Goal: Transaction & Acquisition: Purchase product/service

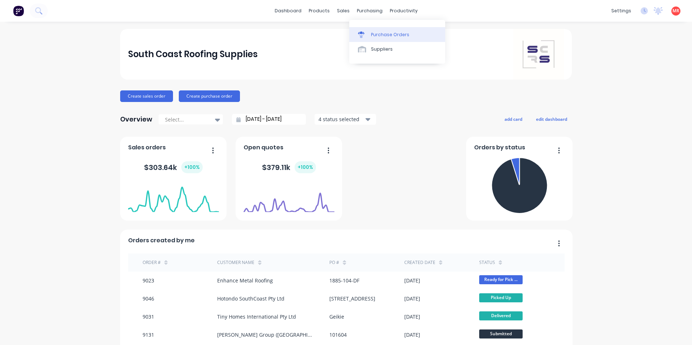
click at [372, 35] on div "Purchase Orders" at bounding box center [390, 34] width 38 height 7
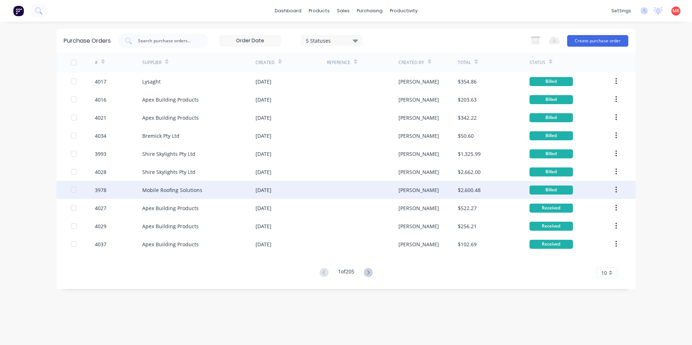
click at [220, 189] on div "Mobile Roofing Solutions" at bounding box center [198, 190] width 113 height 18
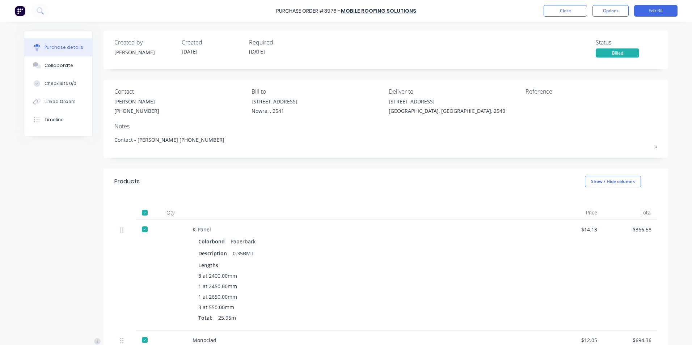
type textarea "x"
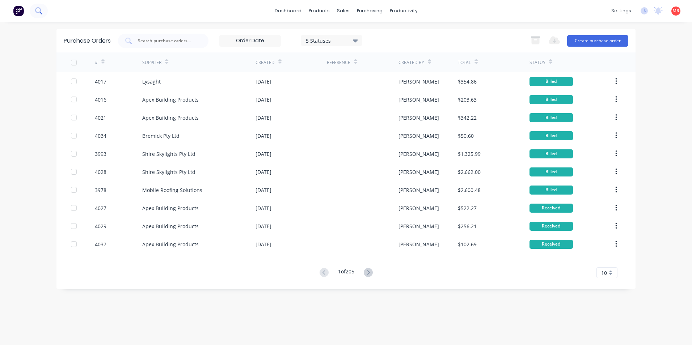
click at [42, 7] on button at bounding box center [39, 11] width 18 height 14
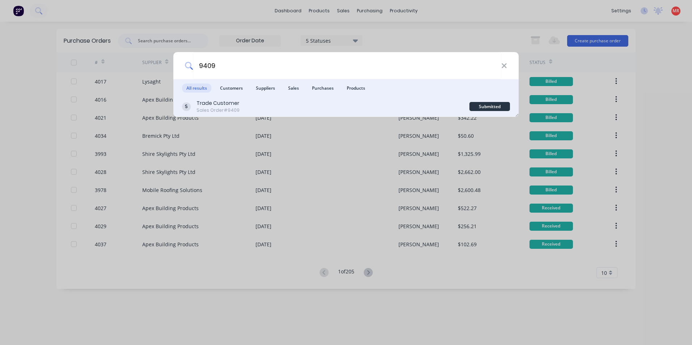
type input "9409"
click at [239, 105] on div "Trade Customer Sales Order #9409" at bounding box center [325, 107] width 287 height 14
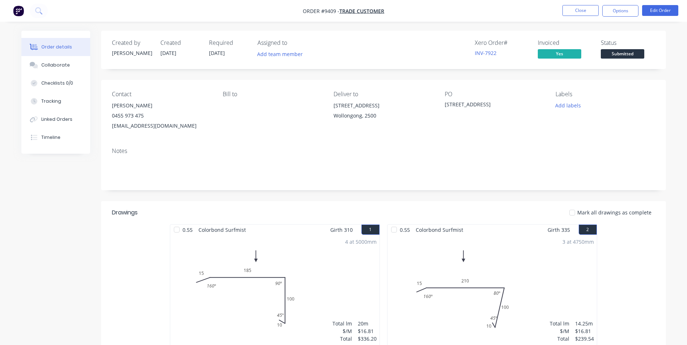
click at [17, 13] on img "button" at bounding box center [18, 10] width 11 height 11
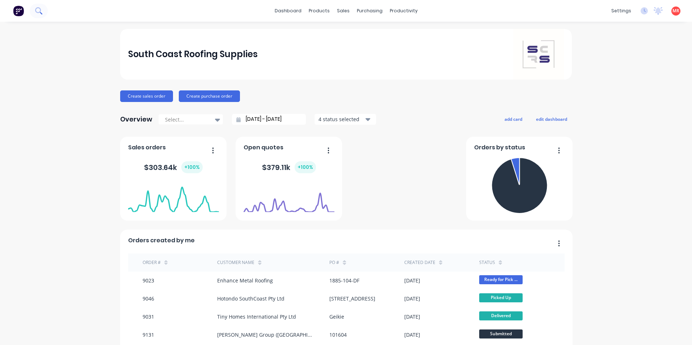
click at [43, 6] on button at bounding box center [39, 11] width 18 height 14
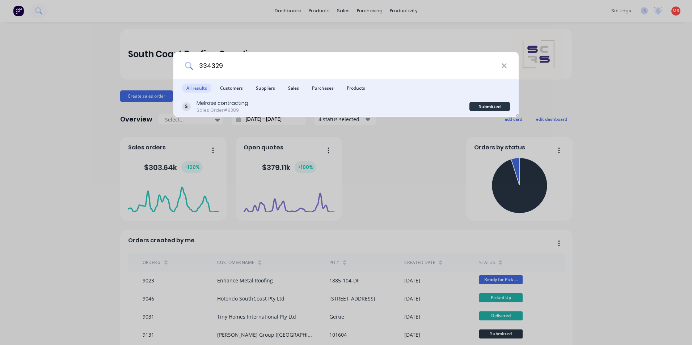
type input "334329"
click at [235, 102] on div "Melrose contracting" at bounding box center [223, 104] width 52 height 8
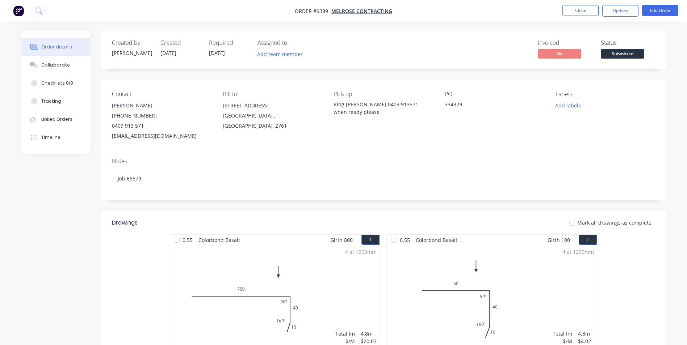
click at [605, 52] on span "Submitted" at bounding box center [621, 53] width 43 height 9
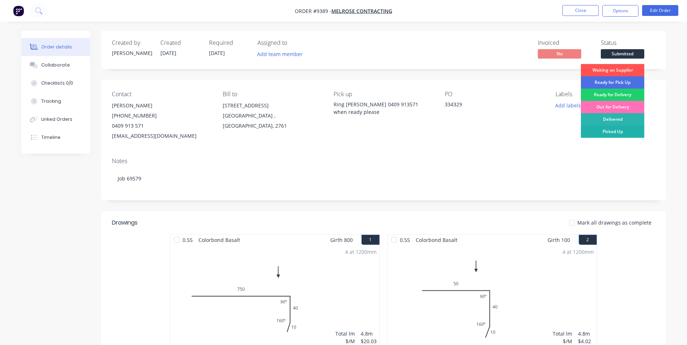
click at [598, 131] on div "Picked Up" at bounding box center [612, 132] width 63 height 12
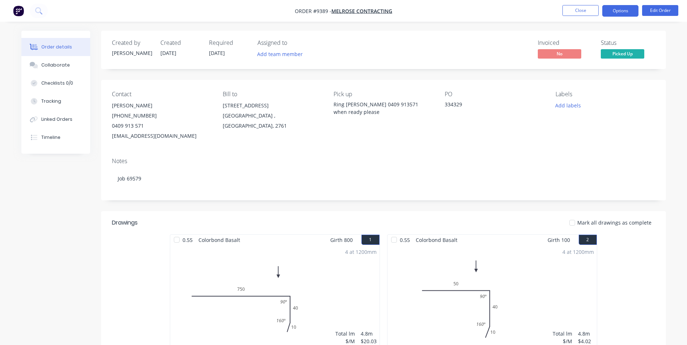
click at [630, 7] on button "Options" at bounding box center [620, 11] width 36 height 12
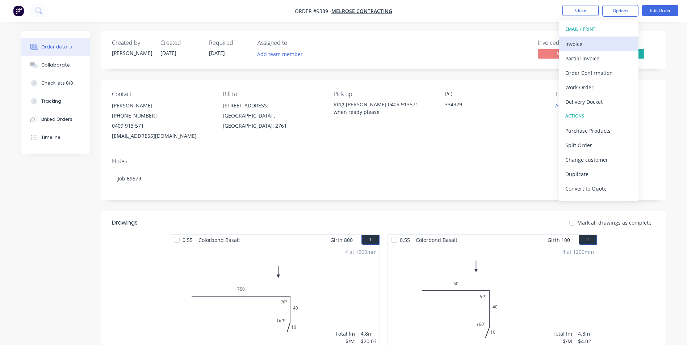
click at [581, 39] on div "Invoice" at bounding box center [598, 44] width 67 height 10
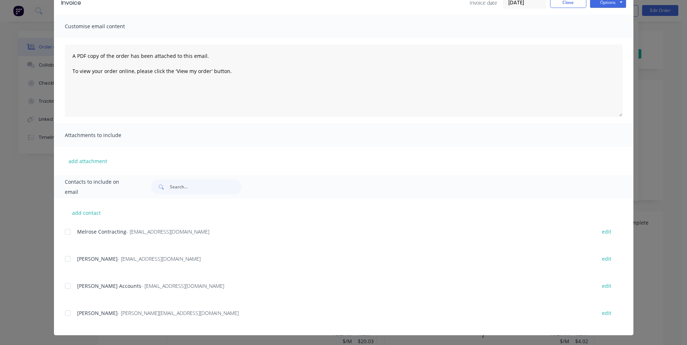
scroll to position [38, 0]
click at [66, 291] on div at bounding box center [67, 286] width 14 height 14
click at [596, 8] on div "Options Preview Print Email" at bounding box center [608, 3] width 36 height 12
click at [597, 4] on button "Options" at bounding box center [608, 2] width 36 height 11
click at [598, 37] on button "Email" at bounding box center [613, 39] width 46 height 12
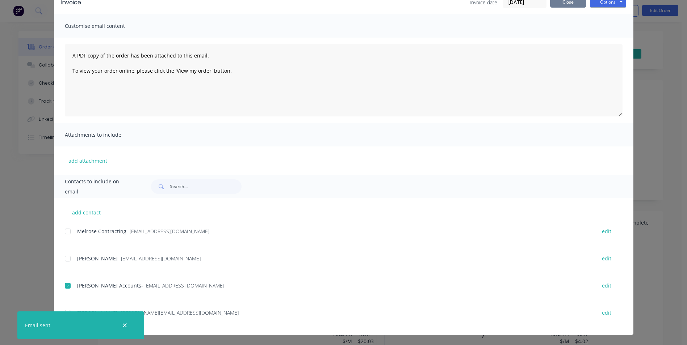
click at [563, 3] on button "Close" at bounding box center [568, 2] width 36 height 11
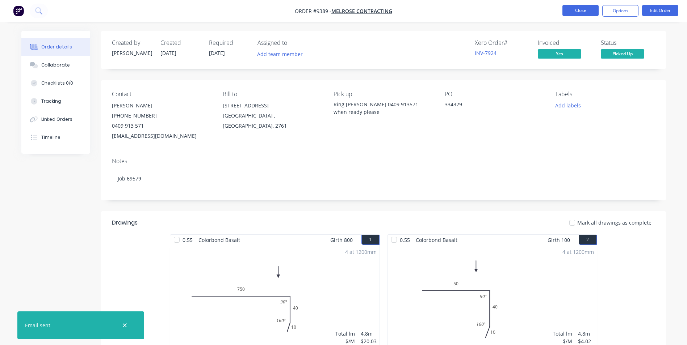
click at [581, 9] on button "Close" at bounding box center [580, 10] width 36 height 11
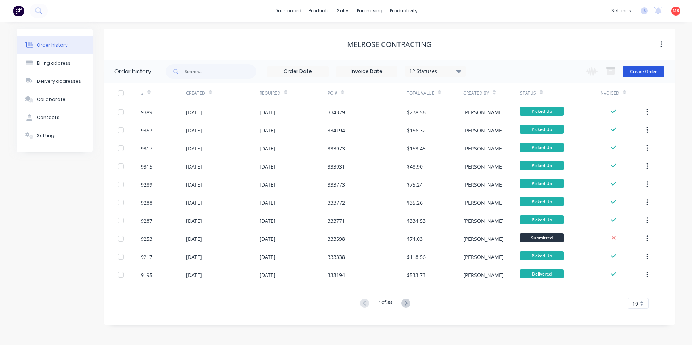
click at [648, 75] on button "Create Order" at bounding box center [644, 72] width 42 height 12
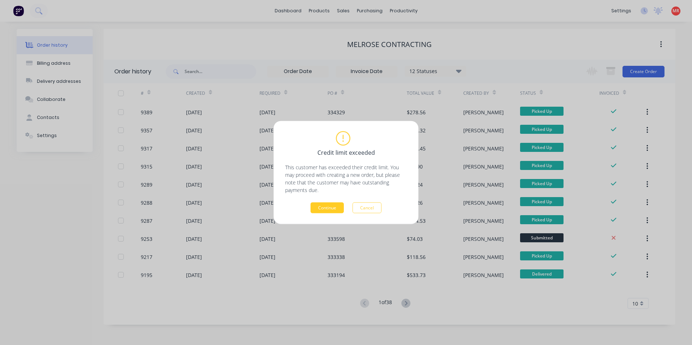
click at [336, 208] on button "Continue" at bounding box center [327, 208] width 33 height 11
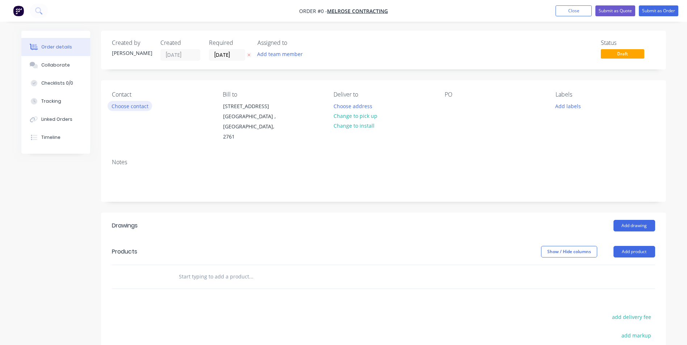
click at [140, 108] on button "Choose contact" at bounding box center [129, 106] width 45 height 10
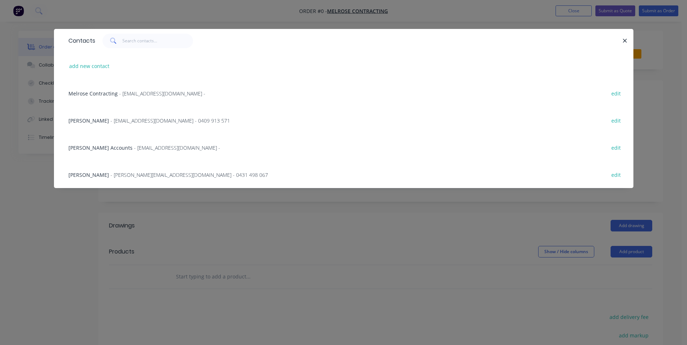
click at [110, 120] on span "- Brettc@melroseroofing.com.au - 0409 913 571" at bounding box center [169, 120] width 119 height 7
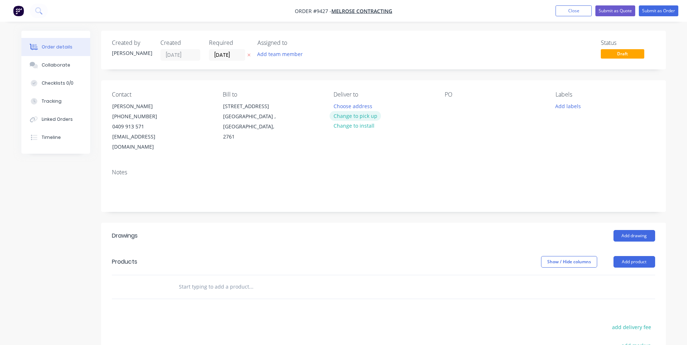
click at [346, 116] on button "Change to pick up" at bounding box center [354, 116] width 51 height 10
click at [446, 107] on div at bounding box center [450, 106] width 12 height 10
click at [190, 280] on input "text" at bounding box center [250, 287] width 145 height 14
click at [648, 230] on button "Add drawing" at bounding box center [634, 236] width 42 height 12
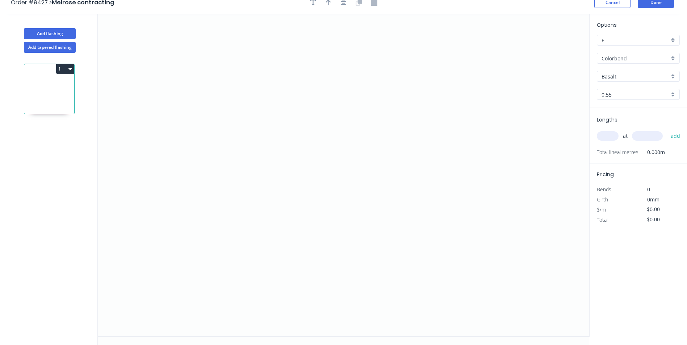
scroll to position [13, 0]
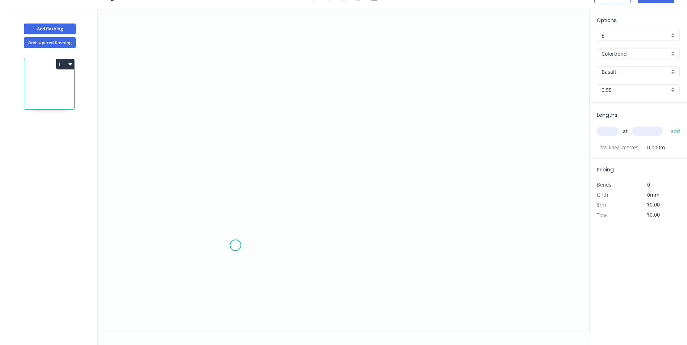
click at [236, 244] on icon "0" at bounding box center [343, 170] width 491 height 323
click at [250, 228] on icon "0" at bounding box center [343, 170] width 491 height 323
click at [246, 114] on icon "0 ?" at bounding box center [343, 170] width 491 height 323
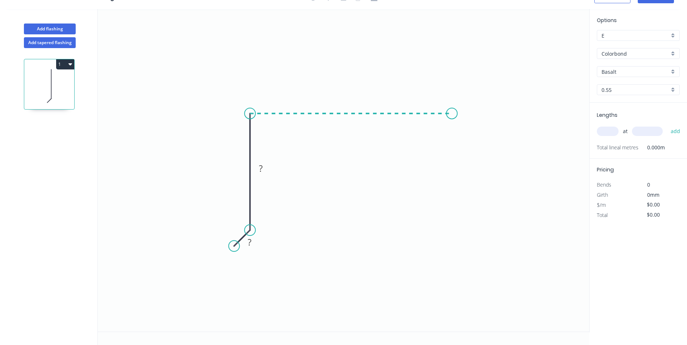
click at [452, 105] on icon "0 ? ?" at bounding box center [343, 170] width 491 height 323
click at [452, 105] on icon "0 ? ? ?" at bounding box center [343, 170] width 491 height 323
click at [249, 241] on tspan "?" at bounding box center [250, 242] width 4 height 12
drag, startPoint x: 231, startPoint y: 249, endPoint x: 234, endPoint y: 252, distance: 4.4
click at [234, 252] on circle at bounding box center [233, 251] width 11 height 11
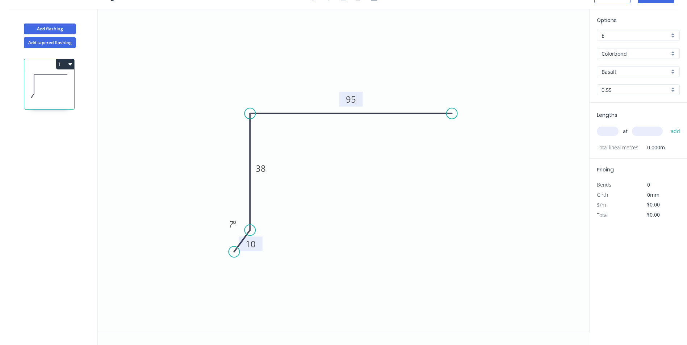
type input "$5.07"
click at [233, 225] on tspan "º" at bounding box center [234, 224] width 3 height 12
click at [351, 98] on tspan "95" at bounding box center [351, 99] width 10 height 12
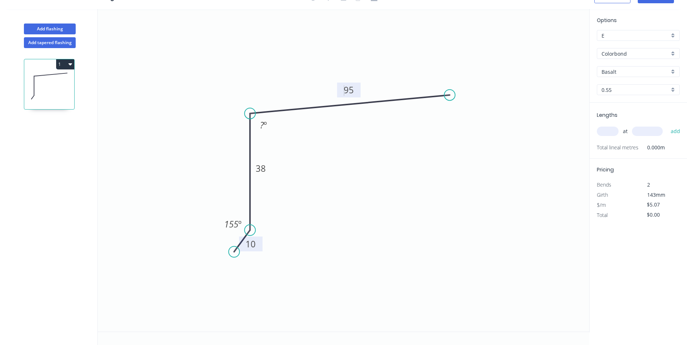
drag, startPoint x: 451, startPoint y: 115, endPoint x: 450, endPoint y: 95, distance: 19.9
click at [450, 95] on circle at bounding box center [449, 95] width 11 height 11
click at [262, 122] on tspan "?" at bounding box center [262, 125] width 4 height 12
click at [391, 113] on icon "0 10 38 95 155 º 93 º" at bounding box center [343, 170] width 491 height 323
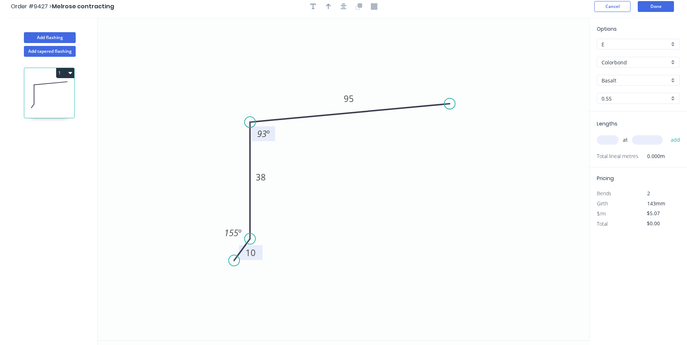
scroll to position [0, 0]
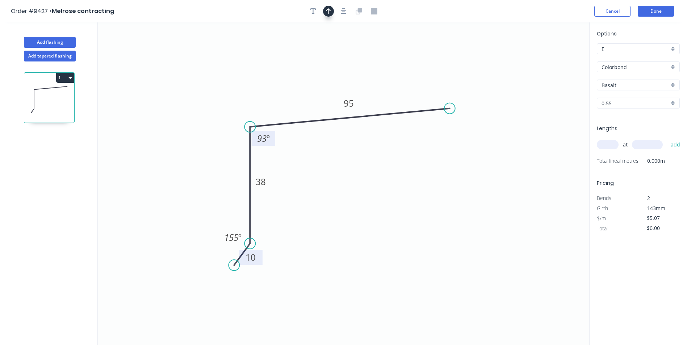
click at [330, 10] on icon "button" at bounding box center [328, 11] width 5 height 6
drag, startPoint x: 552, startPoint y: 58, endPoint x: 300, endPoint y: 81, distance: 253.3
click at [300, 81] on icon at bounding box center [299, 72] width 7 height 23
click at [670, 82] on div "Basalt" at bounding box center [637, 85] width 83 height 11
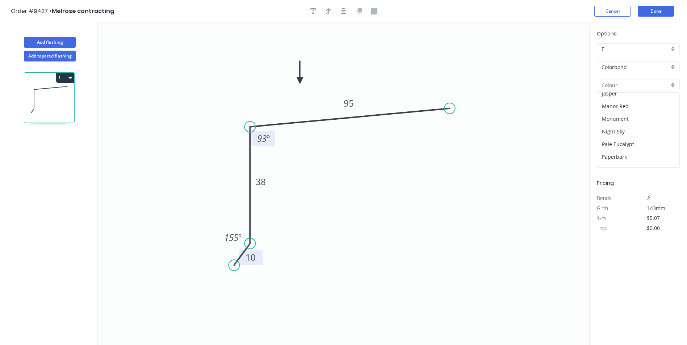
click at [627, 120] on div "Monument" at bounding box center [638, 119] width 82 height 13
type input "Monument"
click at [605, 150] on div "at add" at bounding box center [638, 145] width 84 height 12
click at [605, 148] on input "text" at bounding box center [607, 144] width 22 height 9
type input "1"
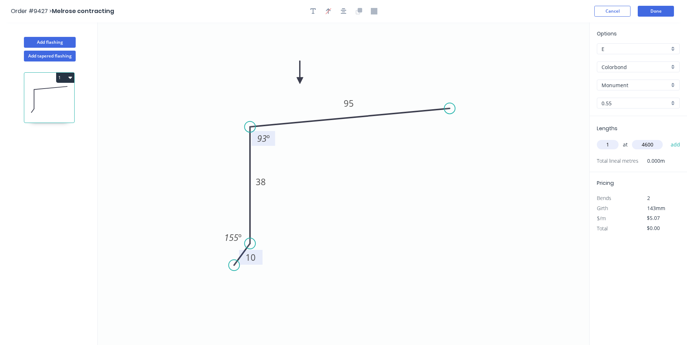
type input "4600"
click at [667, 139] on button "add" at bounding box center [675, 145] width 17 height 12
type input "$23.32"
type input "2"
type input "600"
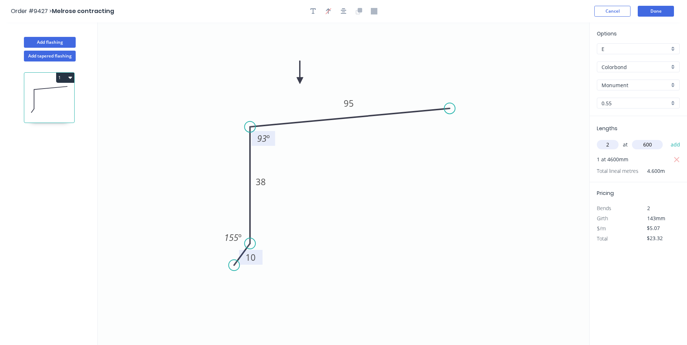
click at [667, 139] on button "add" at bounding box center [675, 145] width 17 height 12
type input "$33.46"
click at [55, 46] on button "Add flashing" at bounding box center [50, 42] width 52 height 11
type input "$0.00"
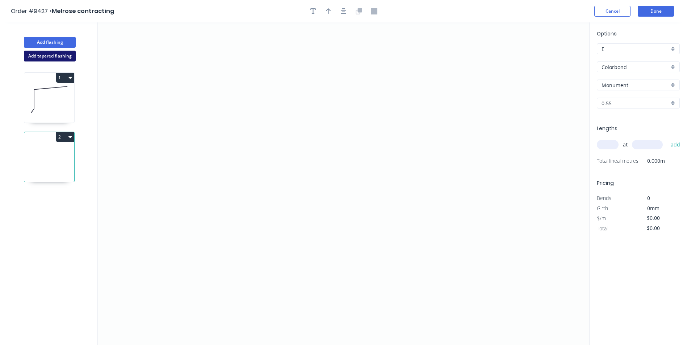
click at [45, 56] on button "Add tapered flashing" at bounding box center [50, 56] width 52 height 11
type input "Basalt"
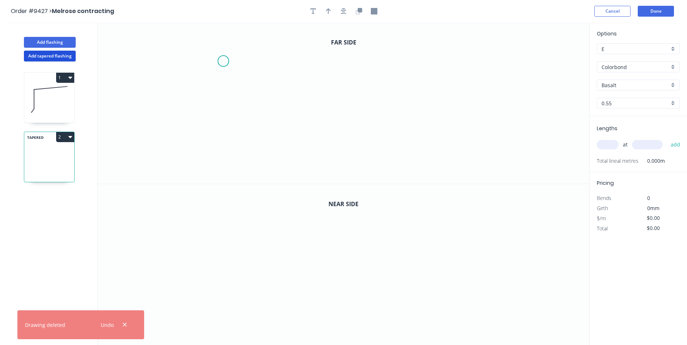
click at [223, 61] on icon "0" at bounding box center [343, 102] width 491 height 161
click at [228, 111] on icon "0" at bounding box center [343, 102] width 491 height 161
click at [396, 114] on icon "0 ?" at bounding box center [343, 102] width 491 height 161
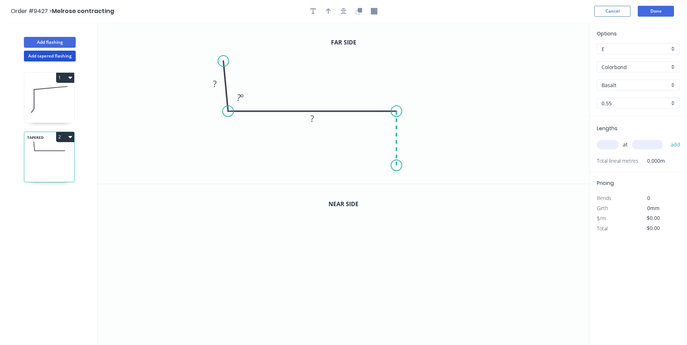
click at [395, 165] on icon "0 ? ? ? º" at bounding box center [343, 102] width 491 height 161
click at [382, 151] on icon "0 ? ? ? ? º" at bounding box center [343, 102] width 491 height 161
click at [382, 151] on circle at bounding box center [382, 150] width 11 height 11
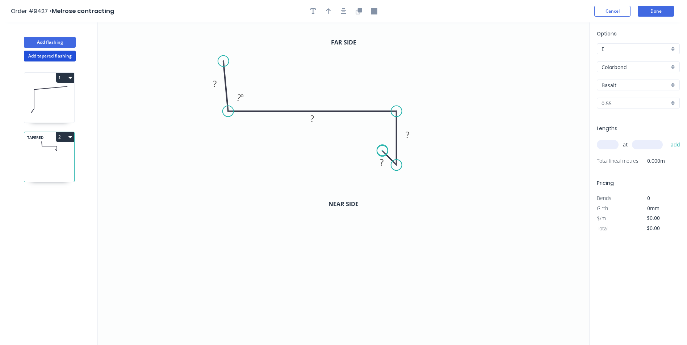
click at [382, 151] on circle at bounding box center [382, 150] width 11 height 11
click at [215, 81] on tspan "?" at bounding box center [215, 84] width 4 height 12
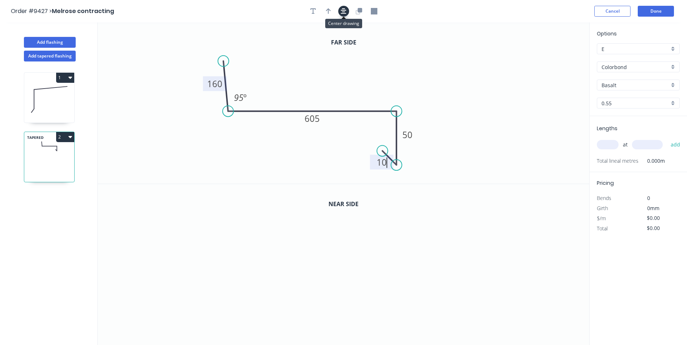
click at [341, 12] on icon "button" at bounding box center [344, 11] width 6 height 7
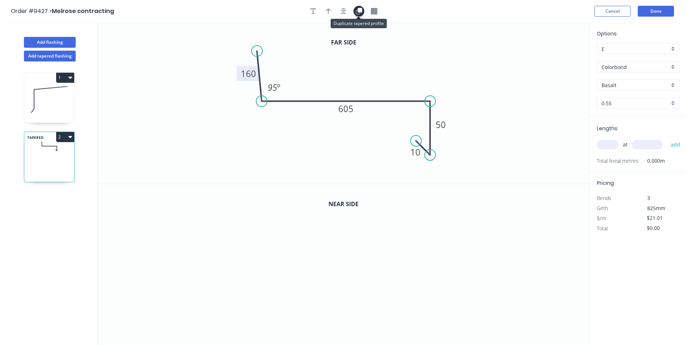
click at [361, 12] on icon "button" at bounding box center [359, 10] width 4 height 4
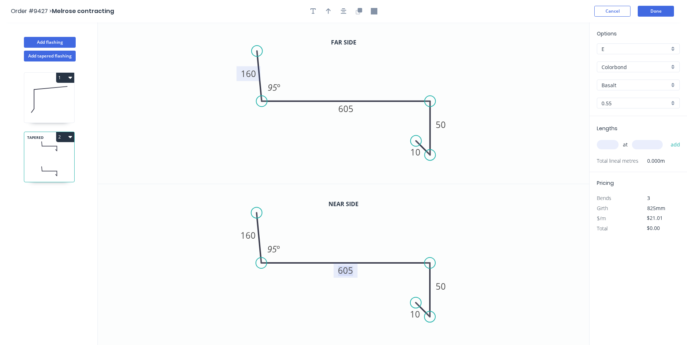
click at [351, 269] on tspan "605" at bounding box center [345, 271] width 15 height 12
click at [613, 147] on input "text" at bounding box center [607, 144] width 22 height 9
type input "$22.01"
type input "1"
type input "4600"
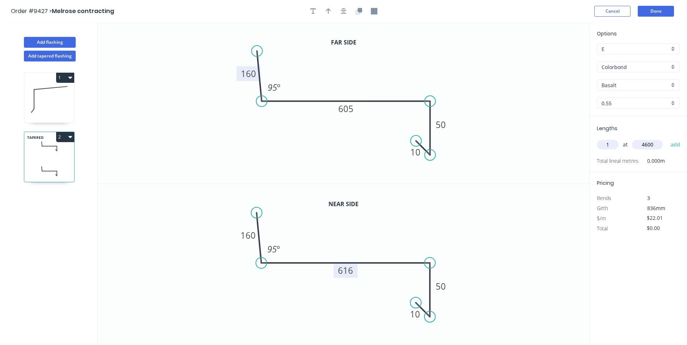
click at [667, 139] on button "add" at bounding box center [675, 145] width 17 height 12
type input "$101.25"
click at [50, 42] on button "Add flashing" at bounding box center [50, 42] width 52 height 11
type input "$0.00"
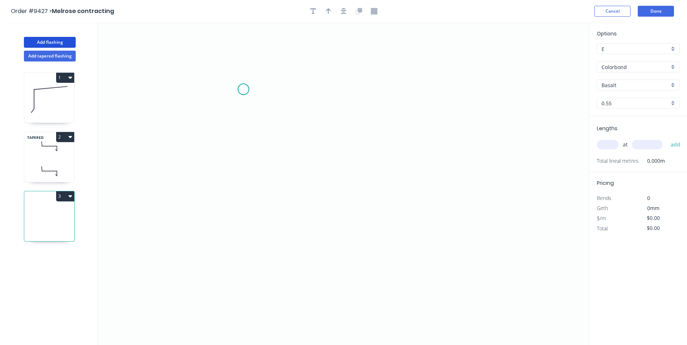
click at [243, 89] on icon "0" at bounding box center [343, 183] width 491 height 323
click at [409, 88] on icon "0" at bounding box center [343, 183] width 491 height 323
click at [402, 202] on icon "0 ?" at bounding box center [343, 183] width 491 height 323
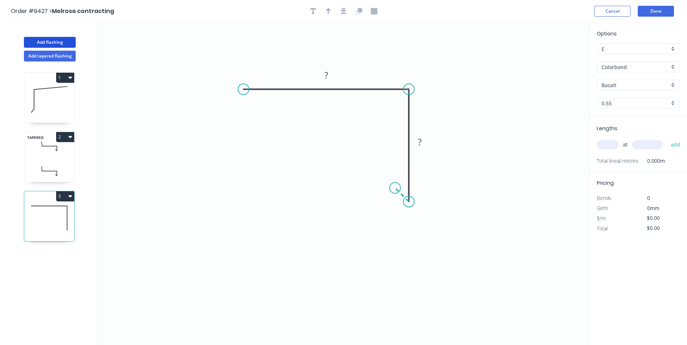
click at [395, 188] on icon "0 ? ?" at bounding box center [343, 183] width 491 height 323
click at [395, 188] on circle at bounding box center [394, 188] width 11 height 11
click at [323, 75] on rect at bounding box center [326, 76] width 14 height 10
click at [324, 129] on icon "0 40 50 10" at bounding box center [343, 183] width 491 height 323
type input "$4.02"
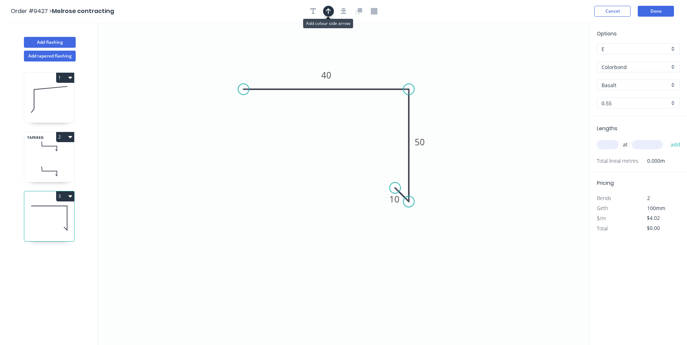
click at [326, 11] on icon "button" at bounding box center [328, 11] width 5 height 6
click at [551, 58] on icon at bounding box center [552, 50] width 7 height 23
drag, startPoint x: 551, startPoint y: 58, endPoint x: 445, endPoint y: 71, distance: 106.9
click at [445, 71] on icon at bounding box center [450, 65] width 21 height 21
drag, startPoint x: 616, startPoint y: 141, endPoint x: 524, endPoint y: 137, distance: 91.6
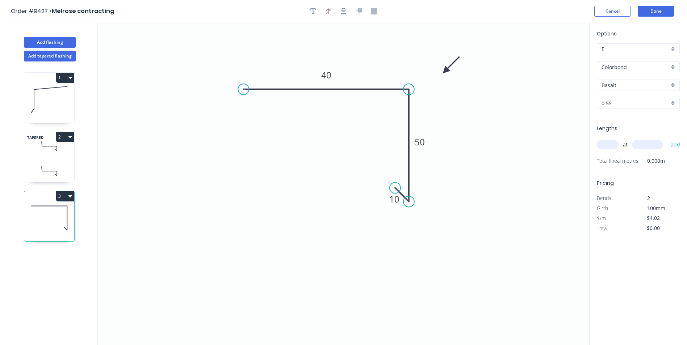
click at [519, 137] on icon "0 40 50 10" at bounding box center [343, 183] width 491 height 323
type input "2"
type input "800"
click at [667, 139] on button "add" at bounding box center [675, 145] width 17 height 12
type input "$8.04"
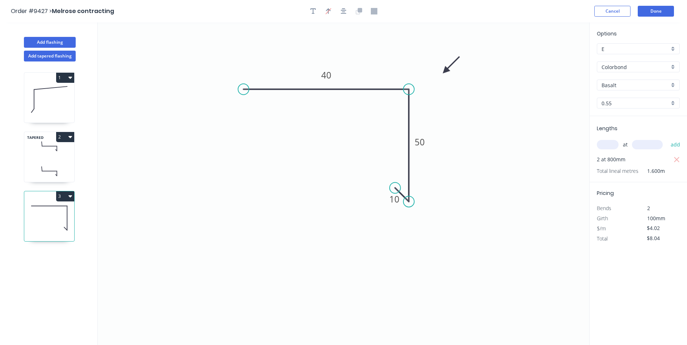
click at [45, 152] on icon at bounding box center [49, 146] width 50 height 21
type input "$22.01"
type input "$101.25"
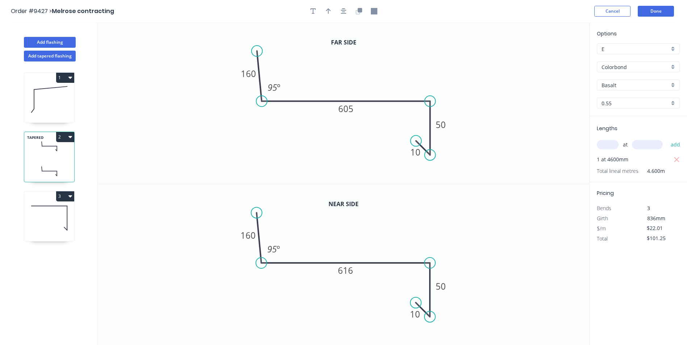
click at [609, 145] on input "text" at bounding box center [607, 144] width 22 height 9
type input "1"
type input "4600"
click at [667, 139] on button "add" at bounding box center [675, 145] width 17 height 12
type input "$202.49"
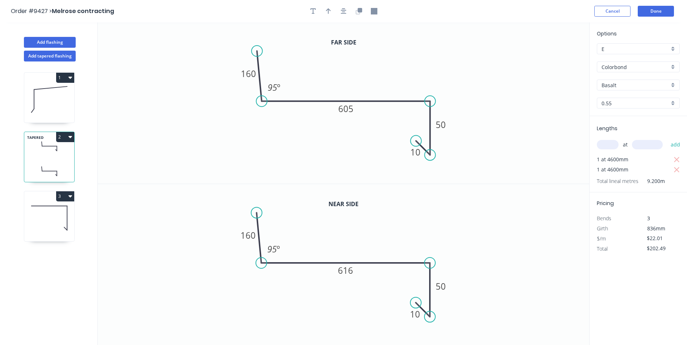
click at [37, 92] on icon at bounding box center [49, 99] width 50 height 46
type input "Monument"
type input "$5.07"
type input "$33.46"
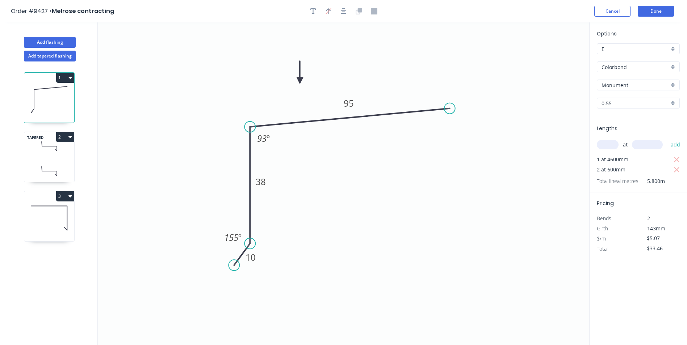
click at [45, 164] on icon at bounding box center [49, 171] width 50 height 21
type input "Basalt"
type input "$22.01"
type input "$202.49"
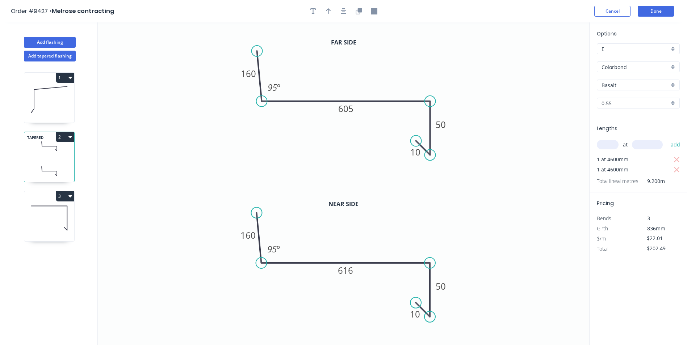
click at [675, 86] on div "Basalt" at bounding box center [637, 85] width 83 height 11
click at [630, 119] on div "Monument" at bounding box center [638, 119] width 82 height 13
click at [33, 219] on icon at bounding box center [49, 218] width 50 height 46
type input "Basalt"
type input "$4.02"
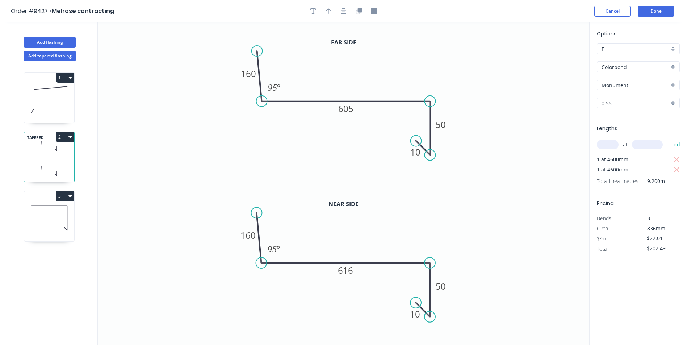
type input "$8.04"
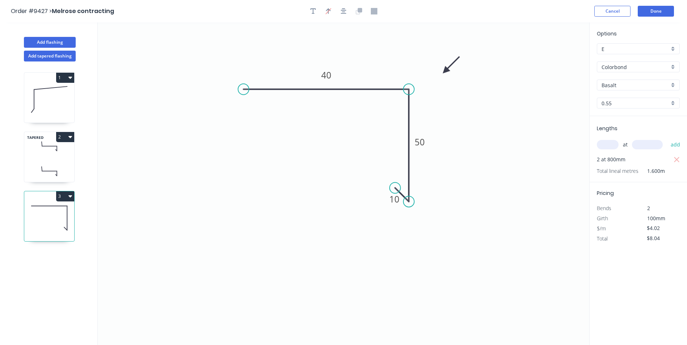
click at [674, 86] on div "Basalt" at bounding box center [637, 85] width 83 height 11
click at [633, 121] on div "Monument" at bounding box center [638, 119] width 82 height 13
type input "Monument"
click at [642, 11] on button "Done" at bounding box center [655, 11] width 36 height 11
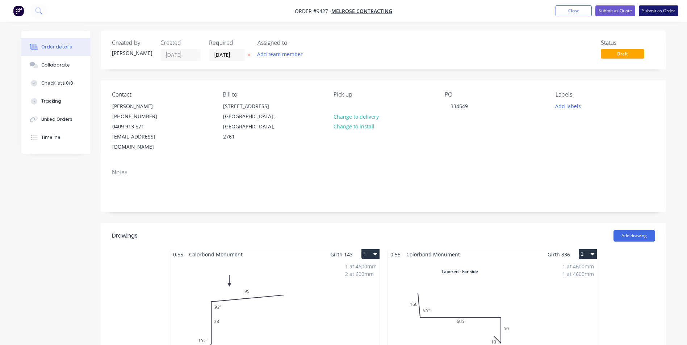
click at [642, 10] on button "Submit as Order" at bounding box center [657, 10] width 39 height 11
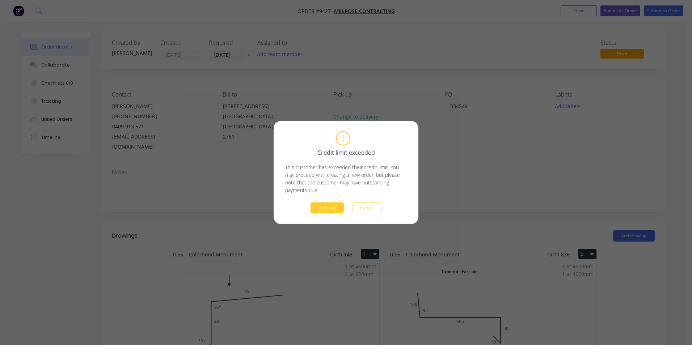
click at [327, 210] on button "Continue" at bounding box center [327, 208] width 33 height 11
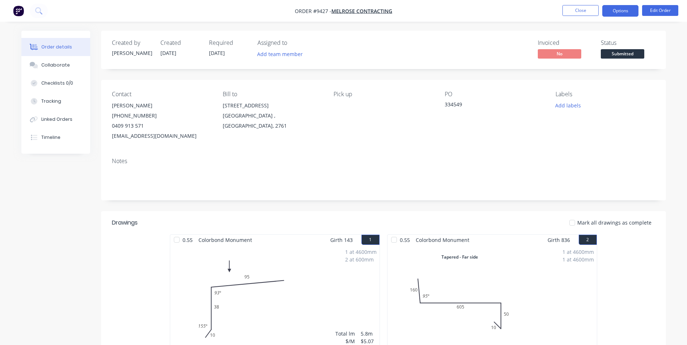
click at [617, 9] on button "Options" at bounding box center [620, 11] width 36 height 12
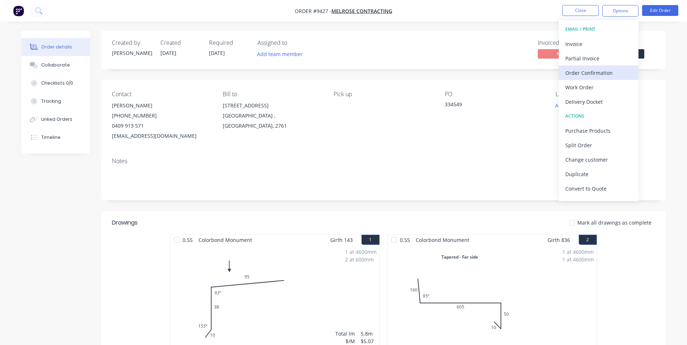
click at [587, 77] on div "Order Confirmation" at bounding box center [598, 73] width 67 height 10
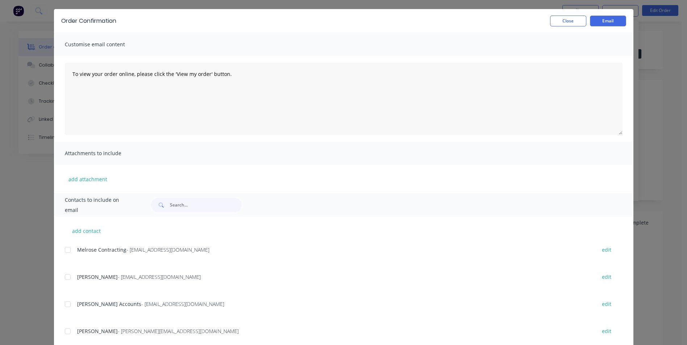
scroll to position [38, 0]
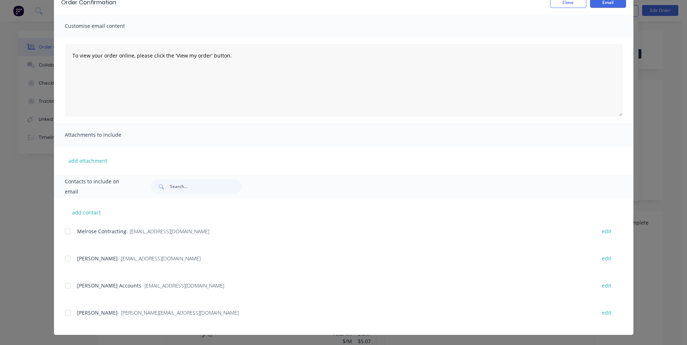
click at [64, 257] on div at bounding box center [67, 259] width 14 height 14
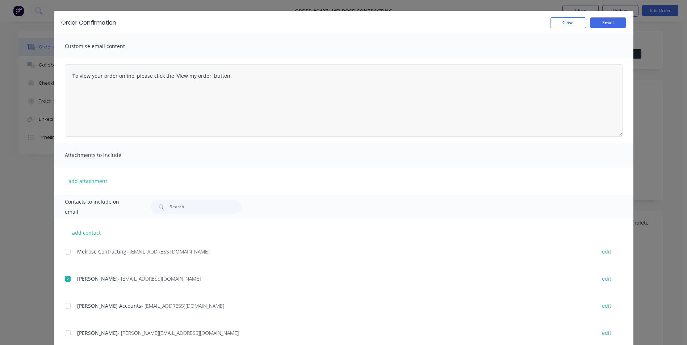
scroll to position [0, 0]
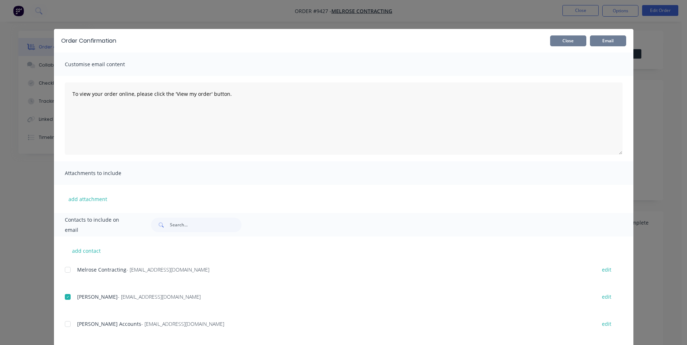
drag, startPoint x: 611, startPoint y: 41, endPoint x: 582, endPoint y: 43, distance: 29.8
click at [611, 41] on button "Email" at bounding box center [608, 40] width 36 height 11
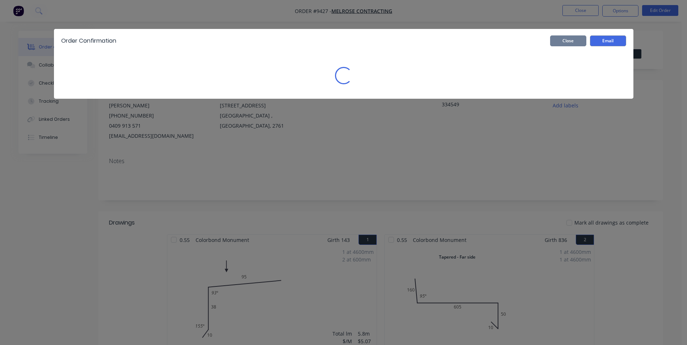
click at [582, 43] on button "Close" at bounding box center [568, 40] width 36 height 11
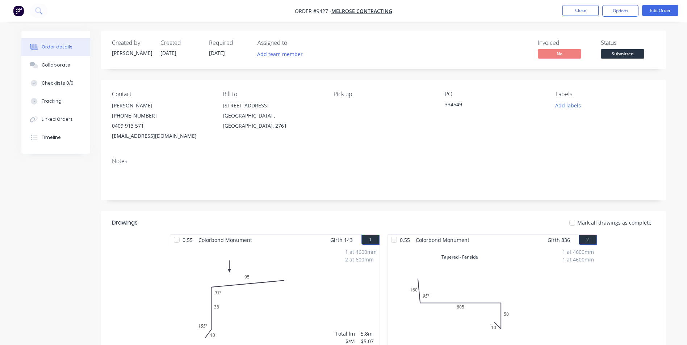
click at [603, 20] on nav "Order #9427 - Melrose contracting Close Options Edit Order" at bounding box center [343, 11] width 687 height 22
click at [603, 19] on nav "Order #9427 - Melrose contracting Close Options Edit Order" at bounding box center [343, 11] width 687 height 22
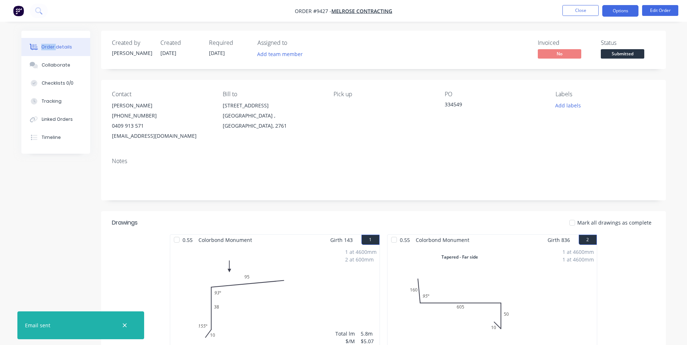
drag, startPoint x: 603, startPoint y: 19, endPoint x: 604, endPoint y: 11, distance: 8.0
click at [604, 11] on button "Options" at bounding box center [620, 11] width 36 height 12
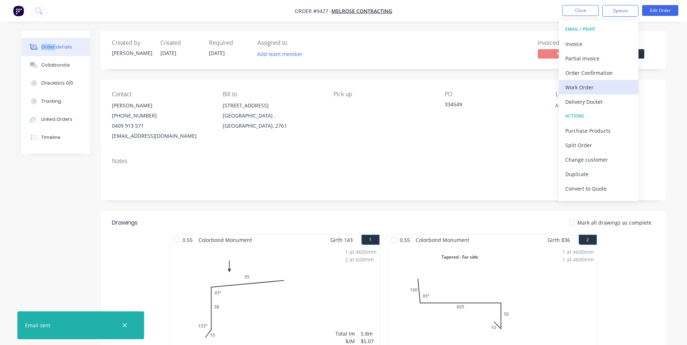
click at [581, 93] on button "Work Order" at bounding box center [598, 87] width 80 height 14
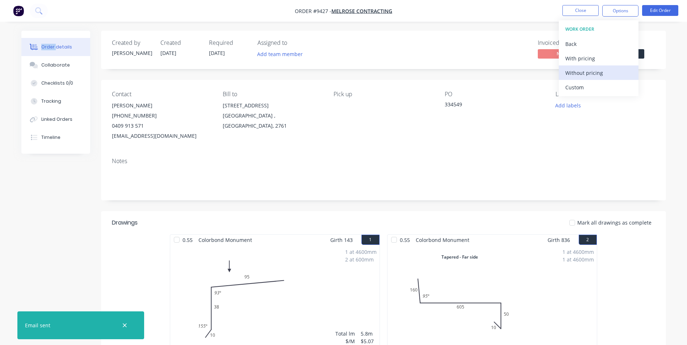
click at [578, 74] on div "Without pricing" at bounding box center [598, 73] width 67 height 10
click at [37, 10] on icon at bounding box center [38, 10] width 7 height 7
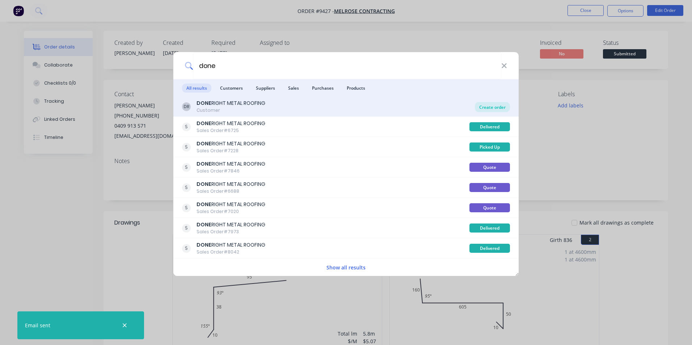
type input "done"
click at [480, 108] on div "Create order" at bounding box center [492, 107] width 35 height 10
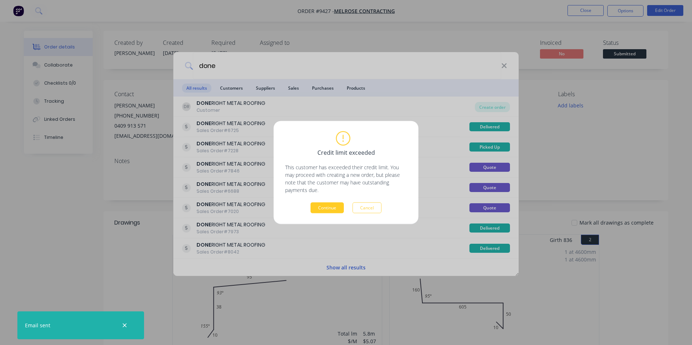
click at [318, 206] on button "Continue" at bounding box center [327, 208] width 33 height 11
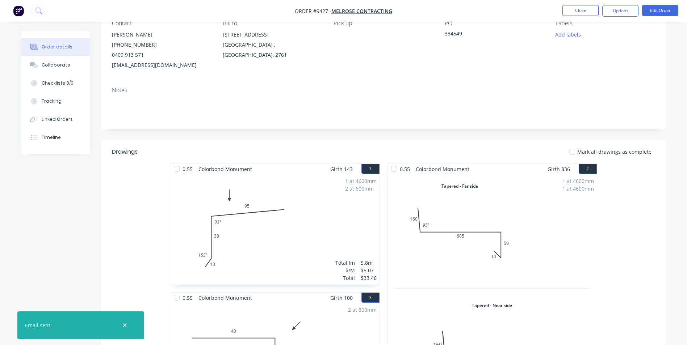
scroll to position [181, 0]
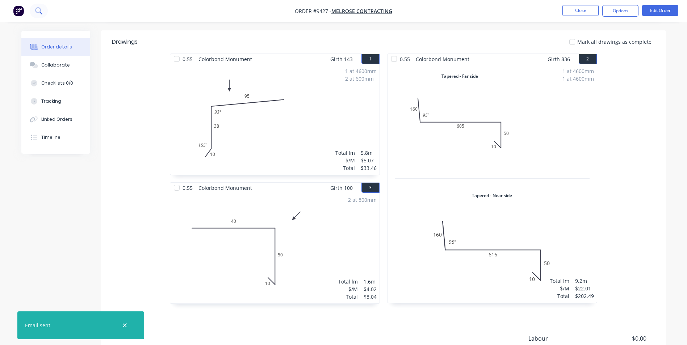
click at [38, 10] on icon at bounding box center [38, 10] width 7 height 7
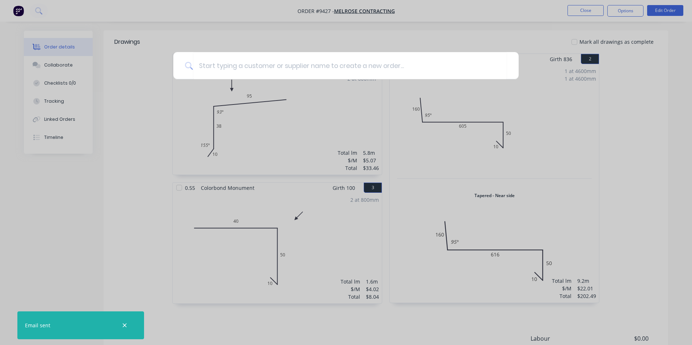
click at [237, 33] on div at bounding box center [346, 172] width 692 height 345
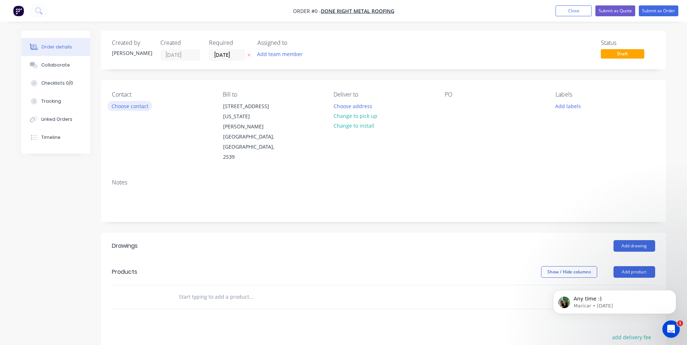
click at [132, 107] on button "Choose contact" at bounding box center [129, 106] width 45 height 10
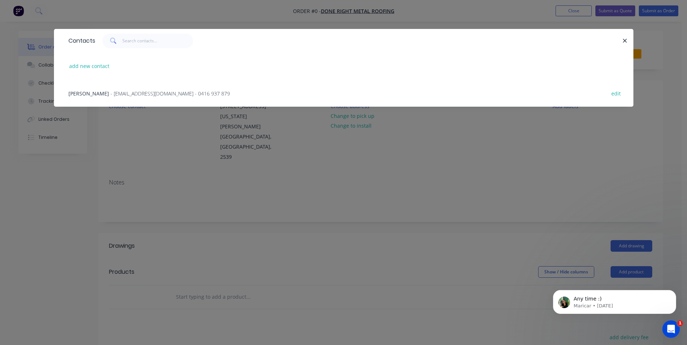
click at [132, 96] on span "- donerightmetalroofing@gmail.com - 0416 937 879" at bounding box center [169, 93] width 119 height 7
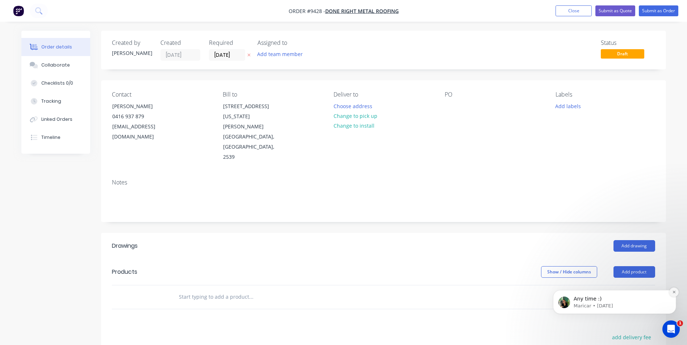
click at [676, 292] on button "Dismiss notification" at bounding box center [673, 292] width 9 height 9
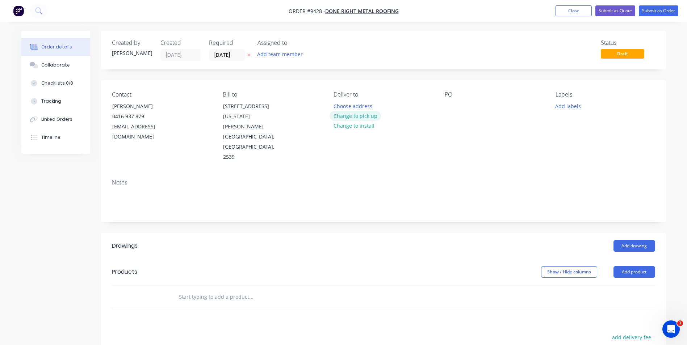
click at [351, 115] on button "Change to pick up" at bounding box center [354, 116] width 51 height 10
click at [194, 290] on input "text" at bounding box center [250, 297] width 145 height 14
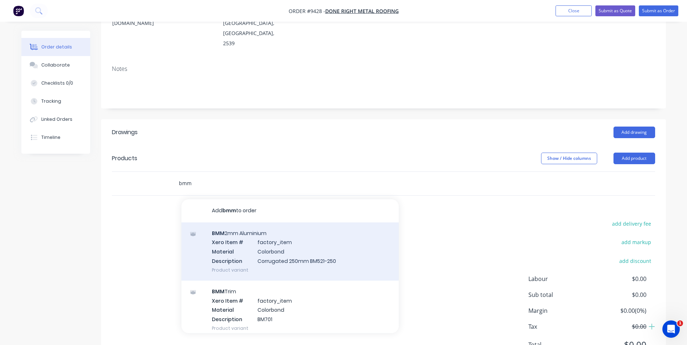
scroll to position [118, 0]
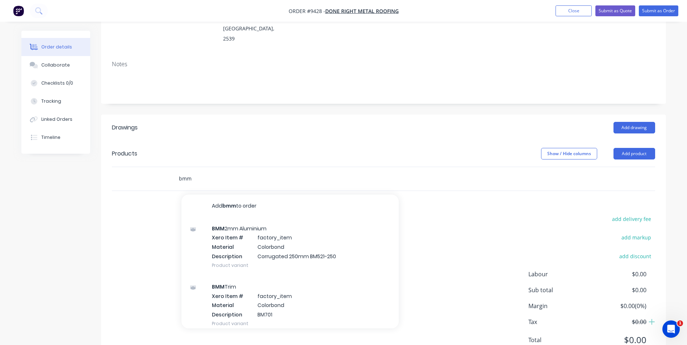
type input "bmm"
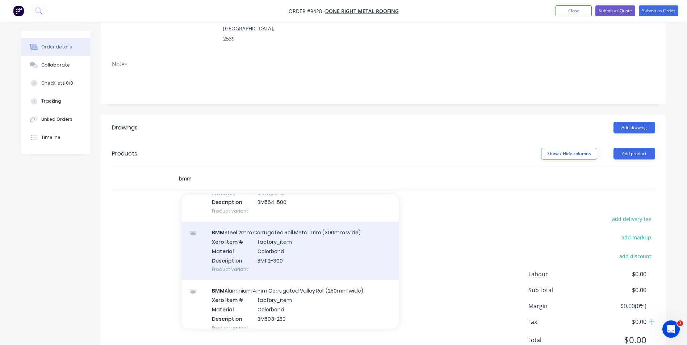
scroll to position [398, 0]
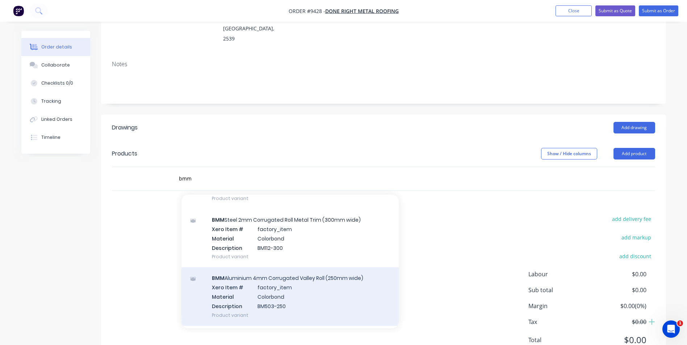
click at [298, 267] on div "BMM Aluminium 4mm Corrugated Valley Roll (250mm wide) Xero Item # factory_item …" at bounding box center [289, 296] width 217 height 58
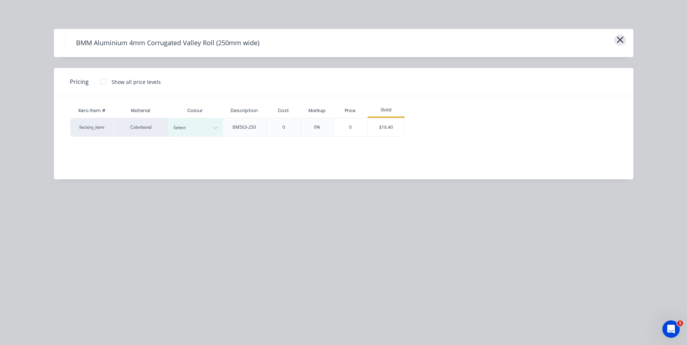
click at [619, 38] on icon "button" at bounding box center [620, 40] width 8 height 10
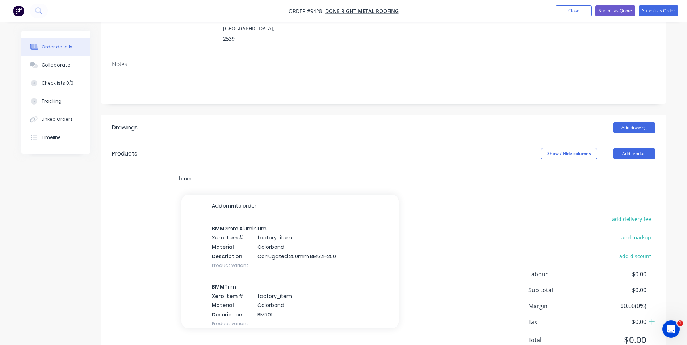
click at [207, 172] on input "bmm" at bounding box center [250, 179] width 145 height 14
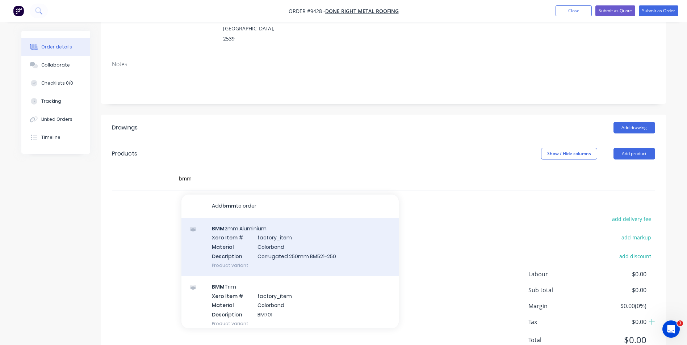
click at [300, 218] on div "BMM 2mm Aluminium Xero Item # factory_item Material Colorbond Description Corru…" at bounding box center [289, 247] width 217 height 58
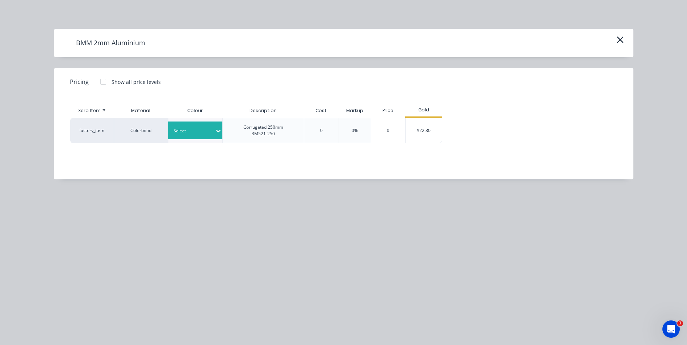
click at [189, 128] on div at bounding box center [192, 131] width 38 height 8
click at [175, 132] on div at bounding box center [189, 131] width 33 height 8
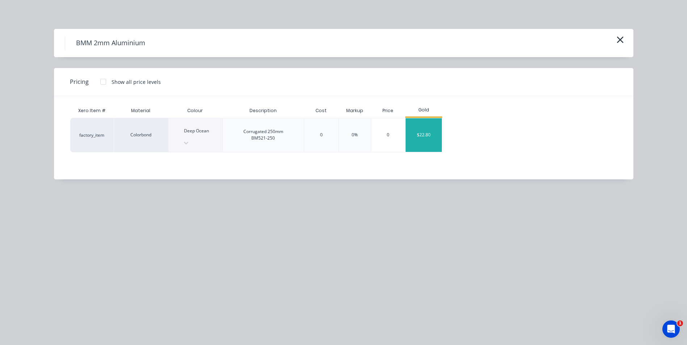
click at [423, 132] on div "$22.80" at bounding box center [423, 135] width 36 height 34
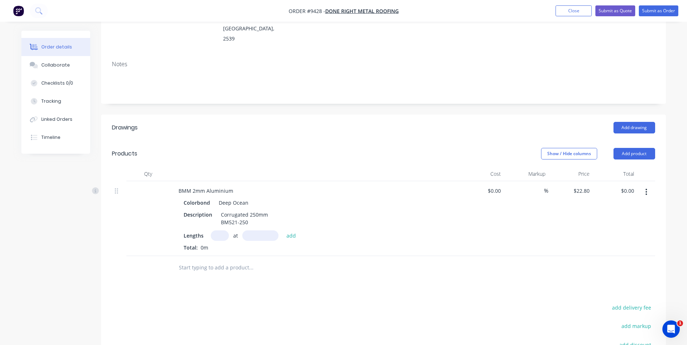
click at [215, 231] on input "text" at bounding box center [220, 236] width 18 height 10
type input "1"
type input "3"
type input "30000"
click at [283, 231] on button "add" at bounding box center [291, 236] width 17 height 10
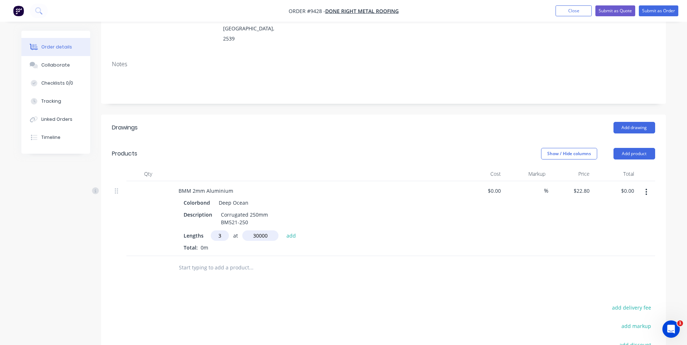
type input "$2,052.00"
type input "1"
type input "20000"
click at [283, 231] on button "add" at bounding box center [291, 236] width 17 height 10
type input "$2,508.00"
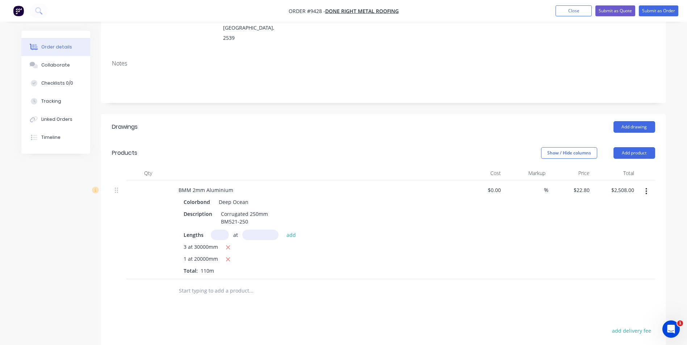
scroll to position [145, 0]
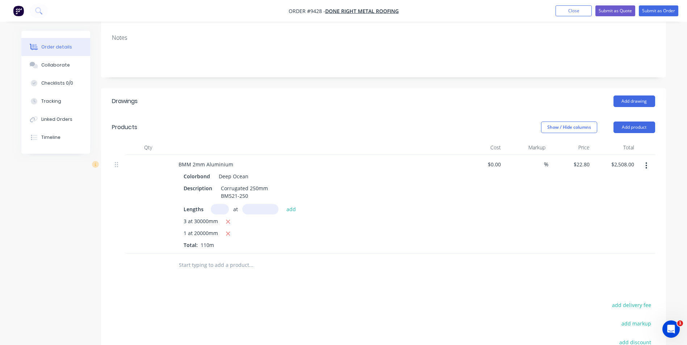
click at [322, 267] on div "Drawings Add drawing Products Show / Hide columns Add product Qty Cost Markup P…" at bounding box center [383, 269] width 565 height 363
click at [225, 258] on input "text" at bounding box center [250, 265] width 145 height 14
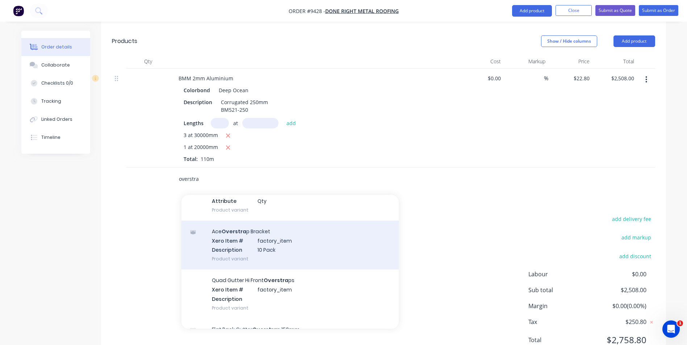
scroll to position [217, 0]
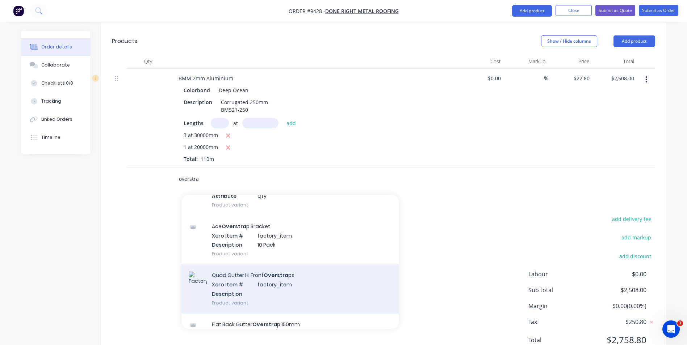
type input "overstra"
click at [296, 265] on div "Quad Gutter Hi Front Overstra ps Xero Item # factory_item Description Product v…" at bounding box center [289, 289] width 217 height 49
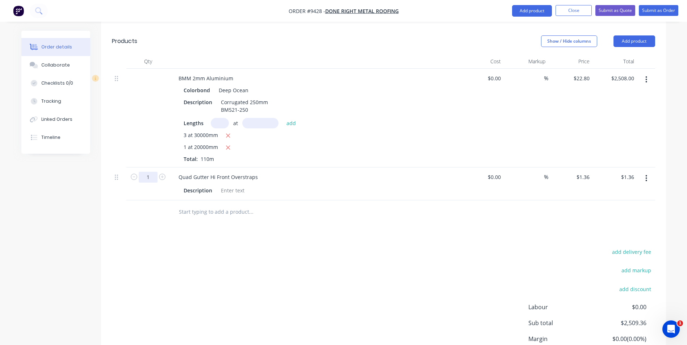
click at [152, 172] on input "1" at bounding box center [148, 177] width 19 height 11
type input "100"
type input "$136.00"
click at [182, 247] on div "add delivery fee add markup add discount Labour $0.00 Sub total $2,509.36 Margi…" at bounding box center [383, 317] width 543 height 140
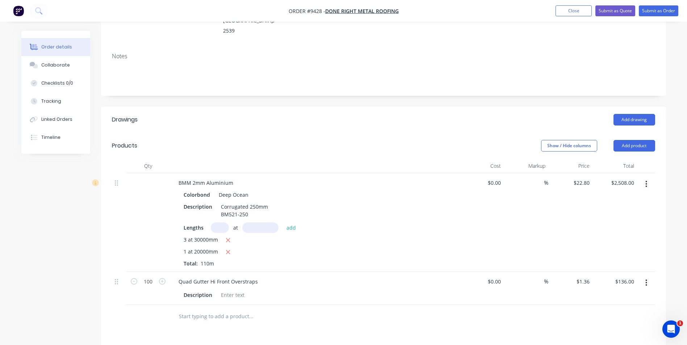
scroll to position [122, 0]
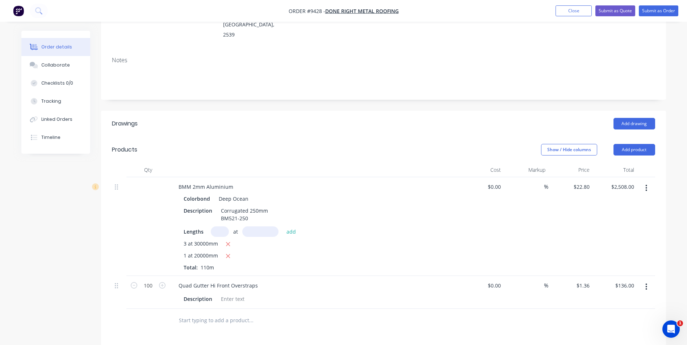
click at [212, 313] on input "text" at bounding box center [250, 320] width 145 height 14
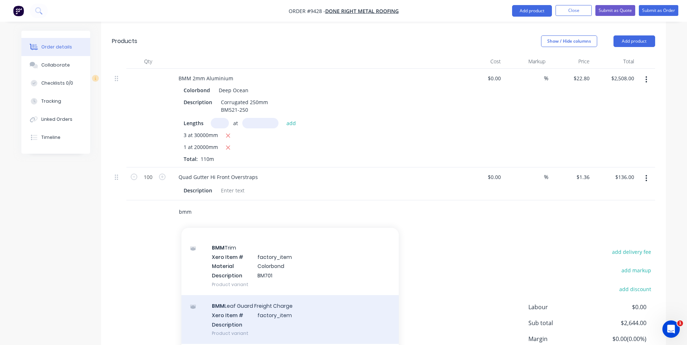
scroll to position [109, 0]
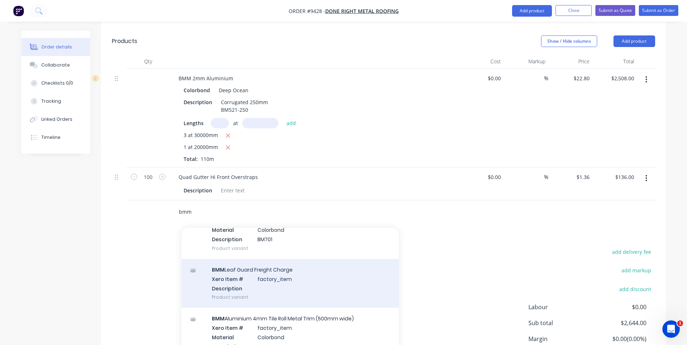
type input "bmm"
click at [286, 261] on div "BMM Leaf Guard Freight Charge Xero Item # factory_item Description Product vari…" at bounding box center [289, 283] width 217 height 49
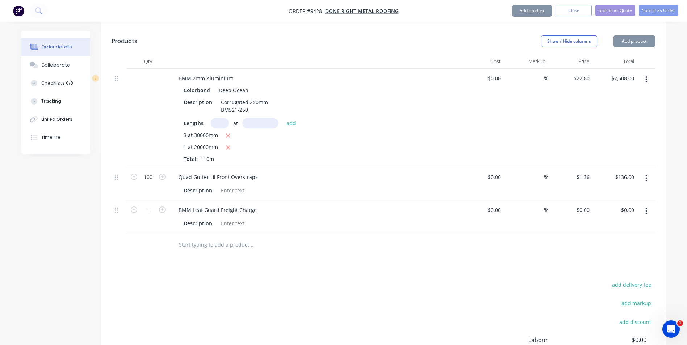
type input "$15.00"
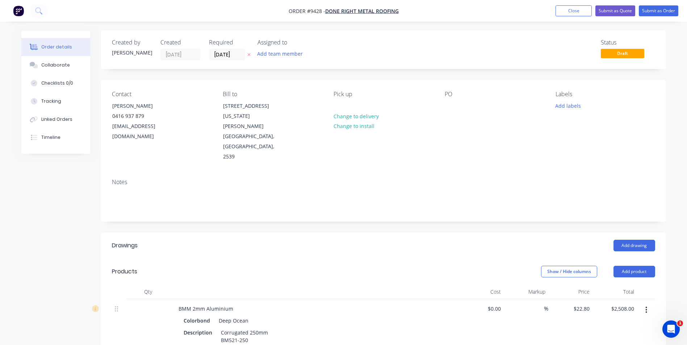
scroll to position [0, 0]
click at [625, 12] on button "Submit as Quote" at bounding box center [615, 10] width 40 height 11
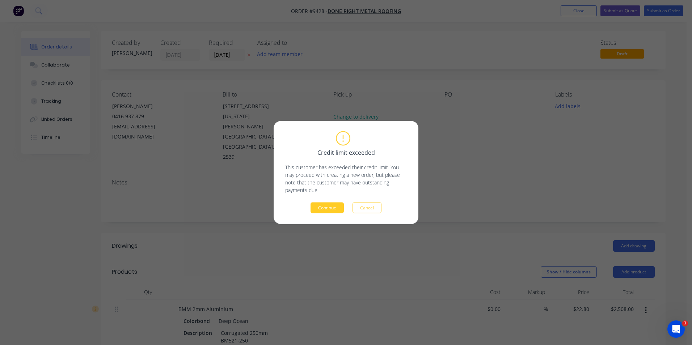
click at [342, 203] on button "Continue" at bounding box center [327, 208] width 33 height 11
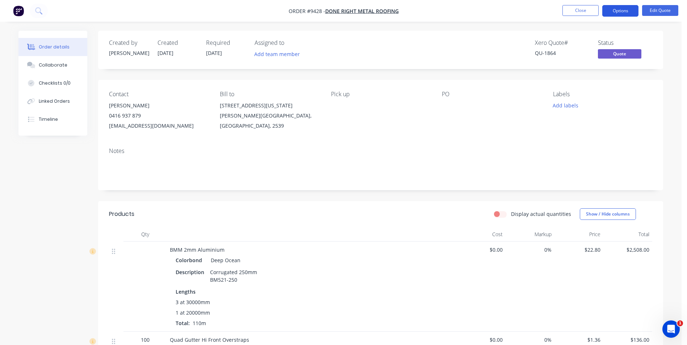
click at [618, 11] on button "Options" at bounding box center [620, 11] width 36 height 12
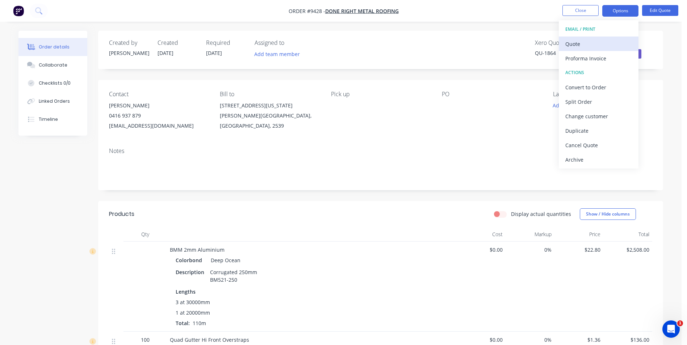
click at [600, 41] on div "Quote" at bounding box center [598, 44] width 67 height 10
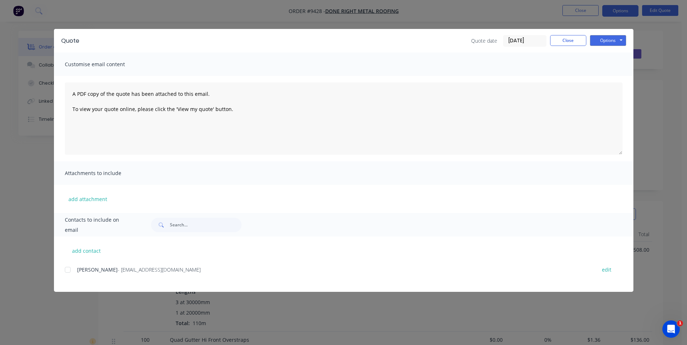
click at [68, 271] on div at bounding box center [67, 270] width 14 height 14
click at [615, 41] on button "Options" at bounding box center [608, 40] width 36 height 11
click at [607, 79] on button "Email" at bounding box center [613, 77] width 46 height 12
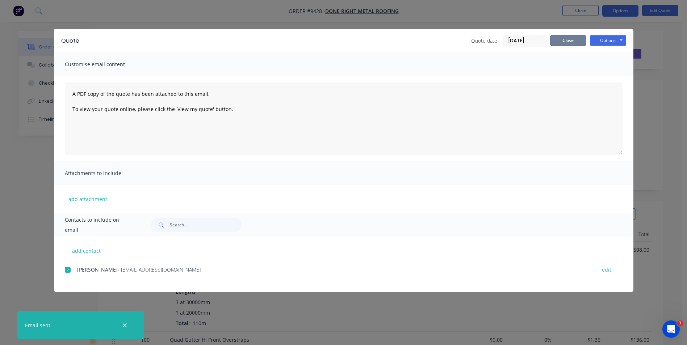
click at [577, 40] on button "Close" at bounding box center [568, 40] width 36 height 11
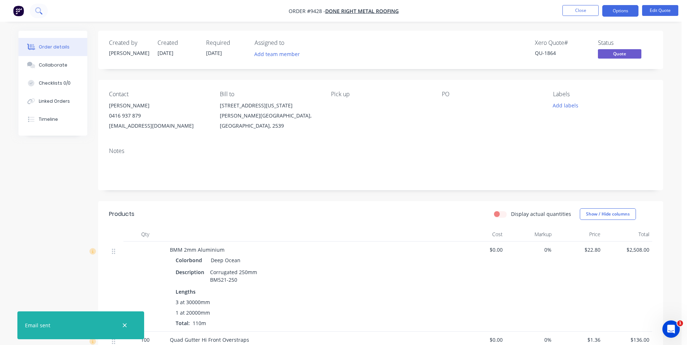
click at [40, 8] on icon at bounding box center [38, 10] width 6 height 6
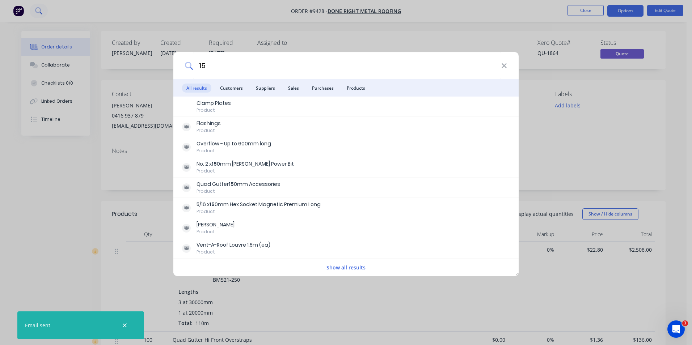
type input "1"
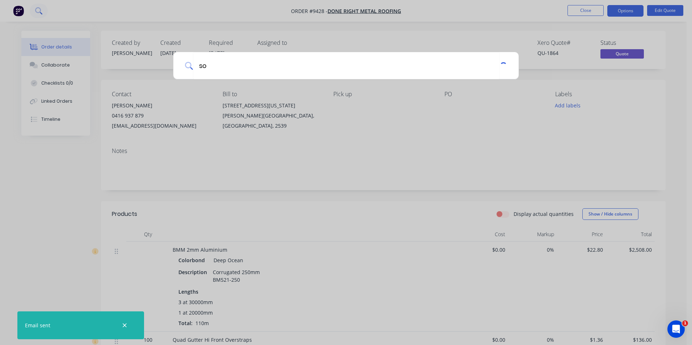
type input "s"
type input "h"
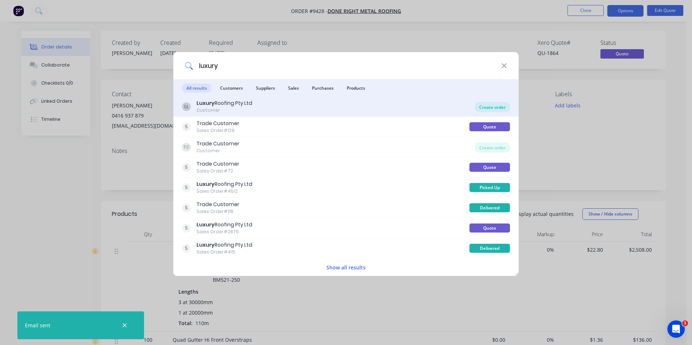
type input "luxury"
click at [481, 110] on div "Create order" at bounding box center [492, 107] width 35 height 10
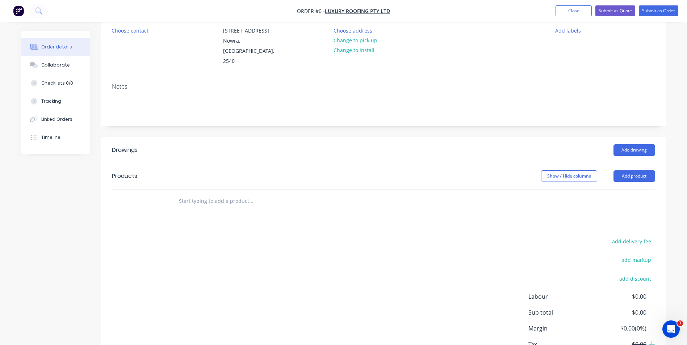
scroll to position [109, 0]
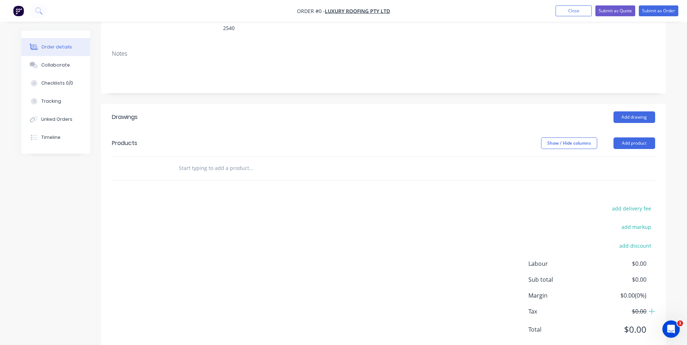
click at [251, 161] on input "text" at bounding box center [250, 168] width 145 height 14
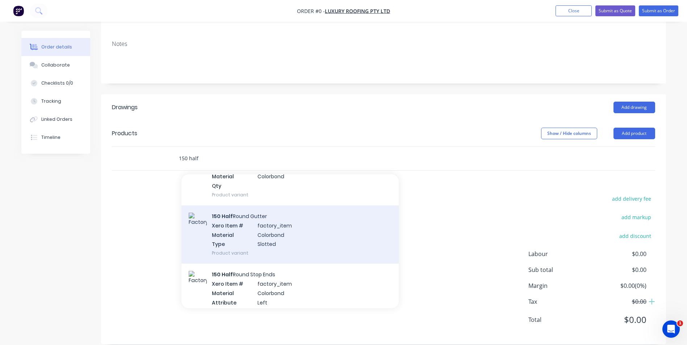
type input "150 half"
click at [283, 227] on div "150 Half Round Gutter Xero Item # factory_item Material Colorbond Type Slotted …" at bounding box center [289, 235] width 217 height 58
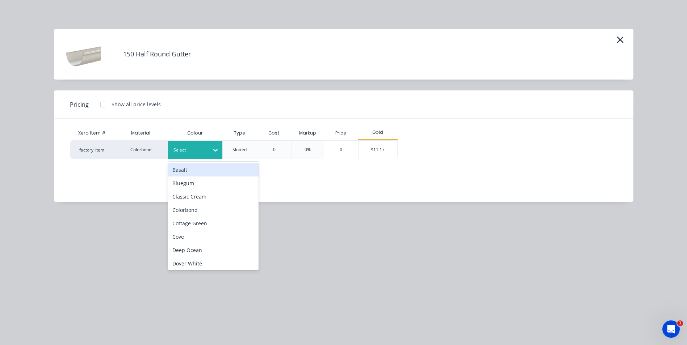
click at [200, 147] on div at bounding box center [189, 150] width 33 height 8
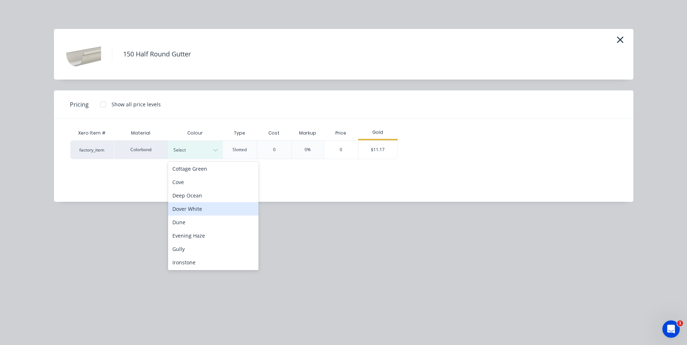
scroll to position [72, 0]
click at [205, 200] on div "Dune" at bounding box center [213, 204] width 90 height 13
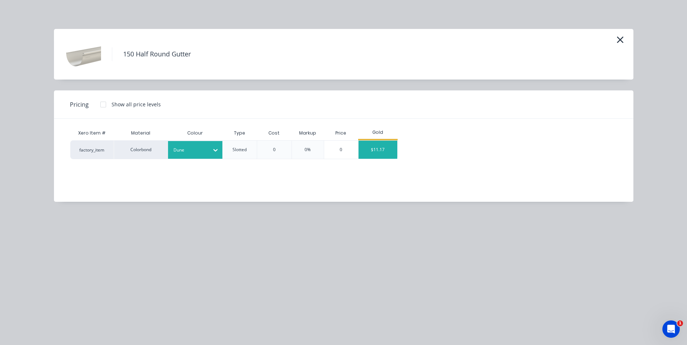
click at [387, 151] on div "$11.17" at bounding box center [377, 150] width 39 height 18
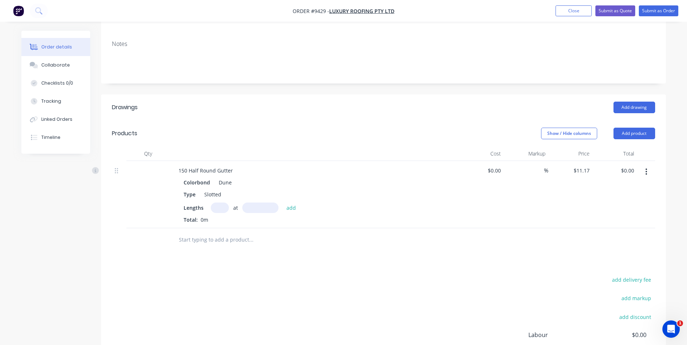
click at [647, 165] on button "button" at bounding box center [645, 171] width 17 height 13
click at [631, 186] on div "Edit" at bounding box center [620, 191] width 56 height 10
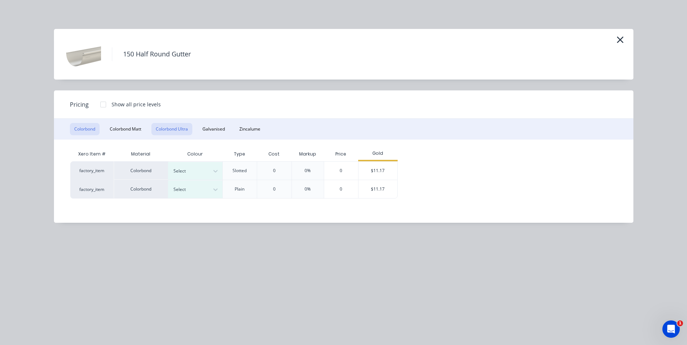
click at [168, 129] on button "Colorbond Ultra" at bounding box center [171, 129] width 41 height 12
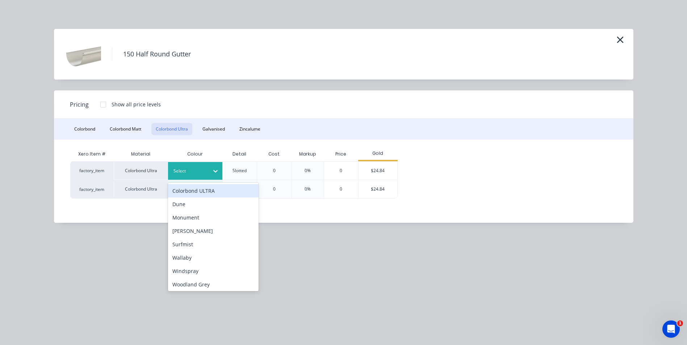
click at [208, 172] on div "Select" at bounding box center [188, 170] width 41 height 9
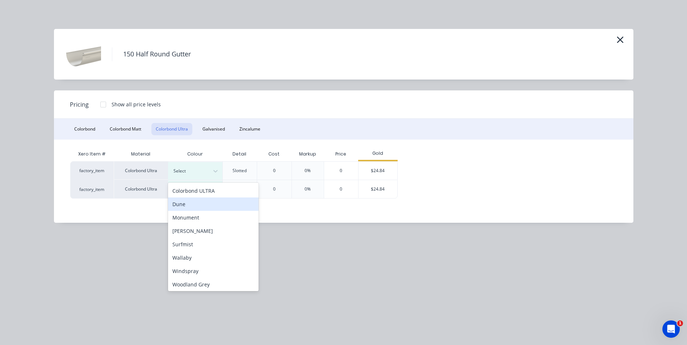
click at [191, 205] on div "Dune" at bounding box center [213, 204] width 90 height 13
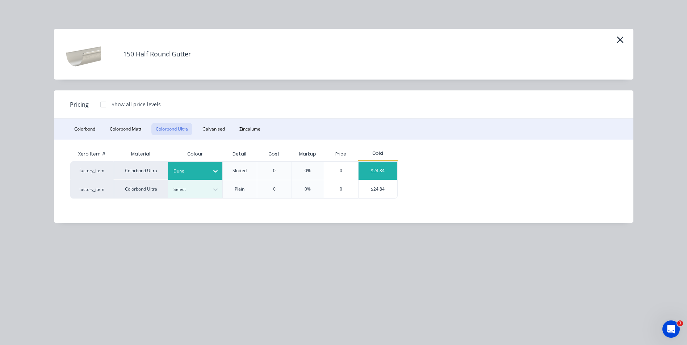
click at [385, 169] on div "$24.84" at bounding box center [377, 171] width 39 height 18
type input "$24.84"
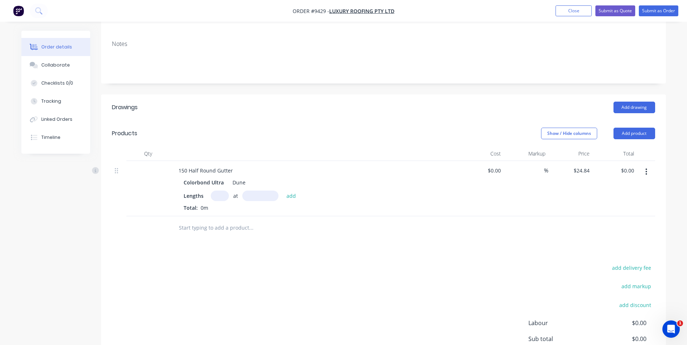
click at [217, 191] on input "text" at bounding box center [220, 196] width 18 height 10
type input "6"
type input "5600"
click at [283, 191] on button "add" at bounding box center [291, 196] width 17 height 10
type input "$834.62"
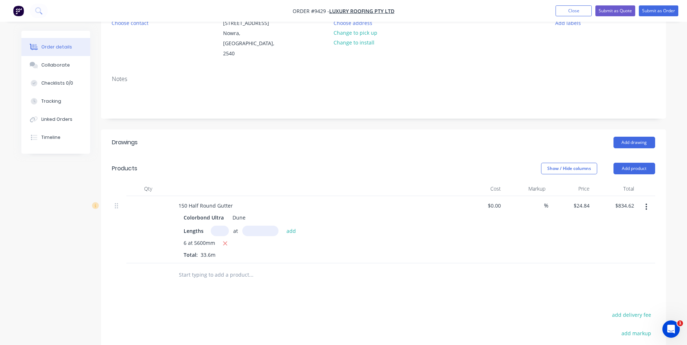
scroll to position [82, 0]
click at [199, 269] on input "text" at bounding box center [250, 276] width 145 height 14
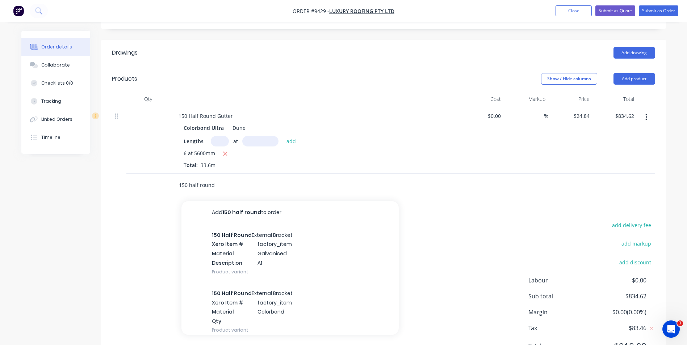
scroll to position [191, 0]
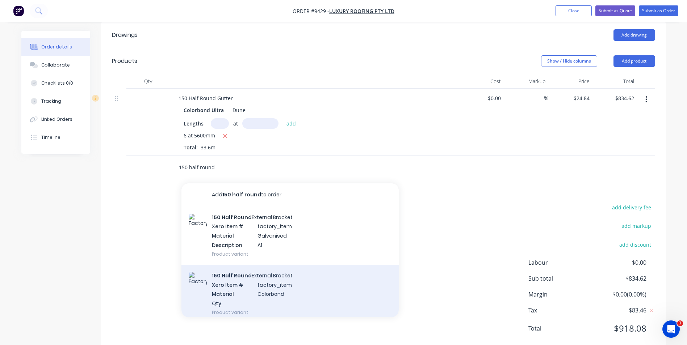
type input "150 half round"
click at [245, 277] on div "150 Half Round External Bracket Xero Item # factory_item Material Colorbond Qty…" at bounding box center [289, 294] width 217 height 58
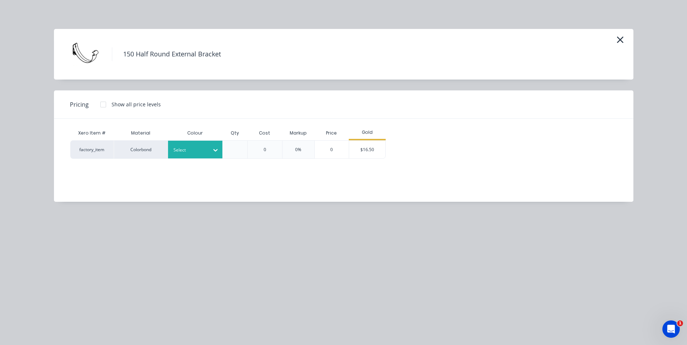
click at [195, 145] on div "Select" at bounding box center [188, 149] width 41 height 9
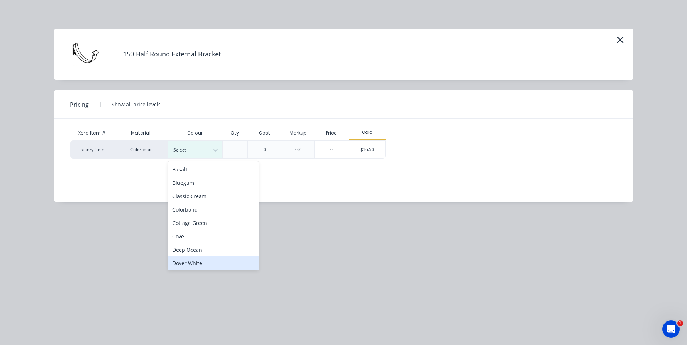
scroll to position [36, 0]
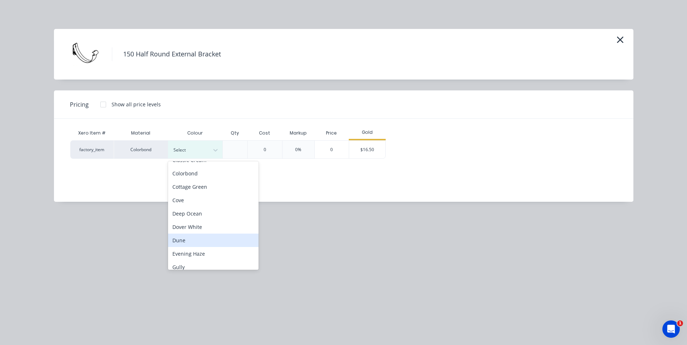
click at [182, 243] on div "Dune" at bounding box center [213, 240] width 90 height 13
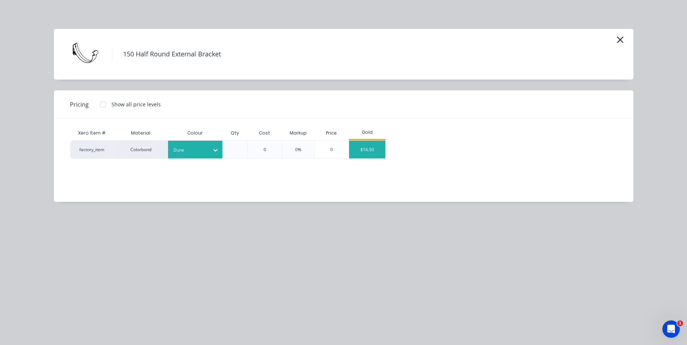
click at [364, 146] on div "$16.50" at bounding box center [367, 150] width 36 height 18
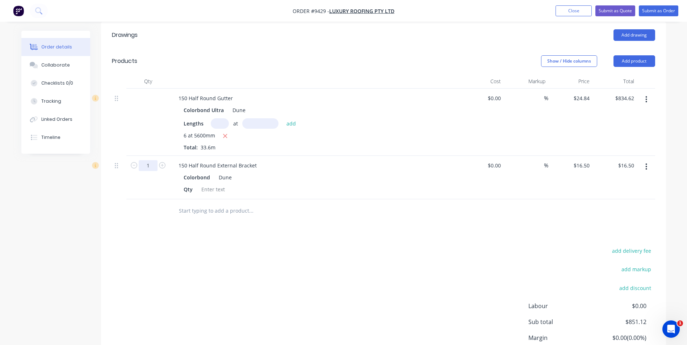
click at [152, 160] on input "1" at bounding box center [148, 165] width 19 height 11
type input "45"
type input "$742.50"
click at [279, 231] on div "Drawings Add drawing Products Show / Hide columns Add product Qty Cost Markup P…" at bounding box center [383, 209] width 565 height 375
click at [228, 204] on input "text" at bounding box center [250, 211] width 145 height 14
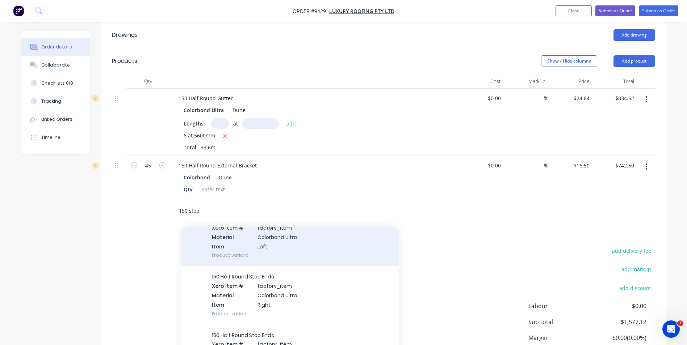
scroll to position [181, 0]
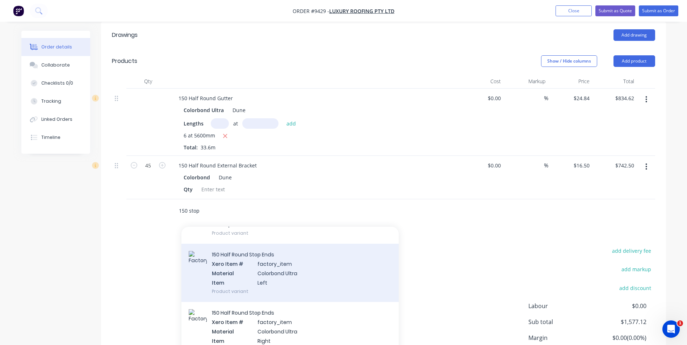
type input "150 stop"
click at [250, 268] on div "150 Half Round Stop Ends Xero Item # factory_item Material Colorbond Ultra Item…" at bounding box center [289, 273] width 217 height 58
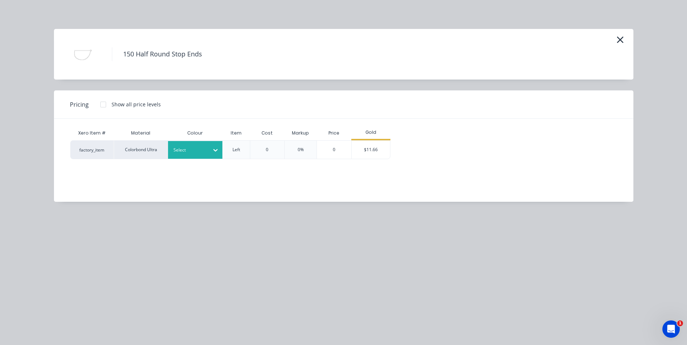
click at [205, 152] on div at bounding box center [189, 150] width 33 height 8
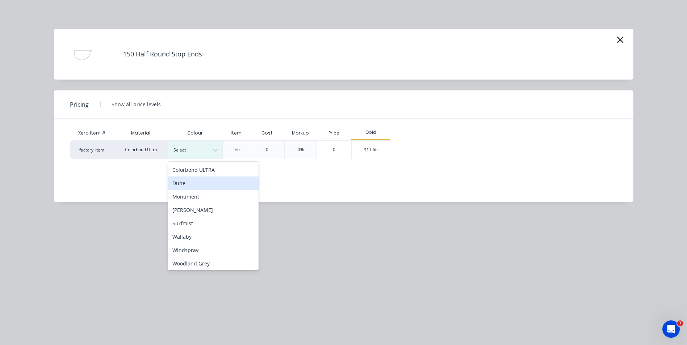
click at [203, 186] on div "Dune" at bounding box center [213, 183] width 90 height 13
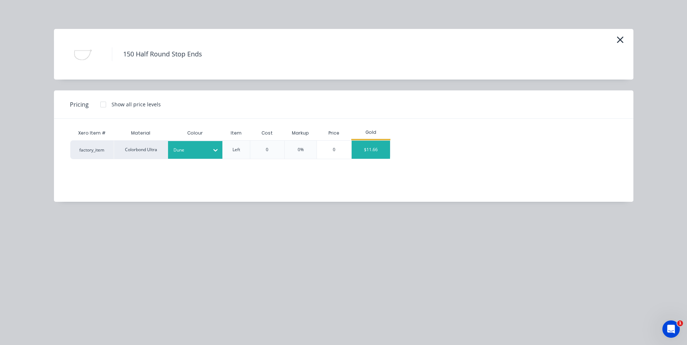
click at [367, 148] on div "$11.66" at bounding box center [370, 150] width 39 height 18
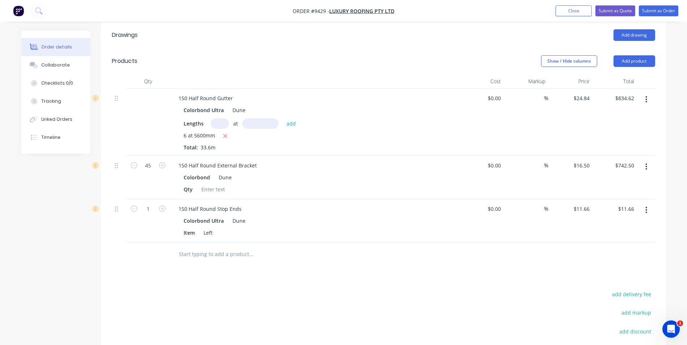
click at [194, 248] on input "text" at bounding box center [250, 254] width 145 height 14
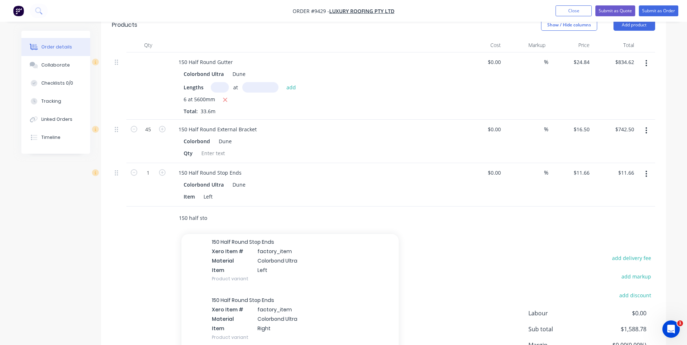
scroll to position [217, 0]
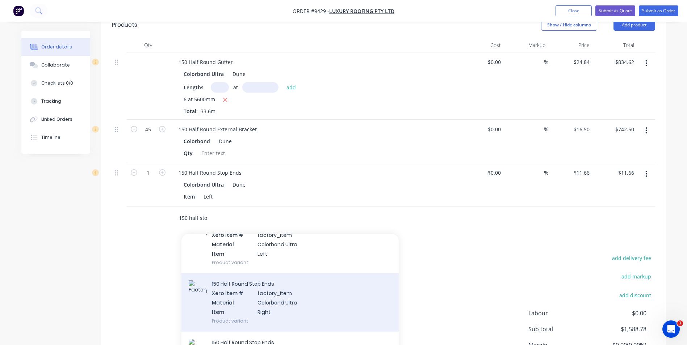
type input "150 half sto"
click at [236, 295] on div "150 Half Round Stop Ends Xero Item # factory_item Material Colorbond Ultra Item…" at bounding box center [289, 302] width 217 height 58
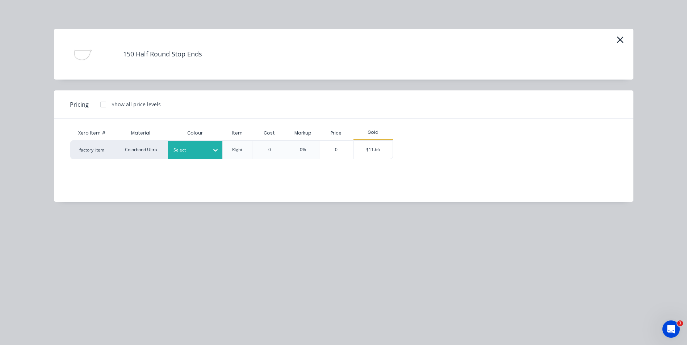
click at [173, 157] on div "Select" at bounding box center [195, 150] width 54 height 18
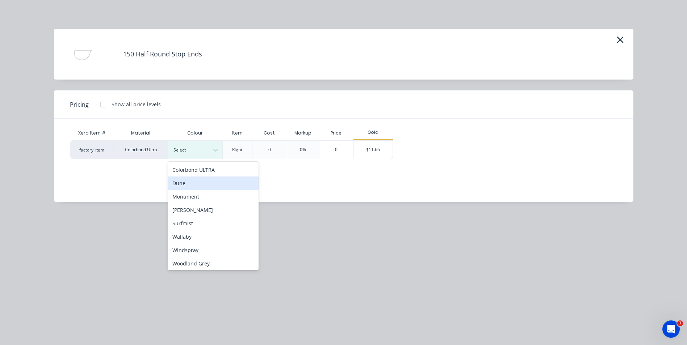
click at [178, 184] on div "Dune" at bounding box center [213, 183] width 90 height 13
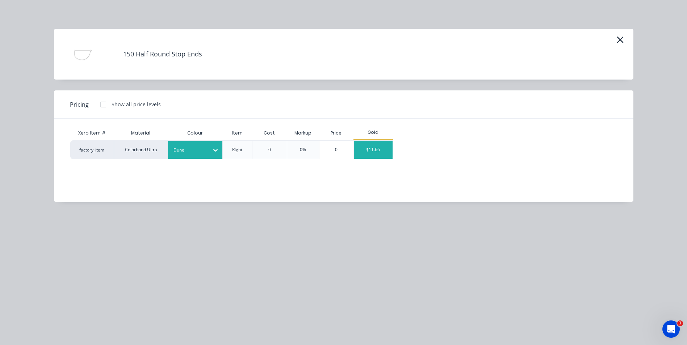
click at [395, 149] on div "factory_item Colorbond Ultra Dune Right 0 0% 0 $11.66" at bounding box center [338, 149] width 536 height 19
click at [390, 149] on div "$11.66" at bounding box center [373, 150] width 39 height 18
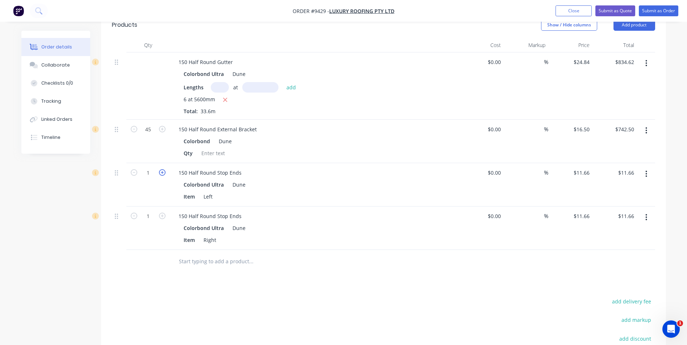
click at [164, 169] on icon "button" at bounding box center [162, 172] width 7 height 7
type input "2"
type input "$23.32"
click at [164, 169] on icon "button" at bounding box center [162, 172] width 7 height 7
type input "3"
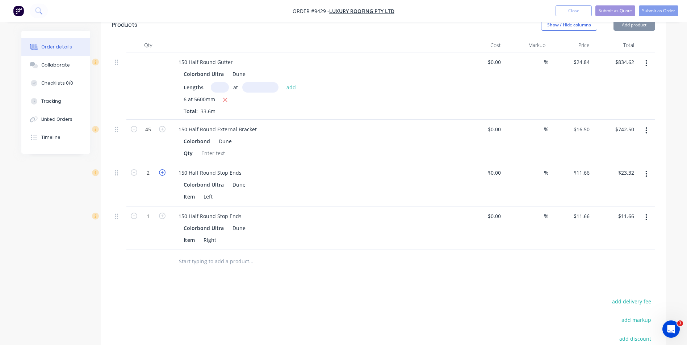
type input "$34.98"
click at [164, 169] on icon "button" at bounding box center [162, 172] width 7 height 7
type input "4"
type input "$46.64"
click at [160, 213] on icon "button" at bounding box center [162, 216] width 7 height 7
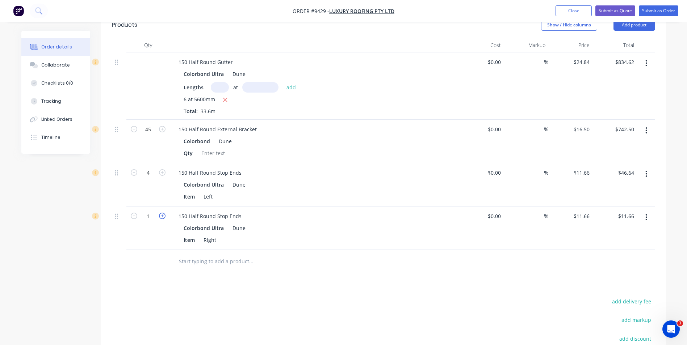
type input "2"
type input "$23.32"
click at [160, 213] on icon "button" at bounding box center [162, 216] width 7 height 7
type input "3"
type input "$34.98"
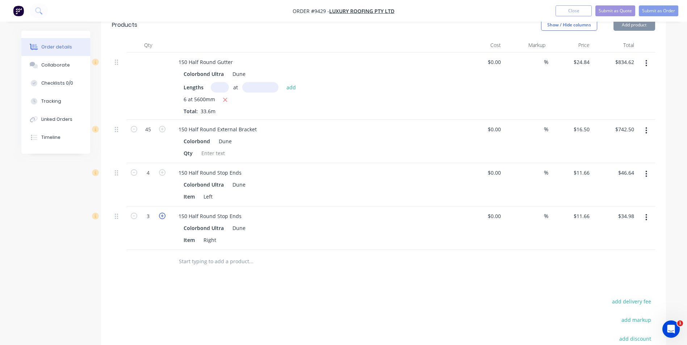
click at [160, 213] on icon "button" at bounding box center [162, 216] width 7 height 7
type input "4"
type input "$46.64"
click at [204, 254] on input "text" at bounding box center [250, 261] width 145 height 14
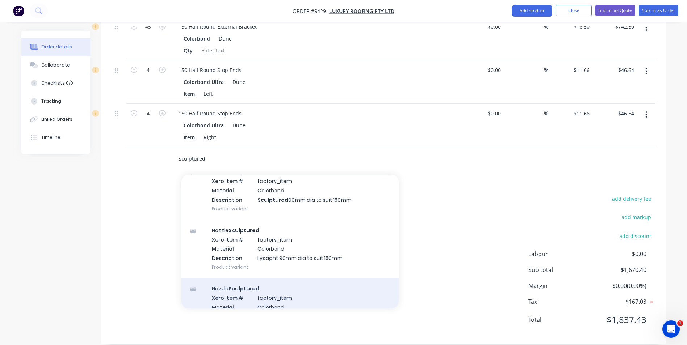
scroll to position [36, 0]
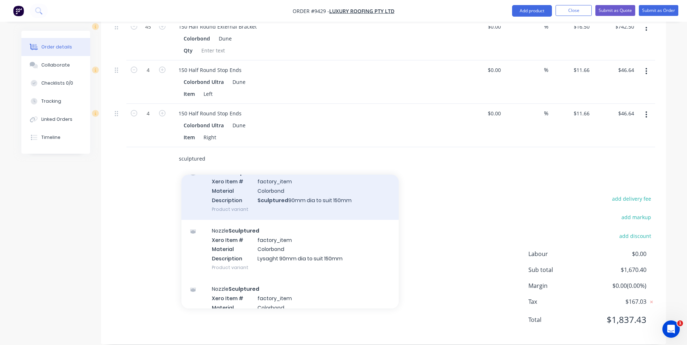
type input "sculptured"
click at [283, 187] on div "Nozzle Sculptured Xero Item # factory_item Material Colorbond Description Sculp…" at bounding box center [289, 191] width 217 height 58
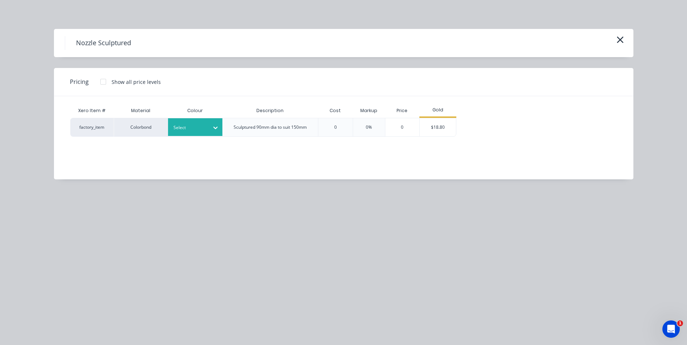
click at [189, 132] on div "Select" at bounding box center [188, 127] width 41 height 9
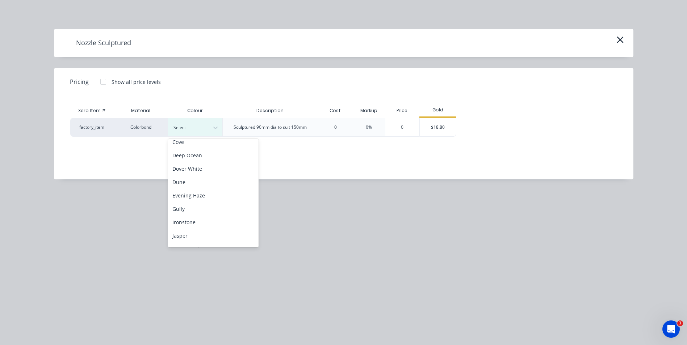
scroll to position [72, 0]
click at [196, 185] on div "Dune" at bounding box center [213, 181] width 90 height 13
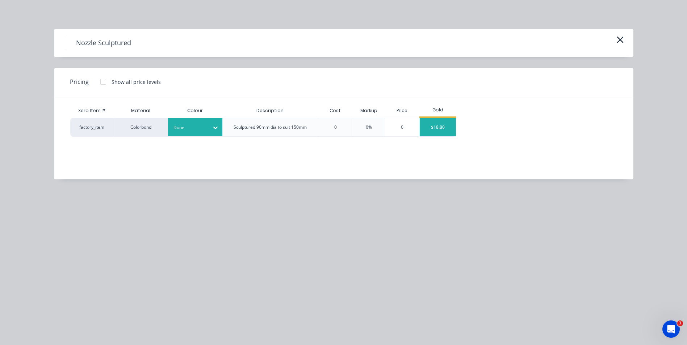
click at [430, 124] on div "$18.80" at bounding box center [437, 127] width 36 height 18
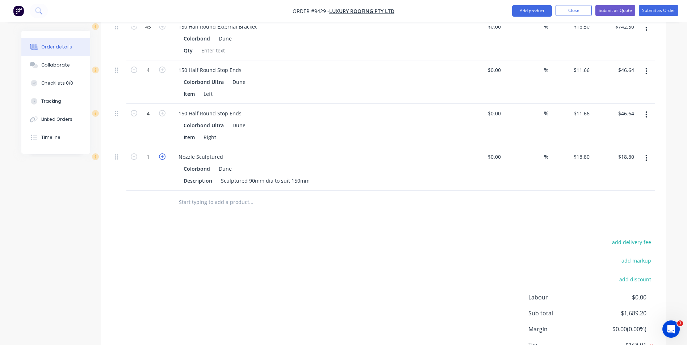
click at [164, 153] on icon "button" at bounding box center [162, 156] width 7 height 7
type input "2"
type input "$37.60"
click at [164, 153] on icon "button" at bounding box center [162, 156] width 7 height 7
type input "3"
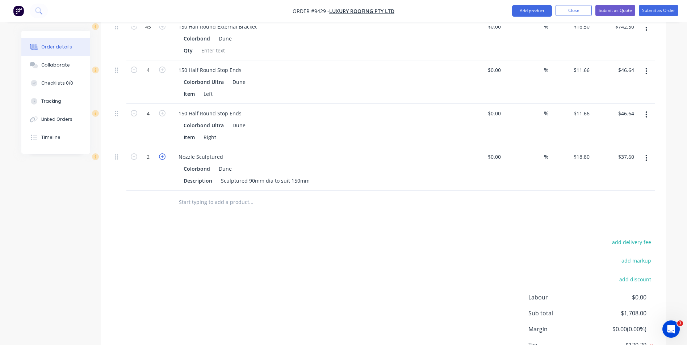
type input "$56.40"
click at [164, 153] on icon "button" at bounding box center [162, 156] width 7 height 7
type input "4"
type input "$75.20"
click at [164, 153] on icon "button" at bounding box center [162, 156] width 7 height 7
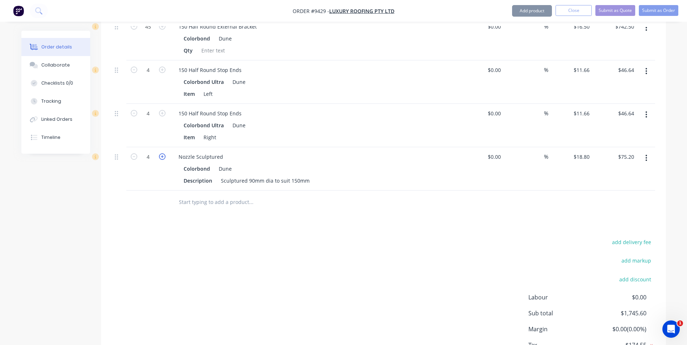
type input "5"
type input "$94.00"
click at [164, 153] on icon "button" at bounding box center [162, 156] width 7 height 7
type input "6"
type input "$112.80"
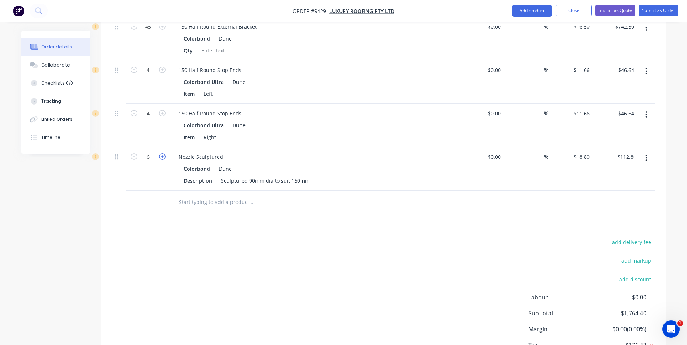
click at [164, 153] on icon "button" at bounding box center [162, 156] width 7 height 7
type input "7"
type input "$131.60"
click at [164, 153] on icon "button" at bounding box center [162, 156] width 7 height 7
type input "8"
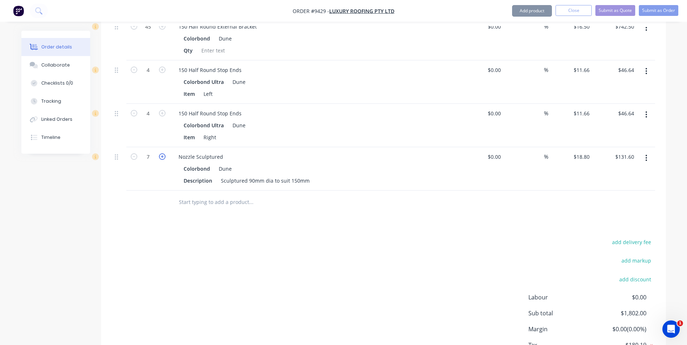
type input "$150.40"
click at [164, 153] on icon "button" at bounding box center [162, 156] width 7 height 7
type input "9"
type input "$169.20"
click at [164, 153] on icon "button" at bounding box center [162, 156] width 7 height 7
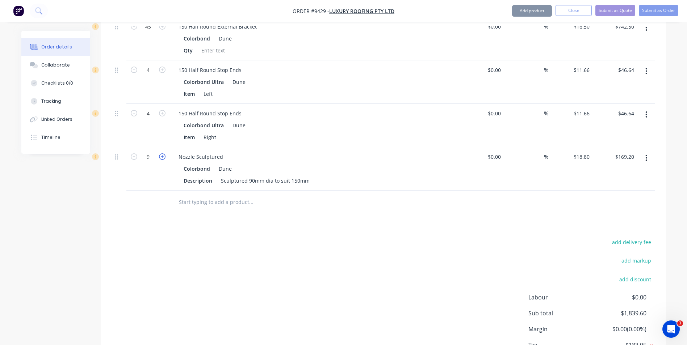
type input "10"
type input "$188.00"
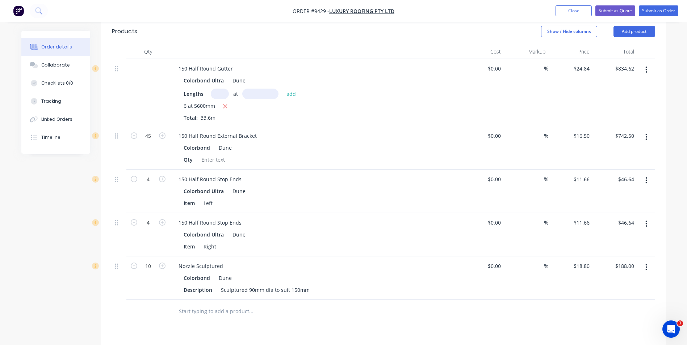
scroll to position [221, 0]
click at [219, 306] on input "text" at bounding box center [250, 311] width 145 height 14
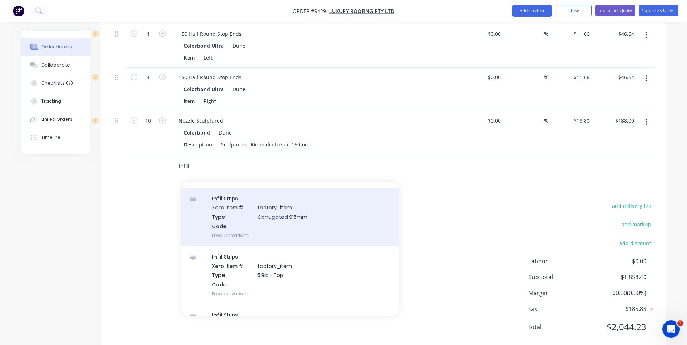
scroll to position [181, 0]
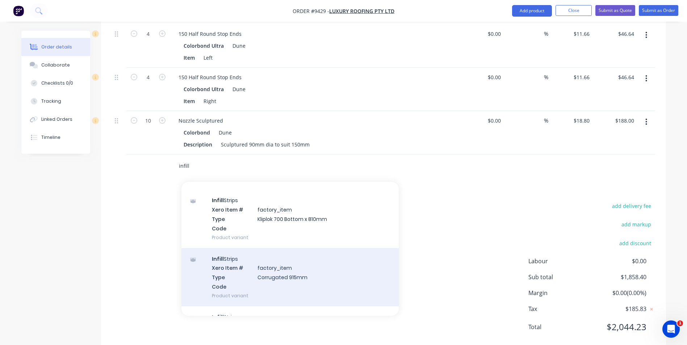
type input "infill"
click at [290, 271] on div "Infill Strips Xero Item # factory_item Type Corrugated 915mm Code Product varia…" at bounding box center [289, 277] width 217 height 58
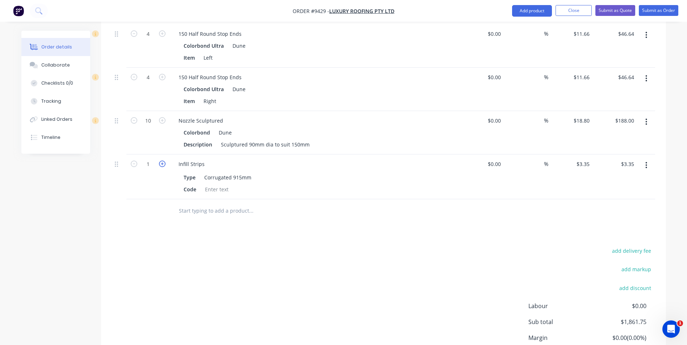
click at [165, 161] on icon "button" at bounding box center [162, 164] width 7 height 7
type input "2"
type input "$6.70"
click at [165, 161] on icon "button" at bounding box center [162, 164] width 7 height 7
type input "3"
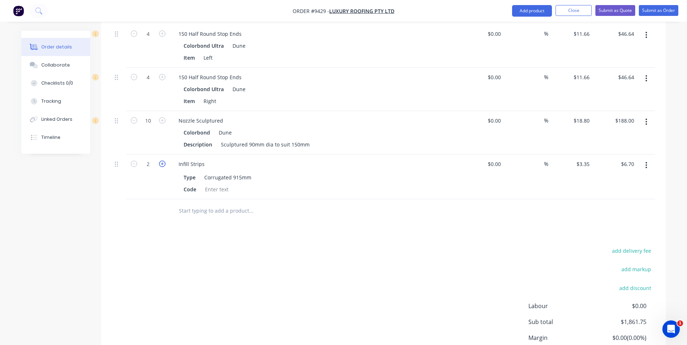
type input "$10.05"
click at [165, 161] on icon "button" at bounding box center [162, 164] width 7 height 7
type input "4"
type input "$13.40"
click at [165, 161] on icon "button" at bounding box center [162, 164] width 7 height 7
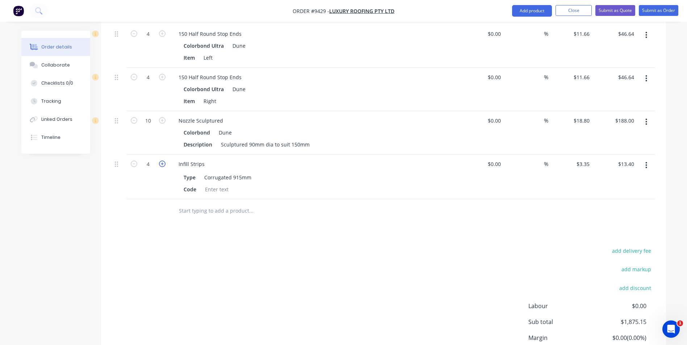
type input "5"
type input "$16.75"
click at [165, 161] on icon "button" at bounding box center [162, 164] width 7 height 7
type input "6"
type input "$20.10"
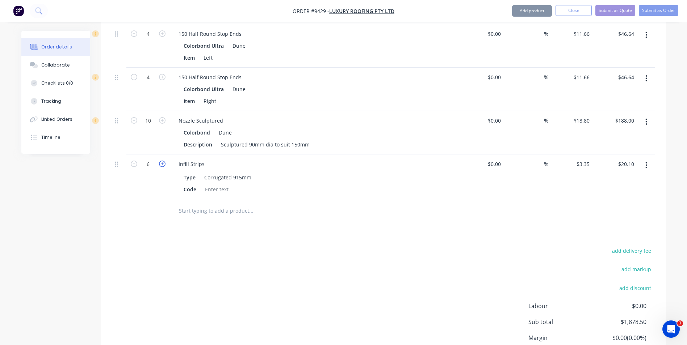
click at [165, 161] on icon "button" at bounding box center [162, 164] width 7 height 7
type input "7"
type input "$23.45"
click at [165, 161] on icon "button" at bounding box center [162, 164] width 7 height 7
type input "8"
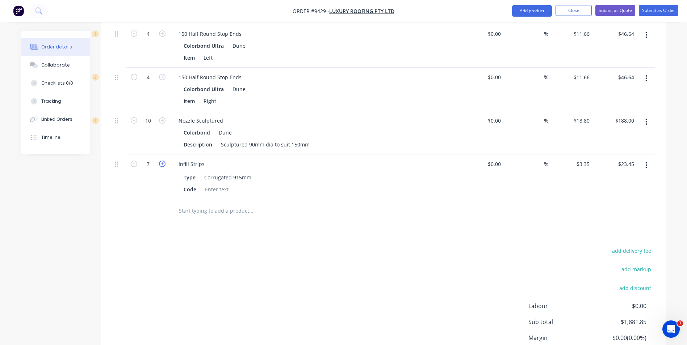
type input "$26.80"
click at [165, 161] on icon "button" at bounding box center [162, 164] width 7 height 7
type input "9"
type input "$30.15"
click at [165, 161] on icon "button" at bounding box center [162, 164] width 7 height 7
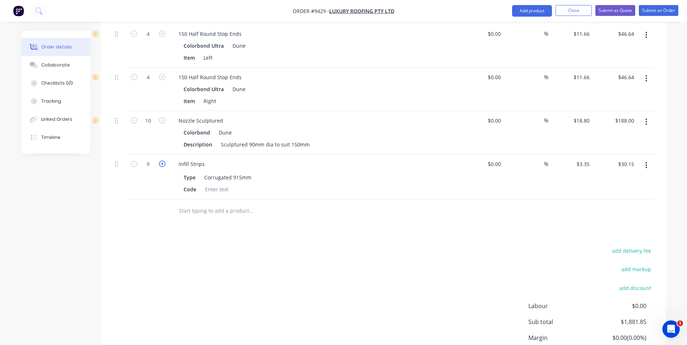
type input "10"
type input "$33.50"
click at [165, 161] on icon "button" at bounding box center [162, 164] width 7 height 7
type input "11"
type input "$36.85"
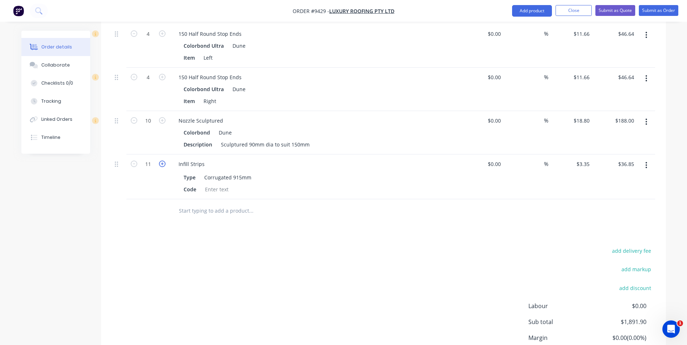
click at [165, 161] on icon "button" at bounding box center [162, 164] width 7 height 7
type input "12"
type input "$40.20"
click at [165, 161] on icon "button" at bounding box center [162, 164] width 7 height 7
type input "13"
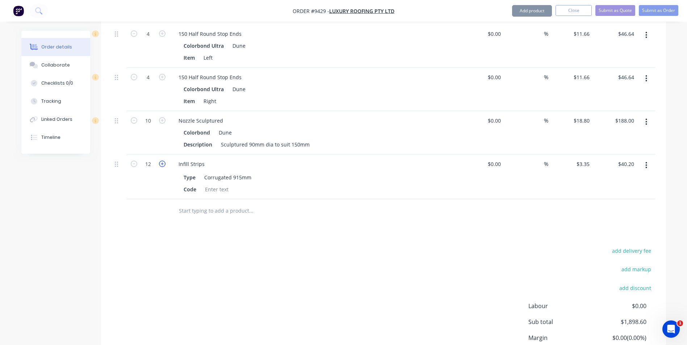
type input "$43.55"
click at [165, 161] on icon "button" at bounding box center [162, 164] width 7 height 7
type input "14"
type input "$46.90"
click at [165, 161] on icon "button" at bounding box center [162, 164] width 7 height 7
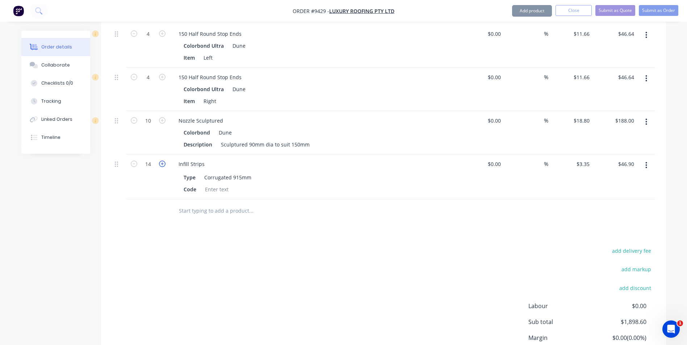
type input "15"
type input "$50.25"
click at [165, 161] on icon "button" at bounding box center [162, 164] width 7 height 7
type input "16"
type input "$53.60"
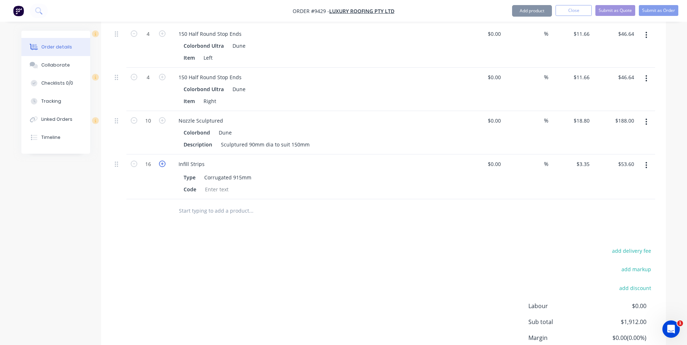
click at [165, 161] on icon "button" at bounding box center [162, 164] width 7 height 7
type input "17"
type input "$56.95"
click at [165, 161] on icon "button" at bounding box center [162, 164] width 7 height 7
type input "18"
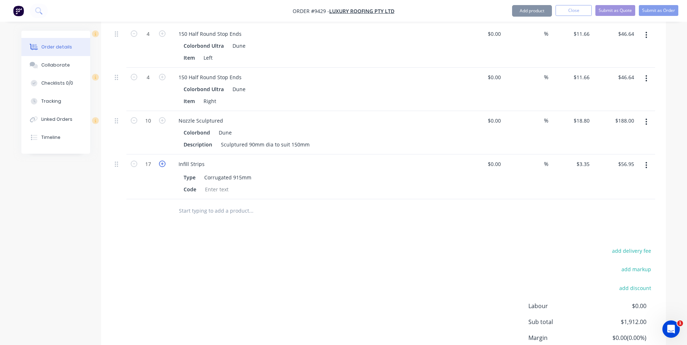
type input "$60.30"
click at [165, 161] on icon "button" at bounding box center [162, 164] width 7 height 7
type input "19"
type input "$63.65"
click at [165, 161] on icon "button" at bounding box center [162, 164] width 7 height 7
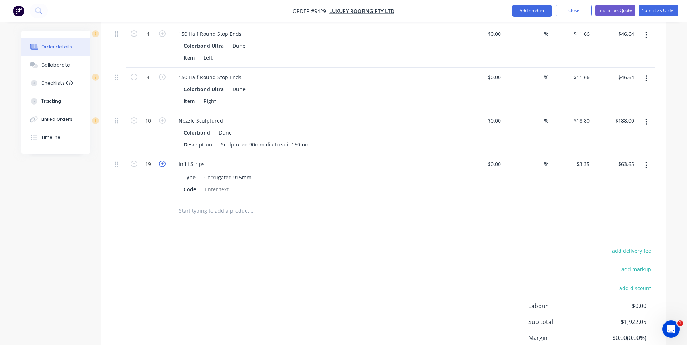
type input "20"
type input "$67.00"
click at [165, 161] on icon "button" at bounding box center [162, 164] width 7 height 7
type input "21"
type input "$70.35"
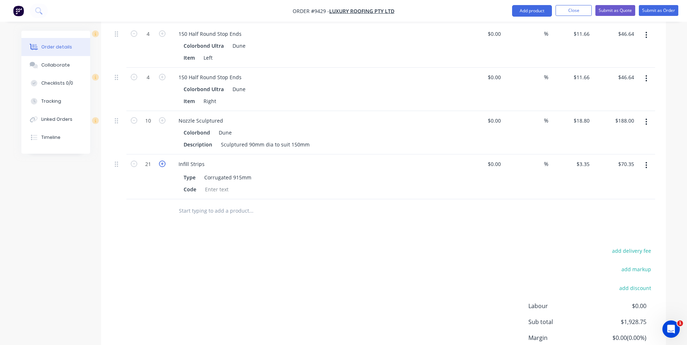
click at [165, 161] on icon "button" at bounding box center [162, 164] width 7 height 7
type input "22"
type input "$73.70"
click at [165, 161] on icon "button" at bounding box center [162, 164] width 7 height 7
type input "23"
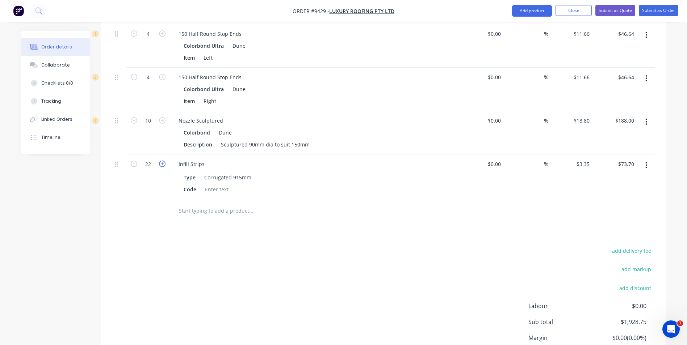
type input "$77.05"
click at [165, 161] on icon "button" at bounding box center [162, 164] width 7 height 7
type input "24"
type input "$80.40"
click at [165, 161] on icon "button" at bounding box center [162, 164] width 7 height 7
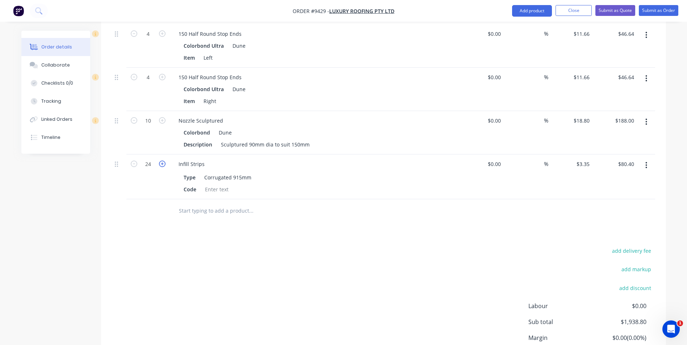
type input "25"
type input "$83.75"
click at [165, 161] on icon "button" at bounding box center [162, 164] width 7 height 7
type input "26"
type input "$87.10"
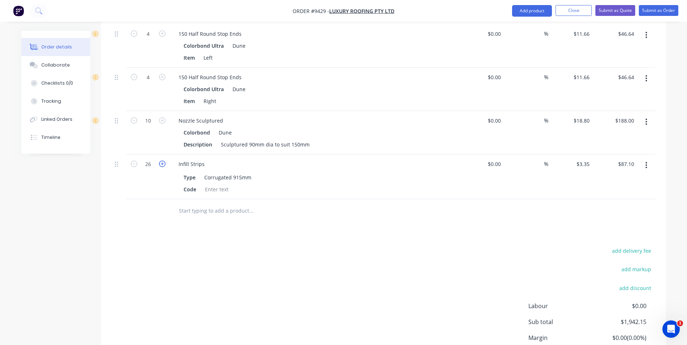
click at [165, 161] on icon "button" at bounding box center [162, 164] width 7 height 7
type input "27"
type input "$90.45"
click at [165, 161] on icon "button" at bounding box center [162, 164] width 7 height 7
type input "28"
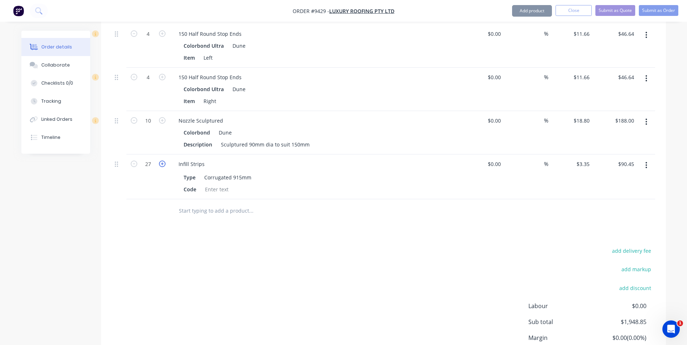
type input "$93.80"
click at [165, 161] on icon "button" at bounding box center [162, 164] width 7 height 7
type input "29"
type input "$97.15"
click at [165, 161] on icon "button" at bounding box center [162, 164] width 7 height 7
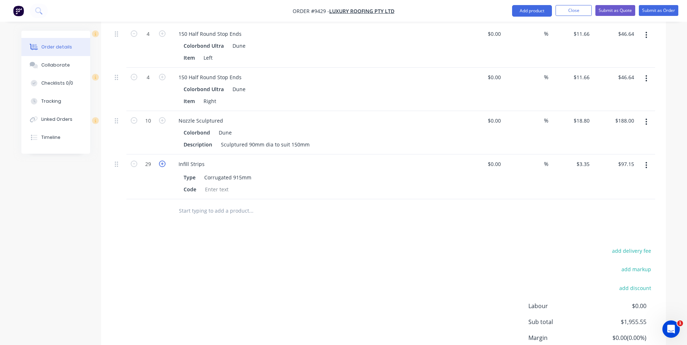
type input "30"
type input "$100.50"
click at [246, 204] on input "text" at bounding box center [250, 211] width 145 height 14
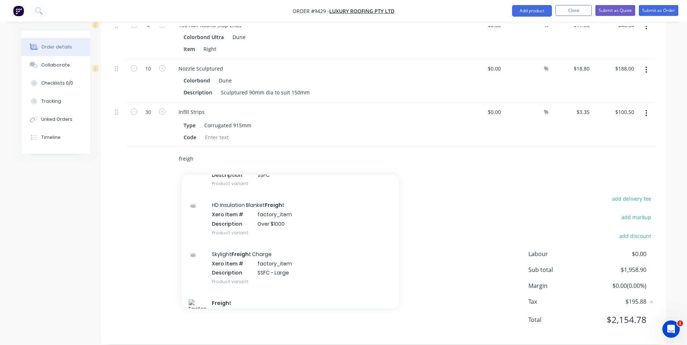
scroll to position [760, 0]
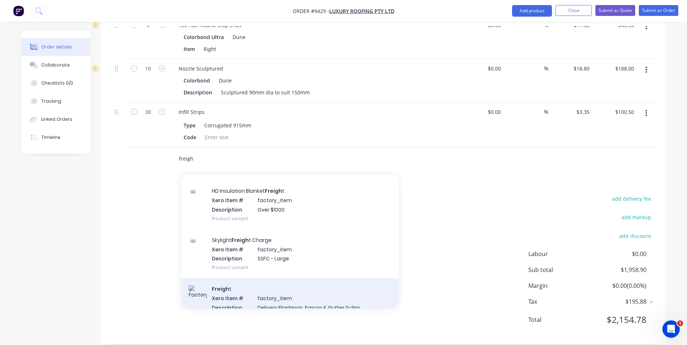
type input "freigh"
click at [256, 278] on div "Freigh t Xero Item # factory_item Description Delivery Flashings, Fascia & Gutt…" at bounding box center [289, 302] width 217 height 49
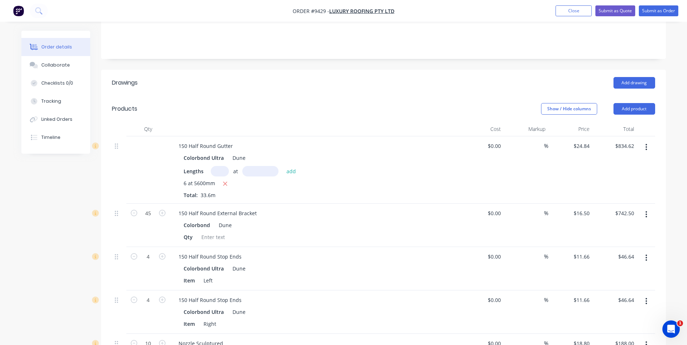
scroll to position [20, 0]
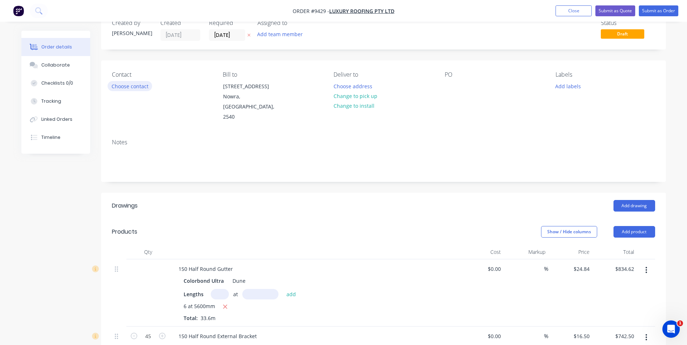
click at [132, 90] on button "Choose contact" at bounding box center [129, 86] width 45 height 10
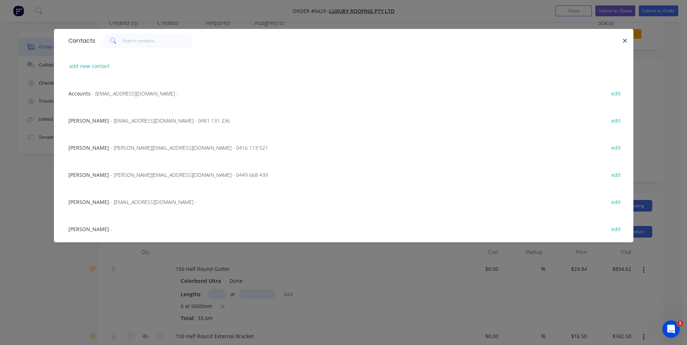
click at [114, 121] on span "- elliottroofingnsw@gmail.com - 0481 131 236" at bounding box center [169, 120] width 119 height 7
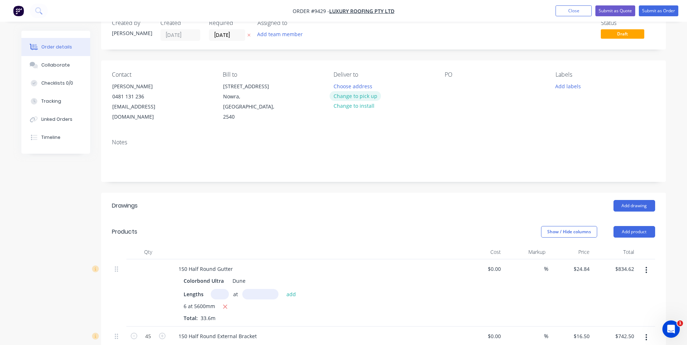
click at [354, 99] on button "Change to pick up" at bounding box center [354, 96] width 51 height 10
click at [357, 98] on button "Change to delivery" at bounding box center [355, 97] width 53 height 10
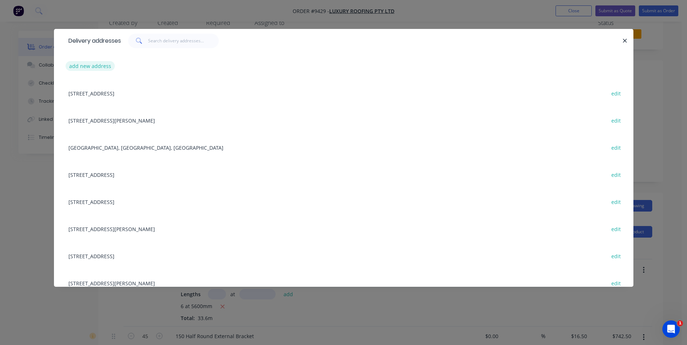
click at [80, 68] on button "add new address" at bounding box center [91, 66] width 50 height 10
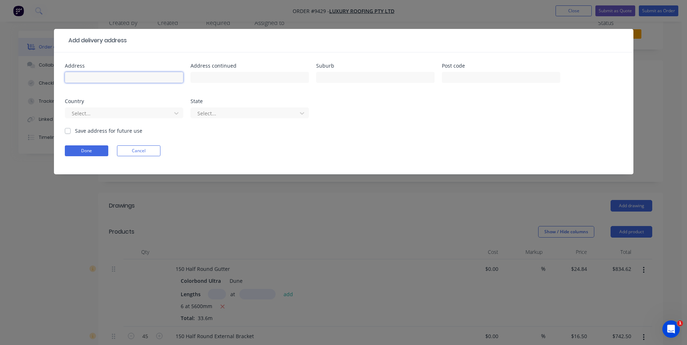
click at [127, 79] on input "text" at bounding box center [124, 77] width 118 height 11
click at [136, 77] on input "text" at bounding box center [124, 77] width 118 height 11
type input "82 Cyrus st"
click at [321, 76] on input "text" at bounding box center [375, 77] width 118 height 11
type input "J"
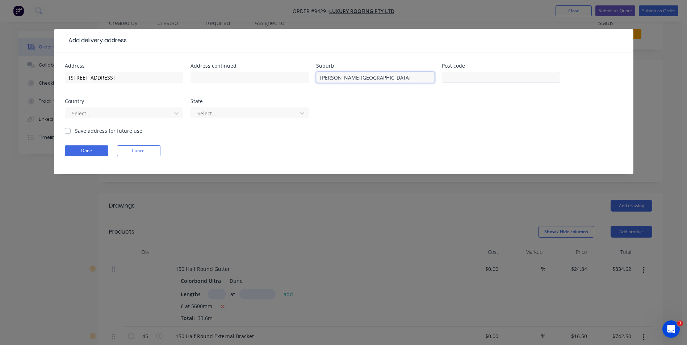
type input "Hyams Beach"
click at [461, 76] on input "text" at bounding box center [501, 77] width 118 height 11
type input "2540"
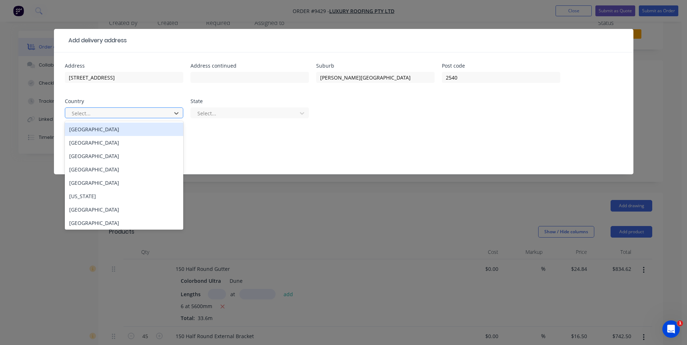
click at [161, 113] on div at bounding box center [119, 113] width 97 height 9
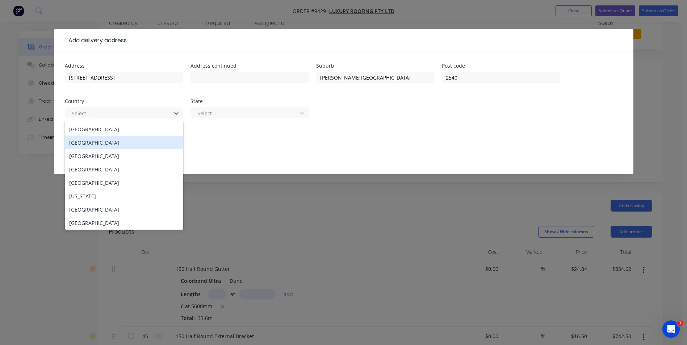
click at [136, 136] on div "Afghanistan" at bounding box center [124, 142] width 118 height 13
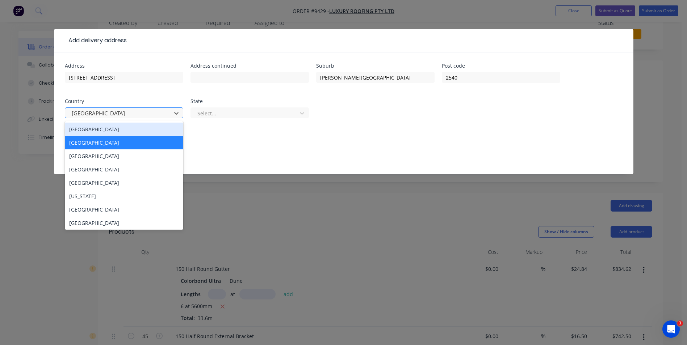
click at [144, 115] on div at bounding box center [119, 113] width 97 height 9
click at [132, 126] on div "Australia" at bounding box center [124, 129] width 118 height 13
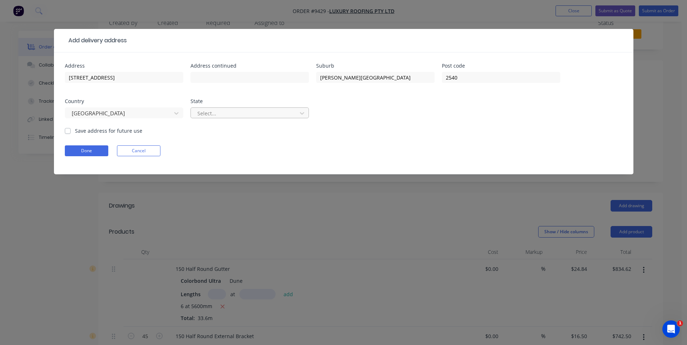
click at [219, 113] on div at bounding box center [245, 113] width 97 height 9
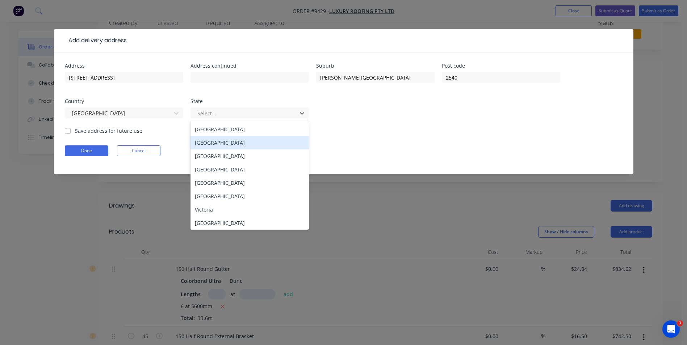
click at [218, 142] on div "New South Wales" at bounding box center [249, 142] width 118 height 13
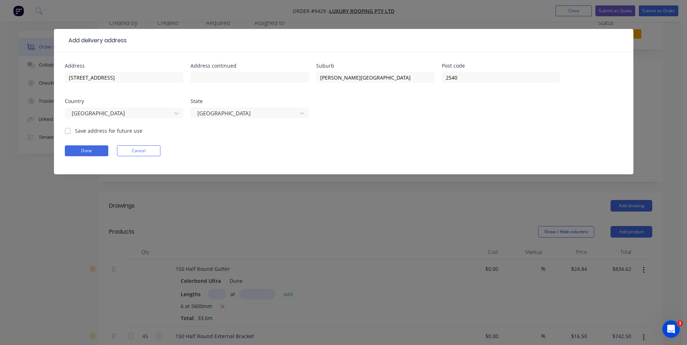
click at [75, 132] on label "Save address for future use" at bounding box center [108, 131] width 67 height 8
click at [70, 132] on input "Save address for future use" at bounding box center [68, 130] width 6 height 7
checkbox input "true"
click at [82, 145] on form "Address 82 Cyrus st Address continued Suburb Hyams Beach Post code 2540 Country…" at bounding box center [343, 118] width 557 height 111
click at [84, 149] on button "Done" at bounding box center [86, 150] width 43 height 11
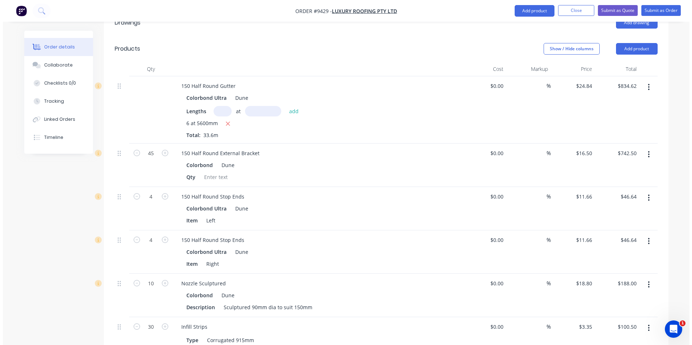
scroll to position [0, 0]
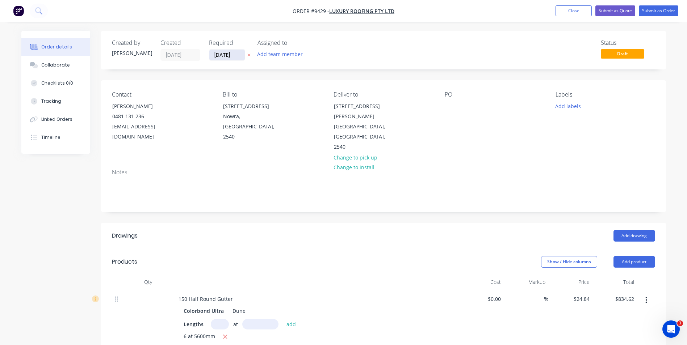
click at [223, 56] on input "[DATE]" at bounding box center [226, 55] width 35 height 11
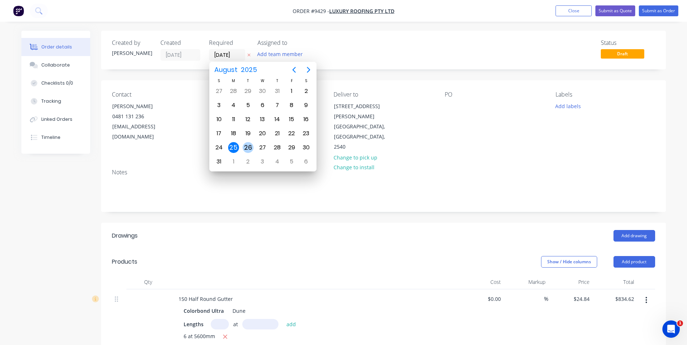
click at [253, 143] on div "26" at bounding box center [248, 148] width 14 height 14
type input "26/08/25"
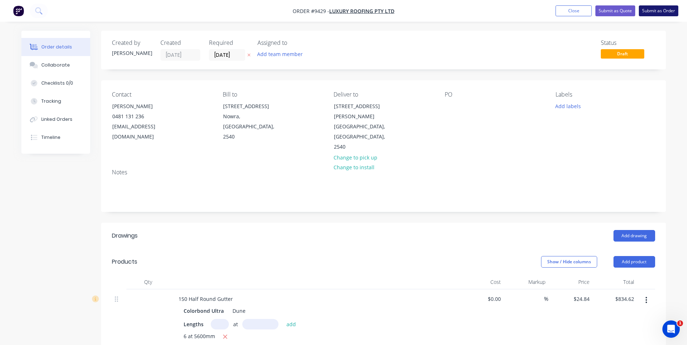
click at [658, 9] on button "Submit as Order" at bounding box center [657, 10] width 39 height 11
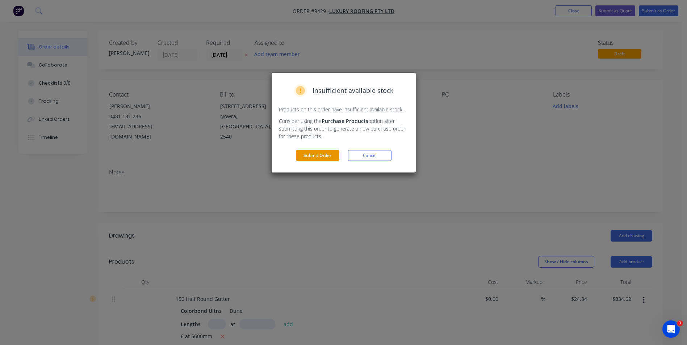
click at [322, 157] on button "Submit Order" at bounding box center [317, 155] width 43 height 11
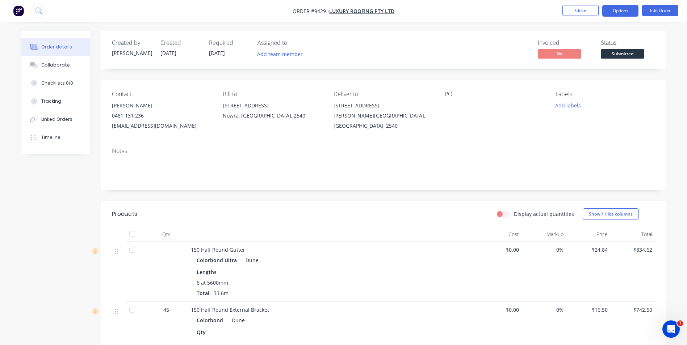
click at [631, 13] on button "Options" at bounding box center [620, 11] width 36 height 12
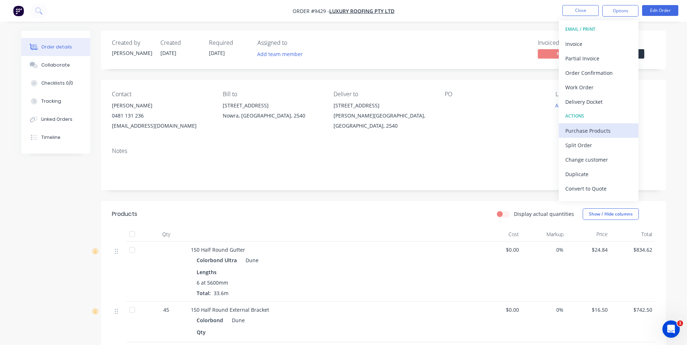
click at [590, 127] on div "Purchase Products" at bounding box center [598, 131] width 67 height 10
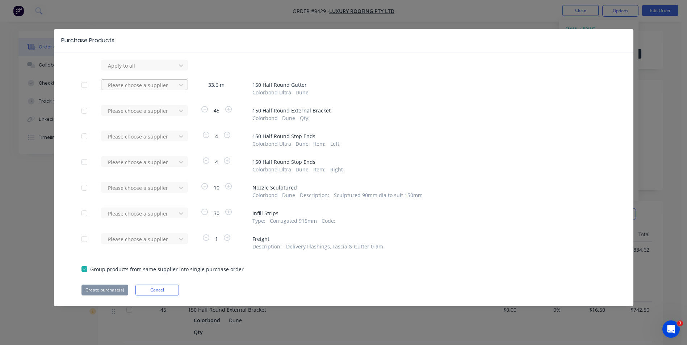
click at [159, 70] on div at bounding box center [139, 65] width 65 height 9
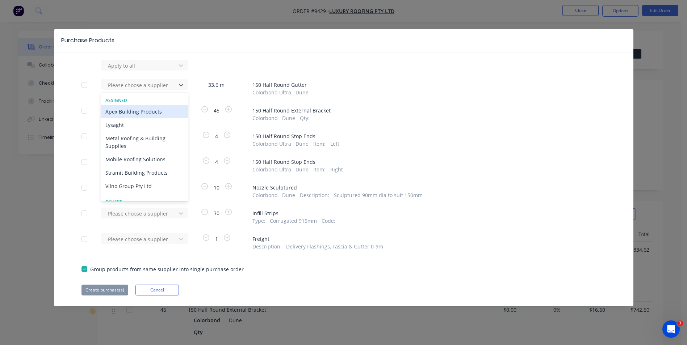
click at [135, 111] on div "Apex Building Products" at bounding box center [144, 111] width 87 height 13
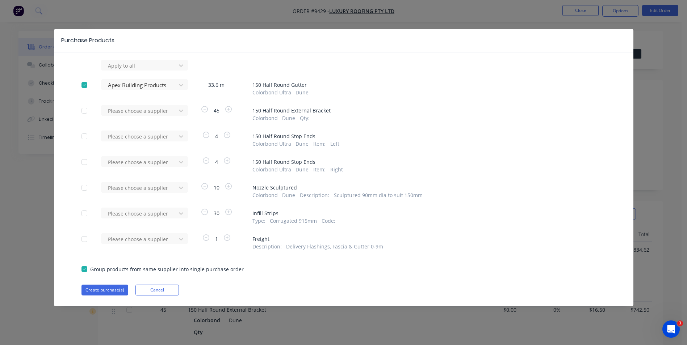
click at [135, 70] on div at bounding box center [139, 65] width 65 height 9
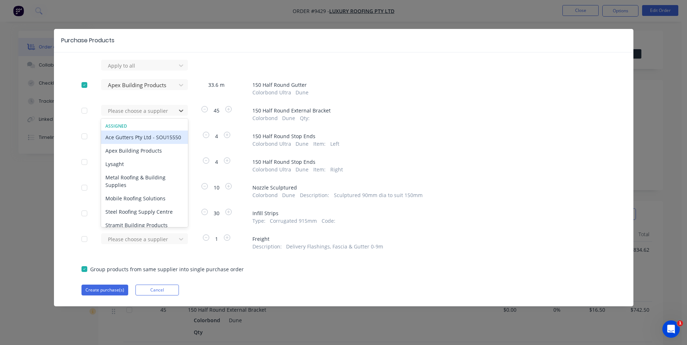
click at [126, 138] on div "Ace Gutters Pty Ltd - SOU15550" at bounding box center [144, 137] width 87 height 13
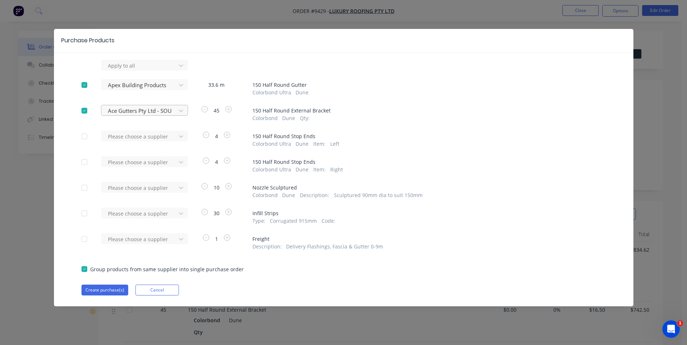
click at [139, 70] on div at bounding box center [139, 65] width 65 height 9
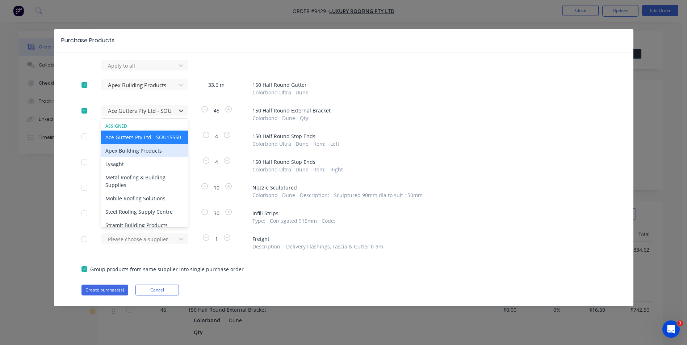
click at [127, 157] on div "Apex Building Products" at bounding box center [144, 150] width 87 height 13
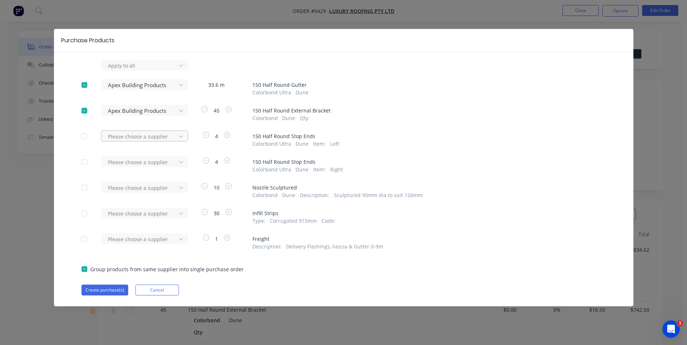
click at [130, 70] on div at bounding box center [139, 65] width 65 height 9
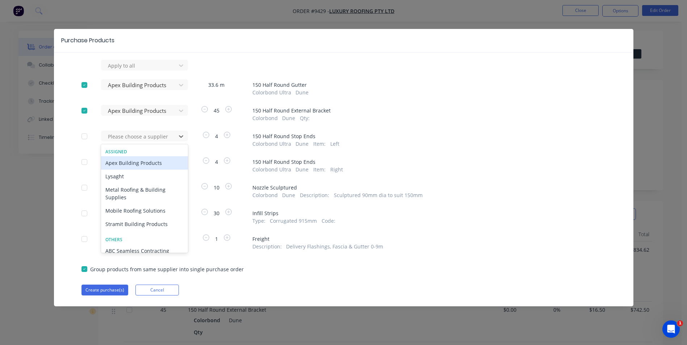
click at [131, 164] on div "Apex Building Products" at bounding box center [144, 162] width 87 height 13
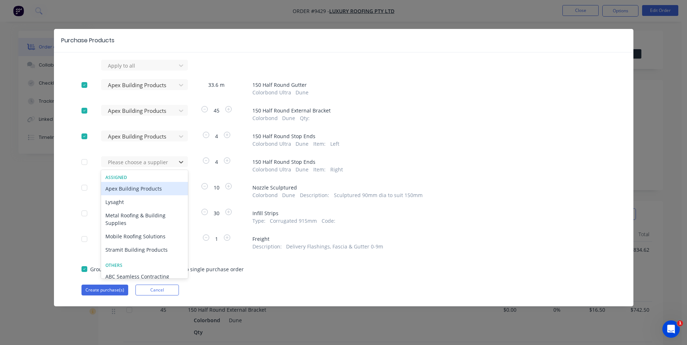
click at [131, 164] on div at bounding box center [139, 162] width 65 height 9
click at [126, 187] on div "Apex Building Products" at bounding box center [144, 188] width 87 height 13
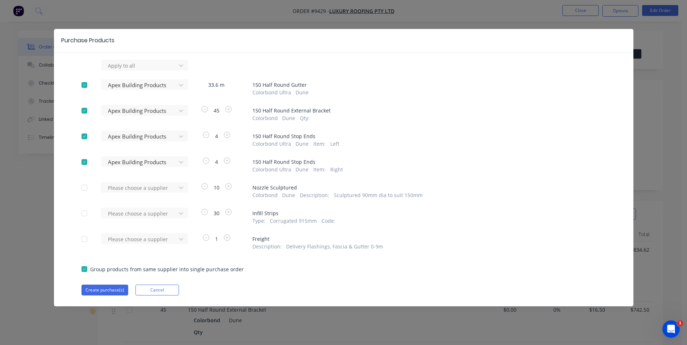
click at [126, 70] on div at bounding box center [139, 65] width 65 height 9
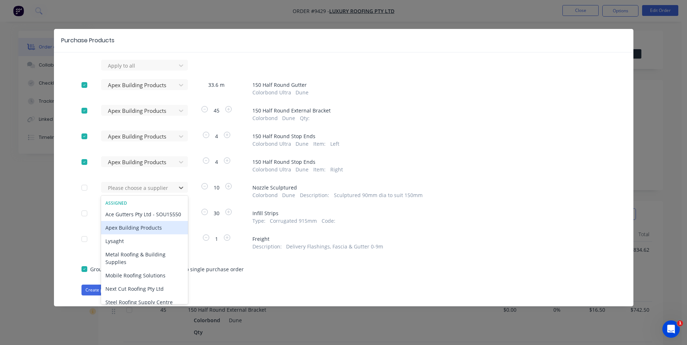
click at [124, 235] on div "Apex Building Products" at bounding box center [144, 227] width 87 height 13
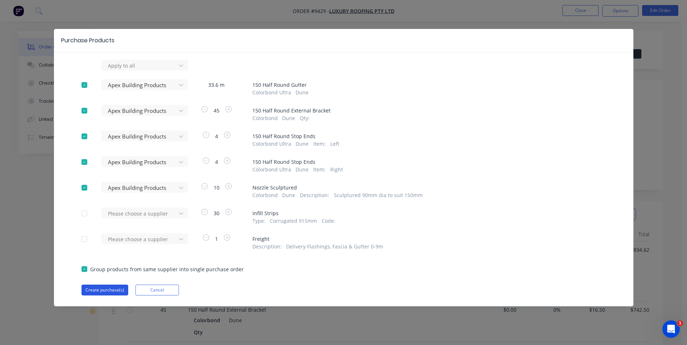
click at [99, 291] on button "Create purchase(s)" at bounding box center [104, 290] width 47 height 11
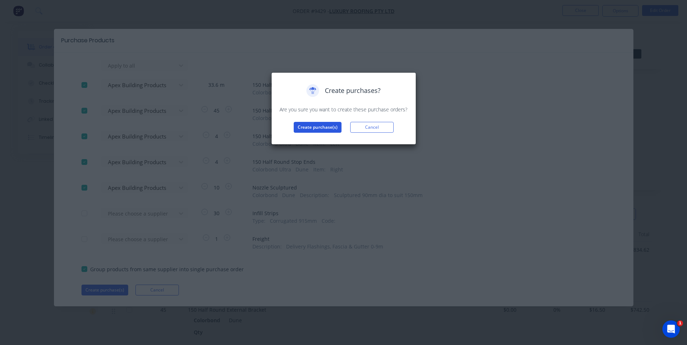
click at [319, 123] on button "Create purchase(s)" at bounding box center [318, 127] width 48 height 11
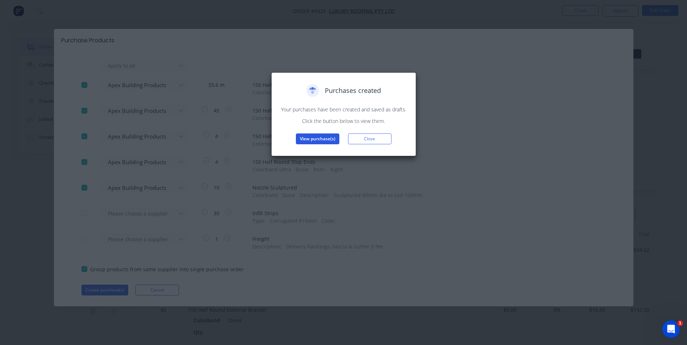
click at [320, 141] on button "View purchase(s)" at bounding box center [317, 139] width 43 height 11
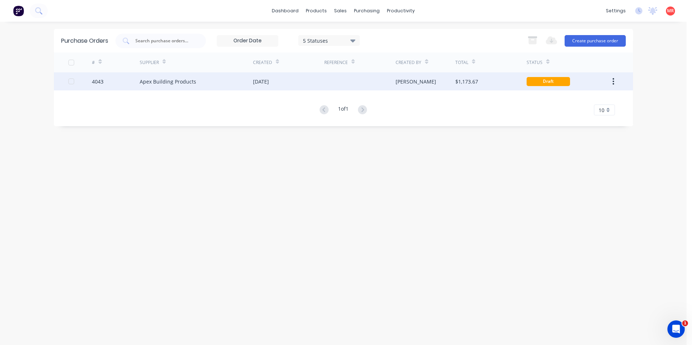
click at [355, 88] on div at bounding box center [359, 81] width 71 height 18
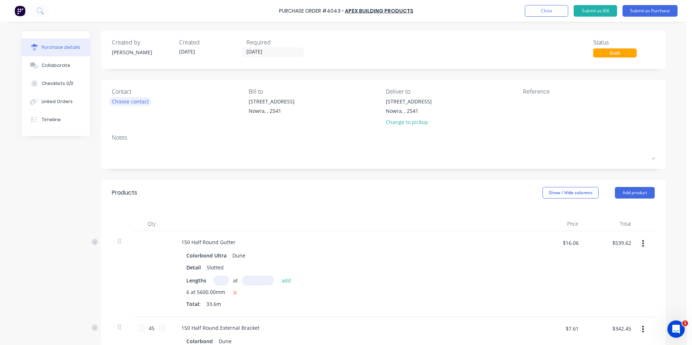
click at [148, 102] on div "Choose contact" at bounding box center [130, 102] width 37 height 8
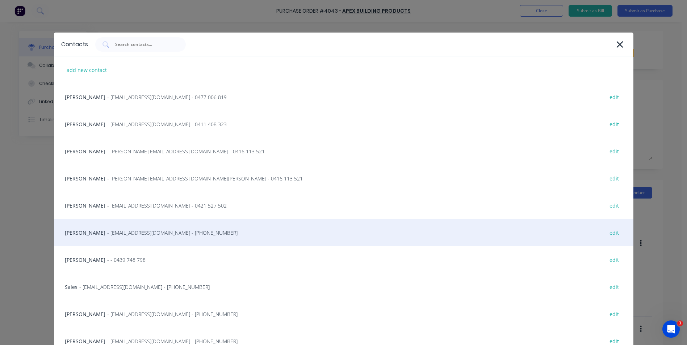
click at [107, 233] on span "- info@SCRS.net.au - (02) 4411 1090" at bounding box center [172, 233] width 130 height 8
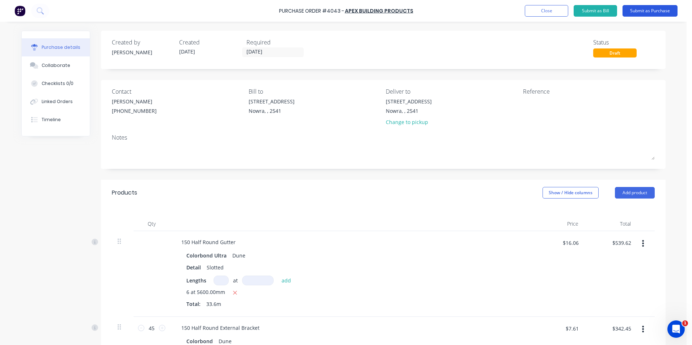
click at [651, 8] on button "Submit as Purchase" at bounding box center [650, 11] width 55 height 12
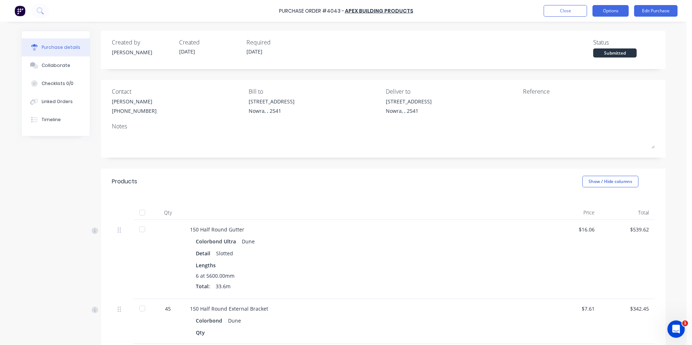
click at [607, 12] on button "Options" at bounding box center [610, 11] width 36 height 12
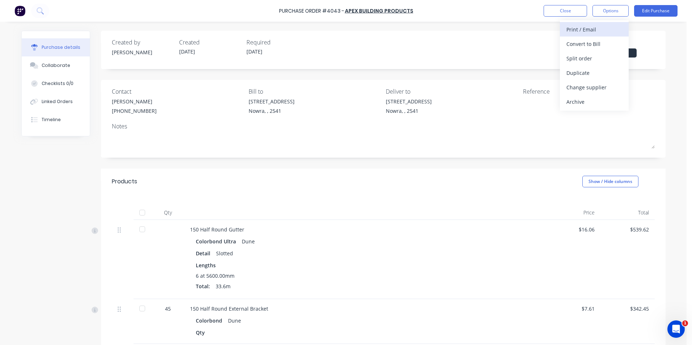
click at [576, 29] on div "Print / Email" at bounding box center [594, 29] width 56 height 10
click at [582, 54] on div "Without pricing" at bounding box center [594, 58] width 56 height 10
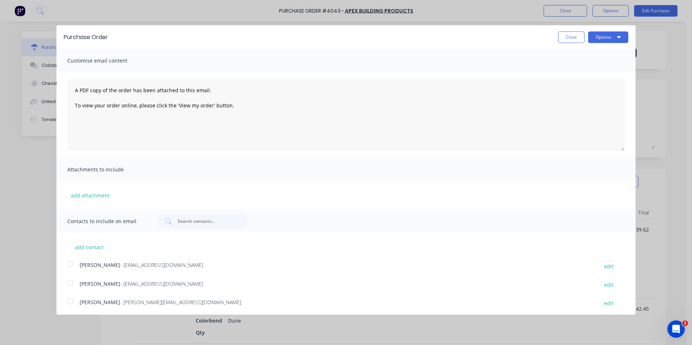
scroll to position [132, 0]
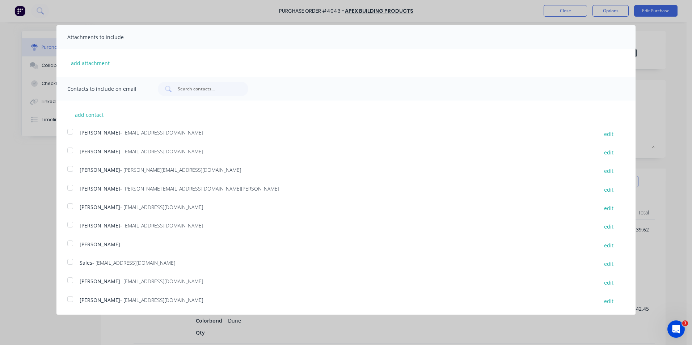
click at [72, 263] on div at bounding box center [70, 262] width 14 height 14
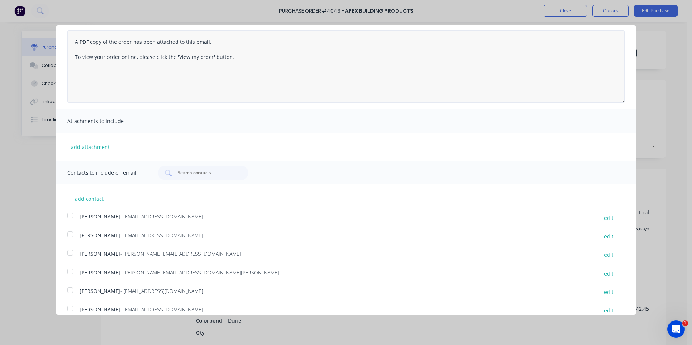
scroll to position [0, 0]
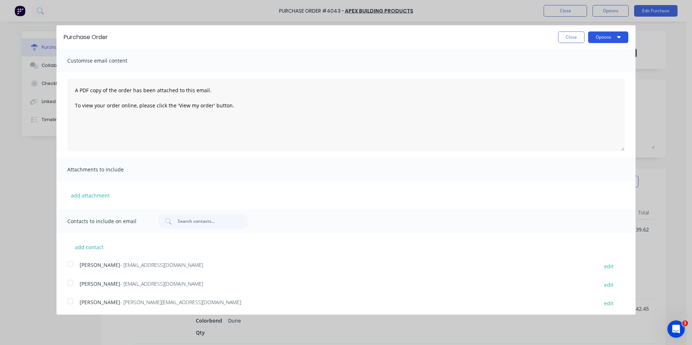
click at [607, 42] on button "Options" at bounding box center [608, 37] width 40 height 12
click at [595, 65] on div "Email" at bounding box center [594, 70] width 56 height 10
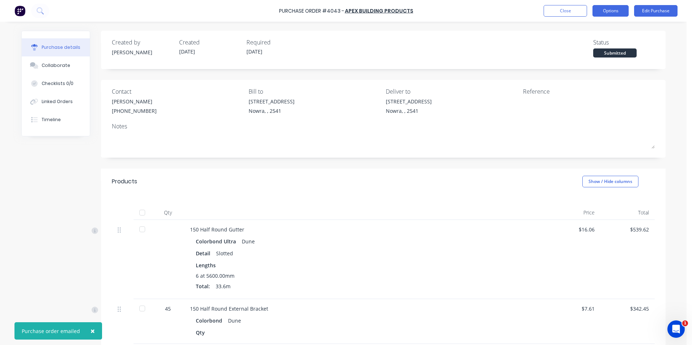
click at [614, 12] on button "Options" at bounding box center [610, 11] width 36 height 12
click at [608, 31] on div "Print / Email" at bounding box center [594, 29] width 56 height 10
click at [605, 55] on div "Without pricing" at bounding box center [594, 58] width 56 height 10
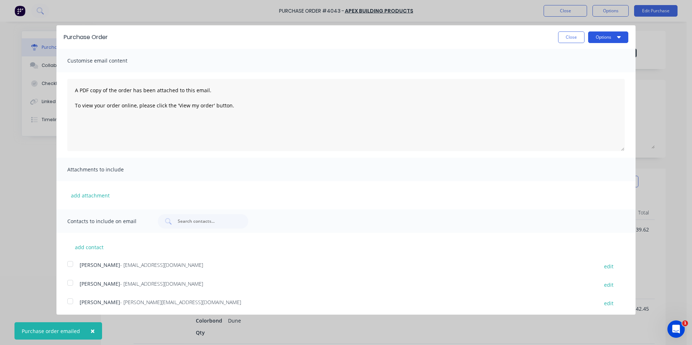
click at [606, 38] on button "Options" at bounding box center [608, 37] width 40 height 12
click at [600, 53] on div "Print" at bounding box center [594, 55] width 56 height 10
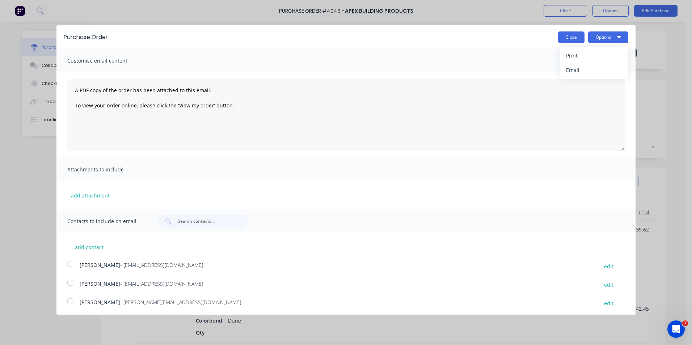
click at [573, 35] on button "Close" at bounding box center [571, 37] width 26 height 12
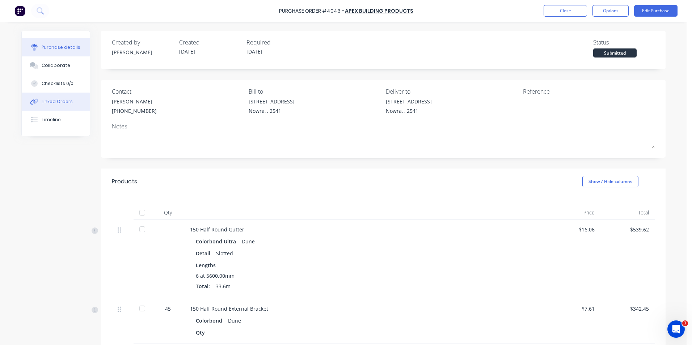
click at [54, 105] on div "Linked Orders" at bounding box center [57, 101] width 31 height 7
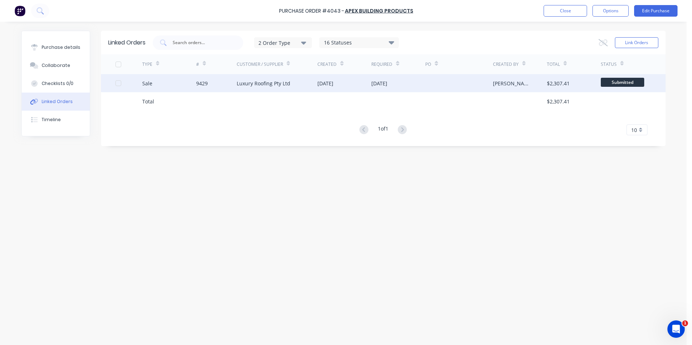
click at [263, 80] on div "Luxury Roofing Pty Ltd" at bounding box center [264, 84] width 54 height 8
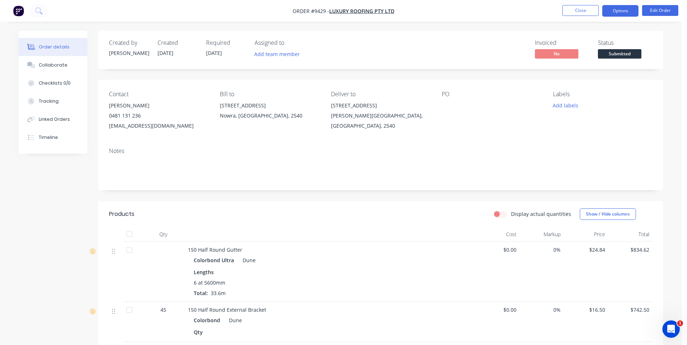
click at [628, 10] on button "Options" at bounding box center [620, 11] width 36 height 12
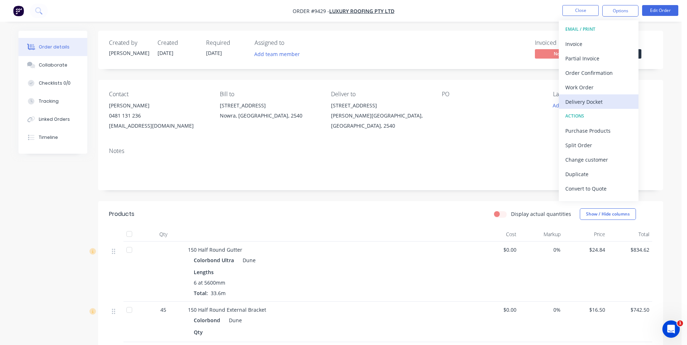
click at [603, 100] on div "Delivery Docket" at bounding box center [598, 102] width 67 height 10
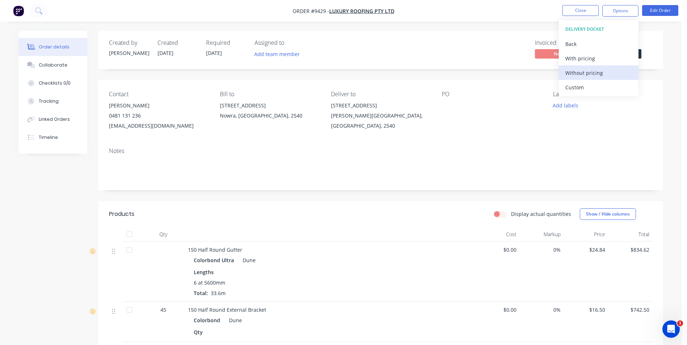
click at [595, 77] on div "Without pricing" at bounding box center [598, 73] width 67 height 10
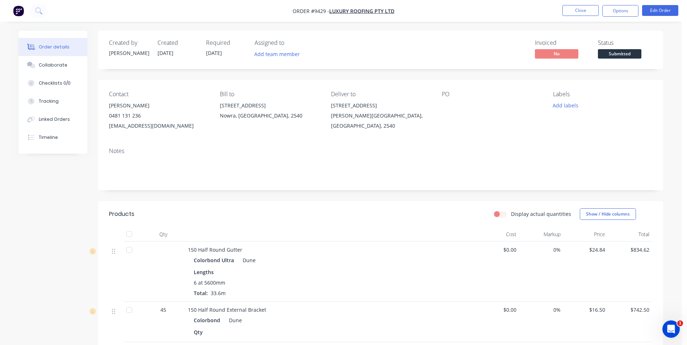
click at [362, 50] on div "Invoiced No Status Submitted" at bounding box center [489, 49] width 325 height 21
click at [16, 10] on img "button" at bounding box center [18, 10] width 11 height 11
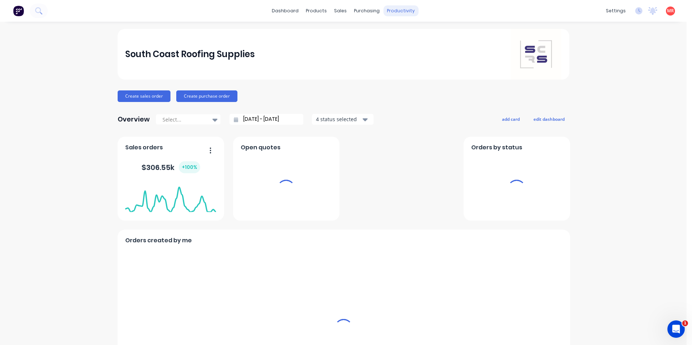
click at [390, 9] on div "productivity" at bounding box center [400, 10] width 35 height 11
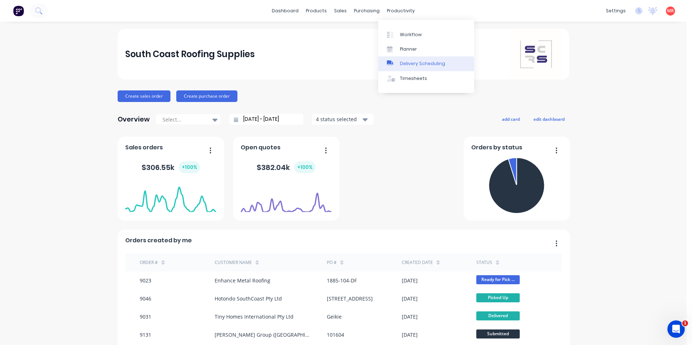
click at [413, 63] on div "Delivery Scheduling" at bounding box center [422, 63] width 45 height 7
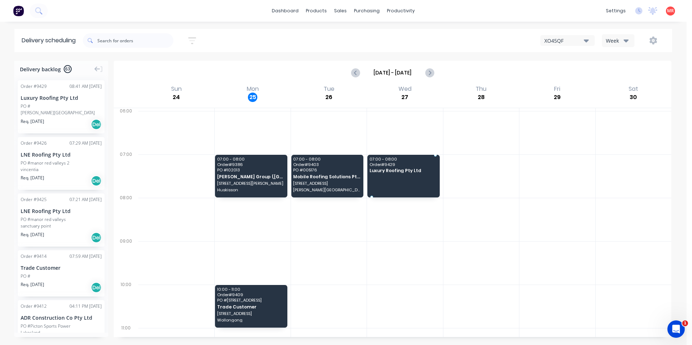
drag, startPoint x: 45, startPoint y: 112, endPoint x: 61, endPoint y: 118, distance: 17.1
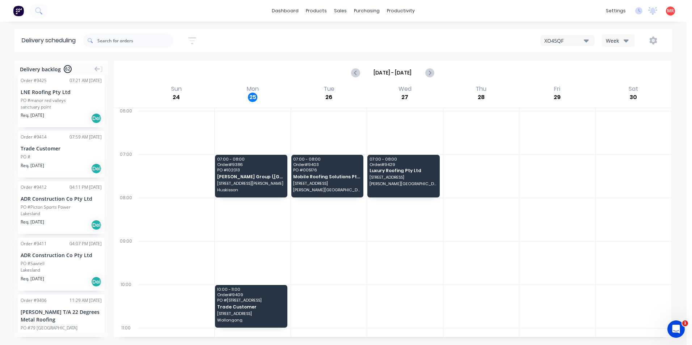
scroll to position [72, 0]
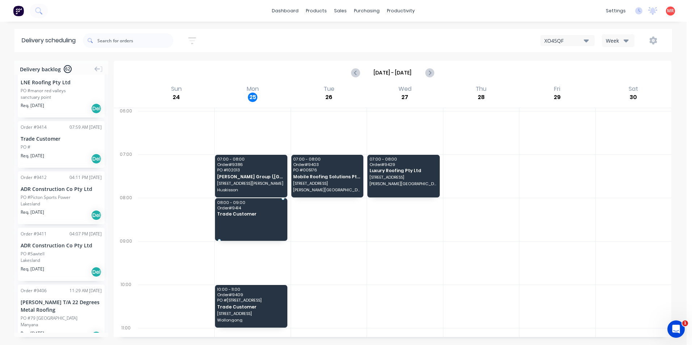
drag, startPoint x: 55, startPoint y: 149, endPoint x: 271, endPoint y: 212, distance: 225.1
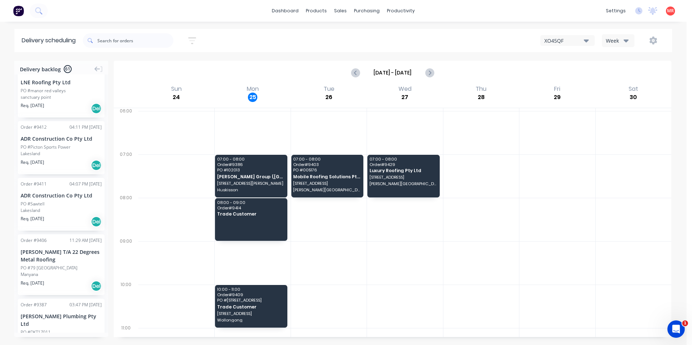
scroll to position [0, 0]
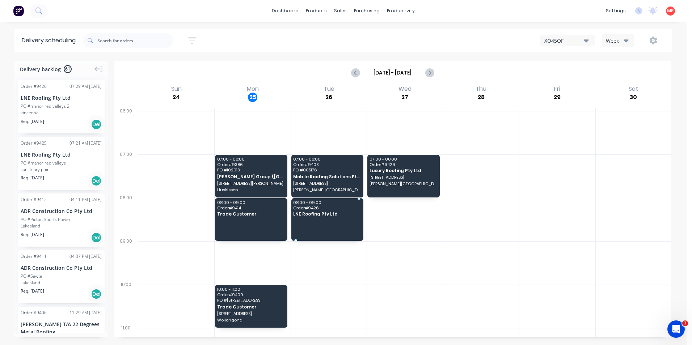
drag, startPoint x: 54, startPoint y: 112, endPoint x: 308, endPoint y: 206, distance: 270.1
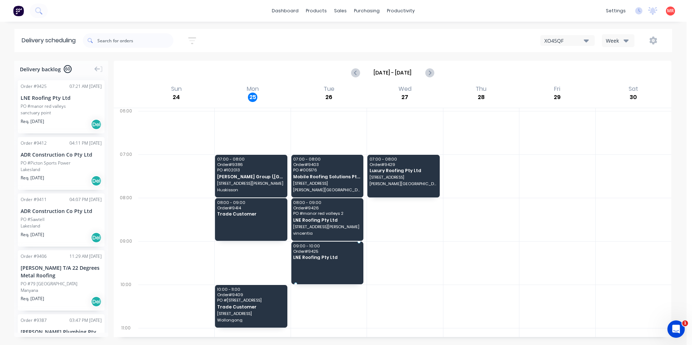
drag, startPoint x: 47, startPoint y: 111, endPoint x: 321, endPoint y: 262, distance: 313.0
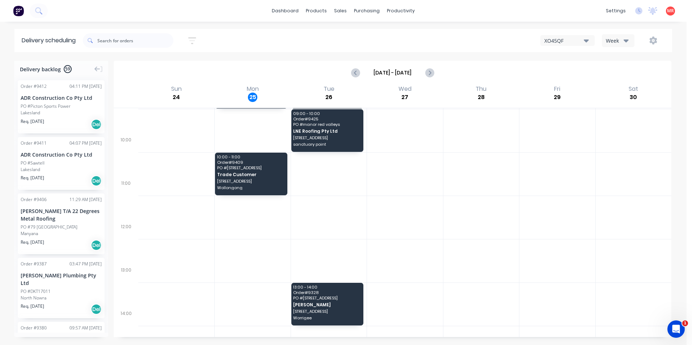
scroll to position [145, 0]
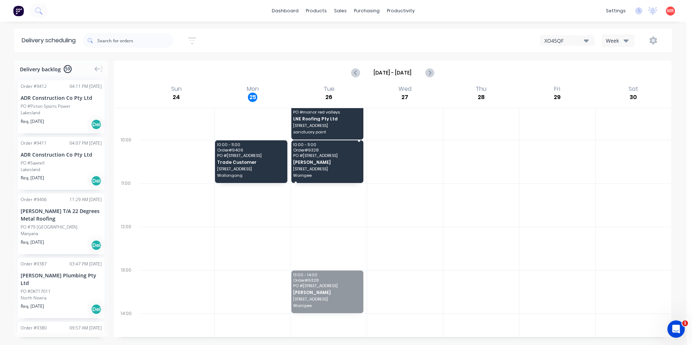
drag, startPoint x: 329, startPoint y: 303, endPoint x: 331, endPoint y: 175, distance: 127.4
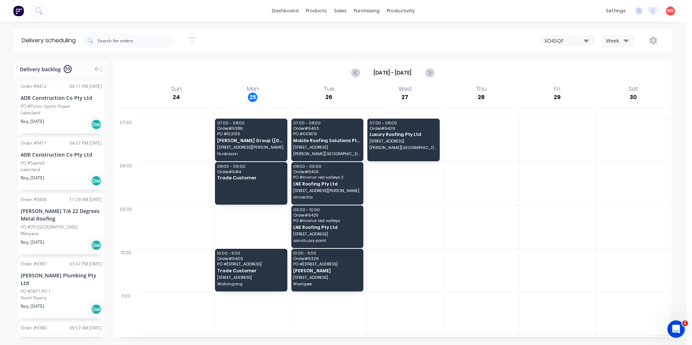
scroll to position [0, 0]
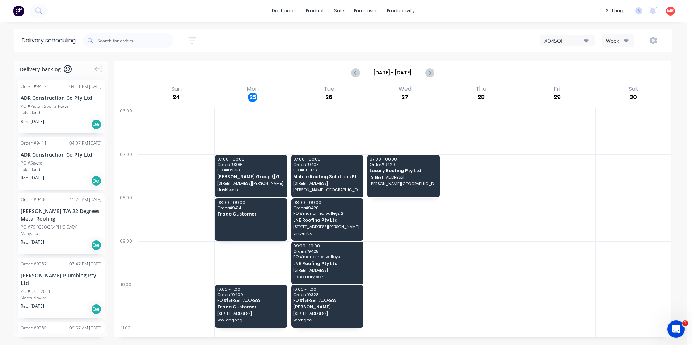
click at [21, 12] on img at bounding box center [18, 10] width 11 height 11
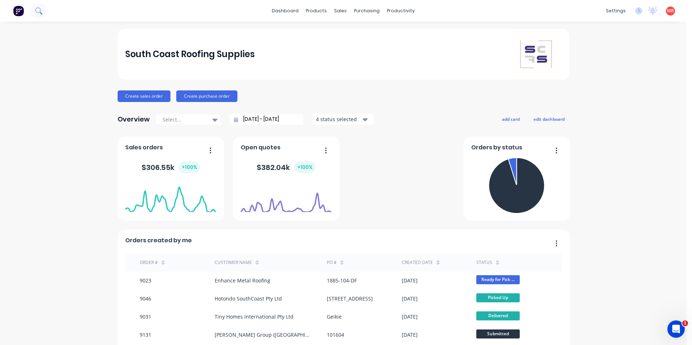
click at [36, 12] on icon at bounding box center [38, 10] width 6 height 6
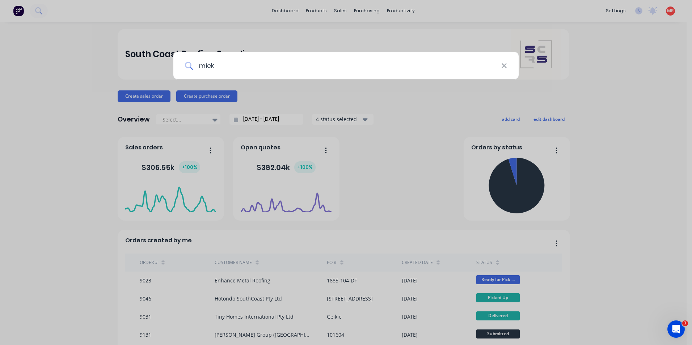
click at [204, 64] on input "mick" at bounding box center [347, 65] width 308 height 27
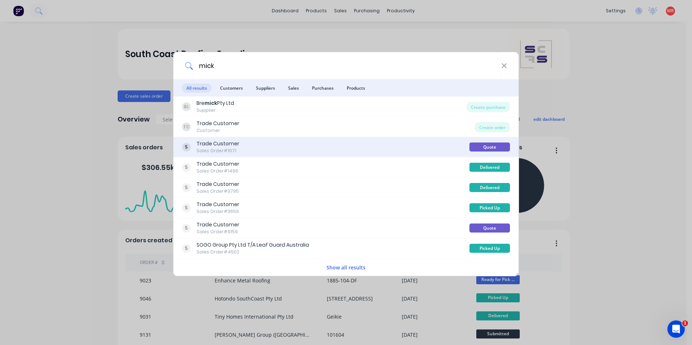
type input "mick"
click at [328, 156] on div "Trade Customer Sales Order #1671 Quote" at bounding box center [345, 147] width 345 height 20
click at [328, 148] on div "Trade Customer Sales Order #1671" at bounding box center [325, 147] width 287 height 14
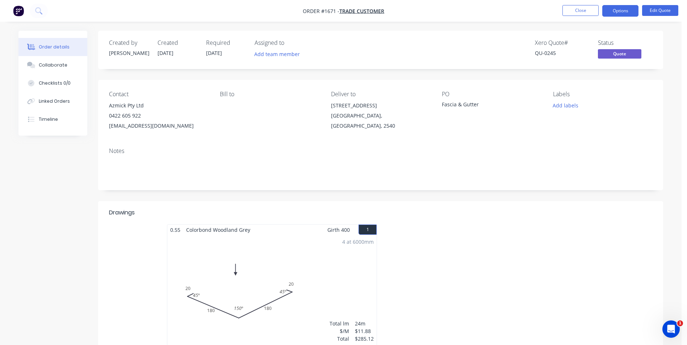
click at [22, 9] on img "button" at bounding box center [18, 10] width 11 height 11
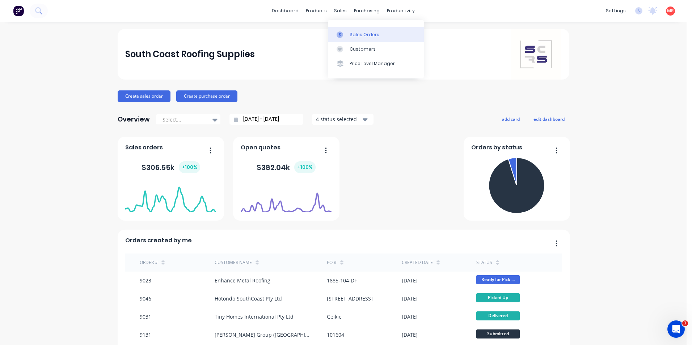
click at [344, 39] on link "Sales Orders" at bounding box center [376, 34] width 96 height 14
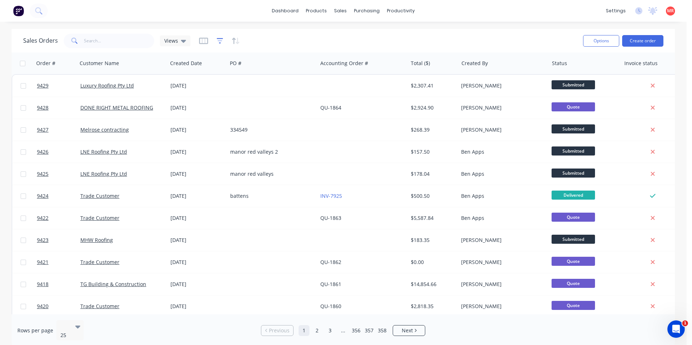
click at [219, 39] on icon "button" at bounding box center [220, 40] width 7 height 5
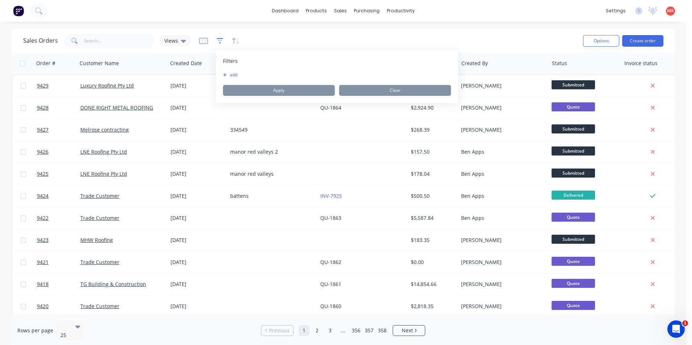
click at [219, 39] on icon "button" at bounding box center [220, 40] width 7 height 5
click at [230, 73] on button "add" at bounding box center [232, 75] width 18 height 6
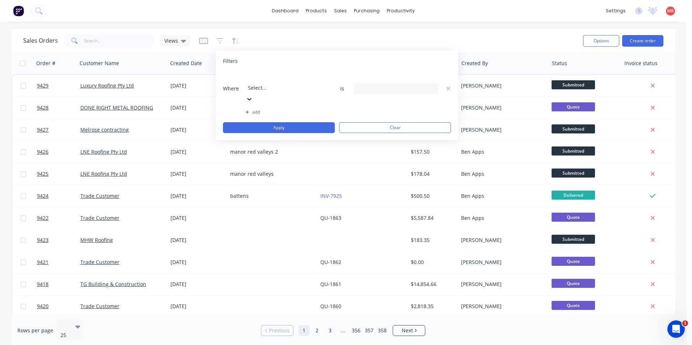
click at [315, 80] on div "Select..." at bounding box center [300, 82] width 109 height 20
click at [296, 60] on div "Filters" at bounding box center [337, 61] width 228 height 7
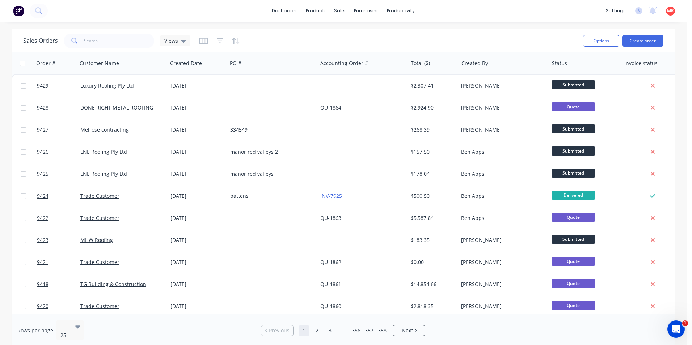
click at [296, 38] on div "Sales Orders Views" at bounding box center [300, 41] width 554 height 18
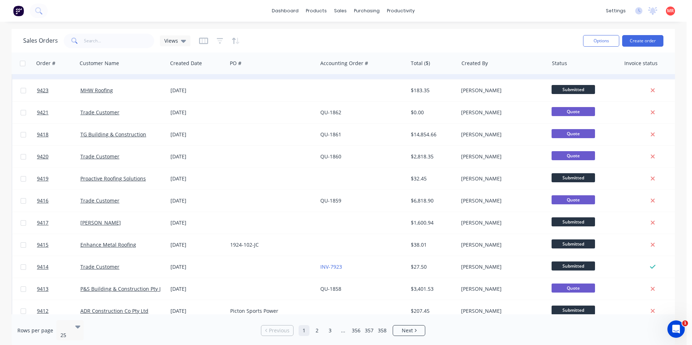
scroll to position [134, 0]
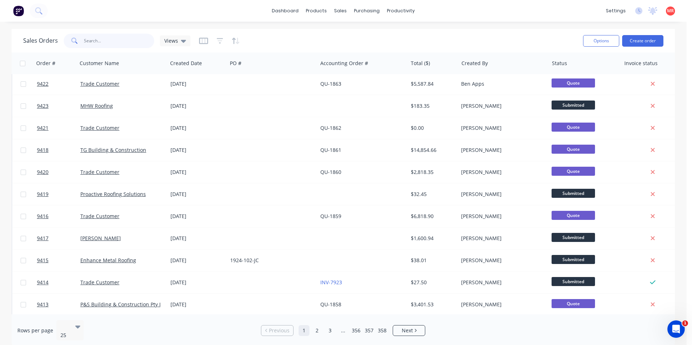
click at [102, 39] on input "text" at bounding box center [119, 41] width 71 height 14
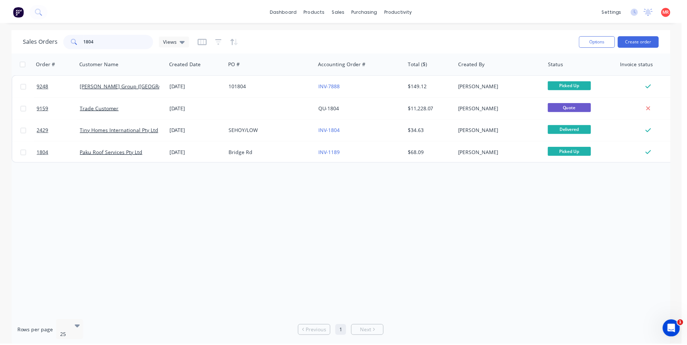
scroll to position [0, 0]
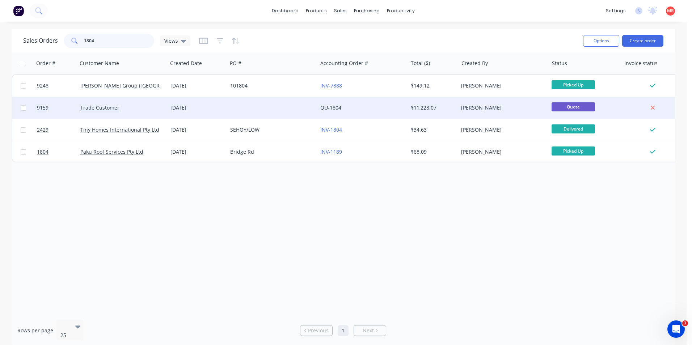
type input "1804"
click at [221, 105] on div "[DATE]" at bounding box center [197, 107] width 54 height 7
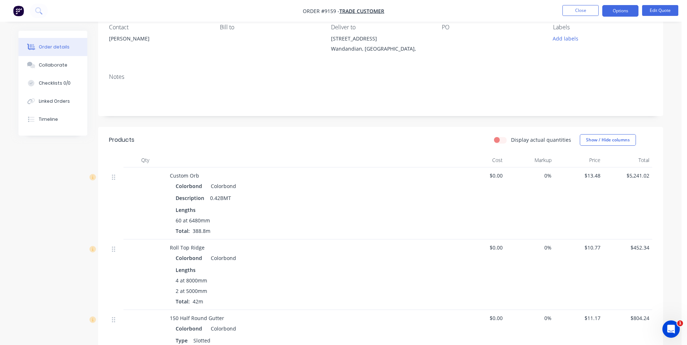
scroll to position [72, 0]
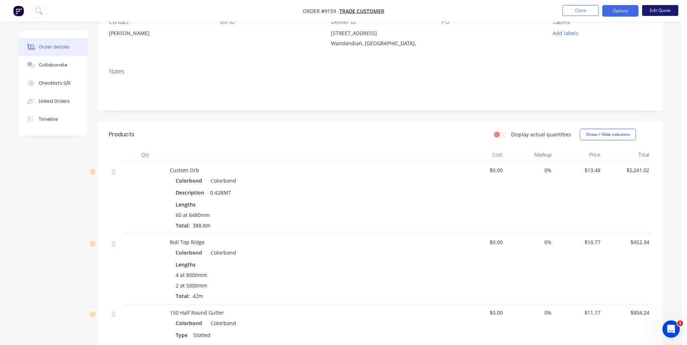
click at [651, 9] on button "Edit Quote" at bounding box center [660, 10] width 36 height 11
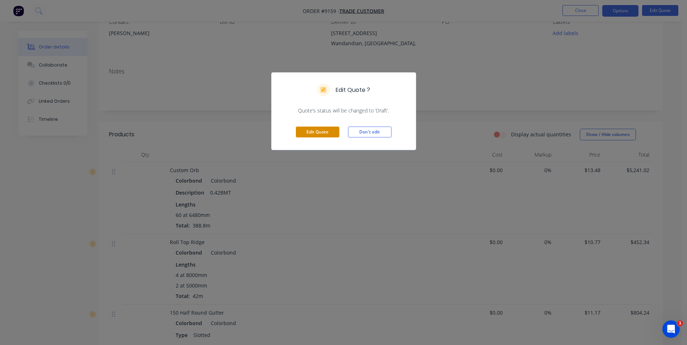
click at [322, 136] on button "Edit Quote" at bounding box center [317, 132] width 43 height 11
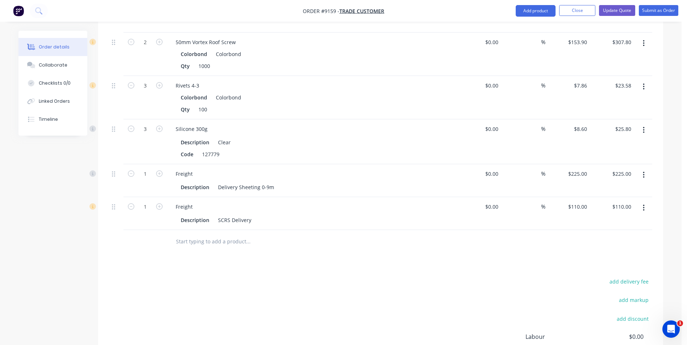
scroll to position [651, 0]
click at [201, 244] on input "text" at bounding box center [248, 240] width 145 height 14
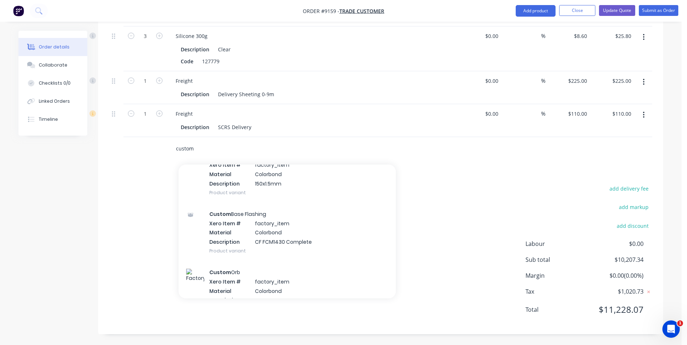
scroll to position [1158, 0]
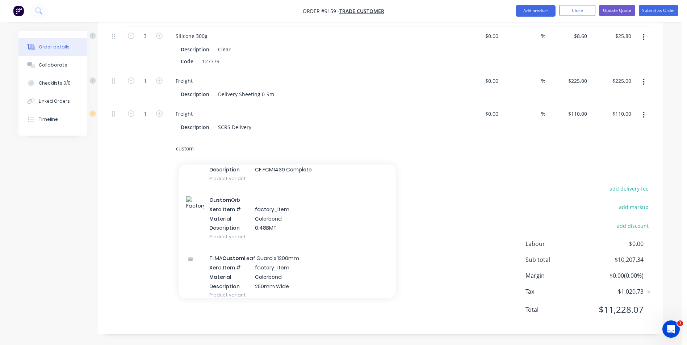
type input "custom"
click at [296, 224] on div "Custom Orb Xero Item # factory_item Material Colorbond Description 0.48BMT Prod…" at bounding box center [286, 218] width 217 height 58
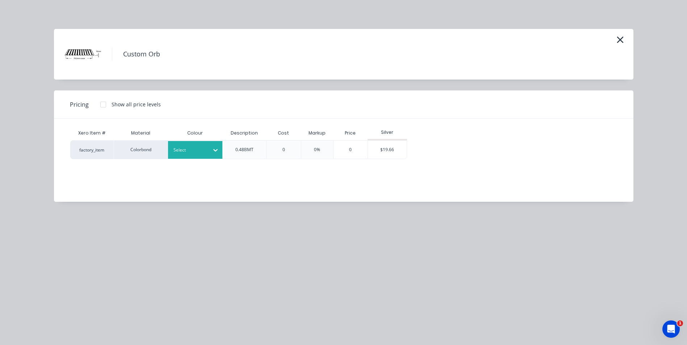
click at [190, 150] on div at bounding box center [189, 150] width 33 height 8
click at [104, 106] on div at bounding box center [103, 104] width 14 height 14
click at [419, 146] on div "$18.21" at bounding box center [426, 150] width 39 height 18
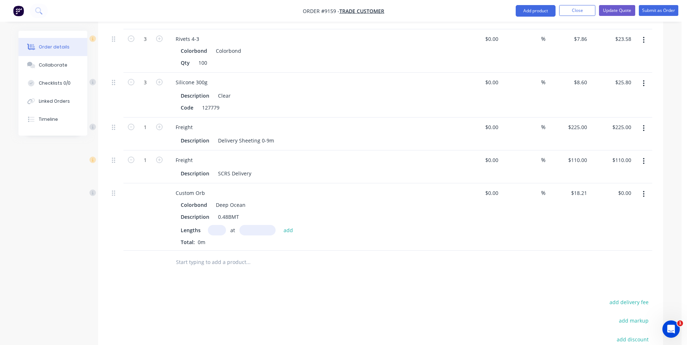
scroll to position [706, 0]
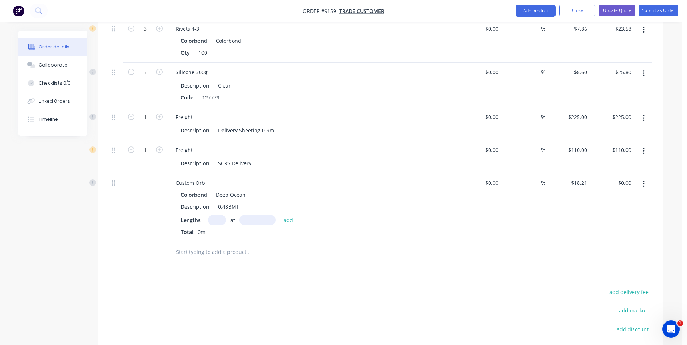
click at [645, 184] on button "button" at bounding box center [643, 184] width 17 height 13
click at [613, 203] on div "Edit" at bounding box center [618, 203] width 56 height 10
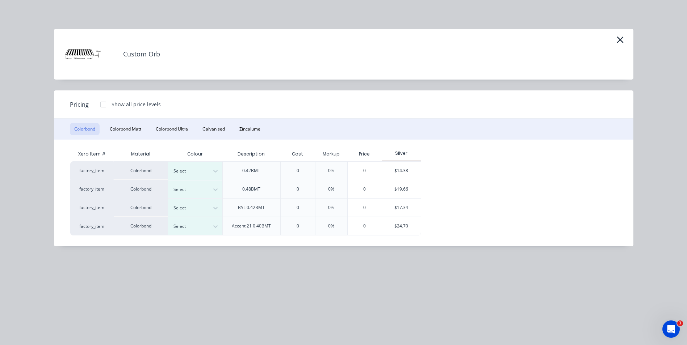
click at [103, 104] on div at bounding box center [103, 104] width 14 height 14
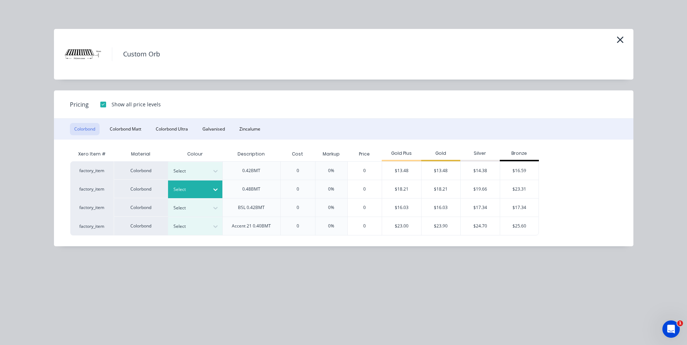
click at [199, 190] on div at bounding box center [189, 190] width 33 height 8
click at [424, 185] on div "$18.21" at bounding box center [440, 189] width 39 height 18
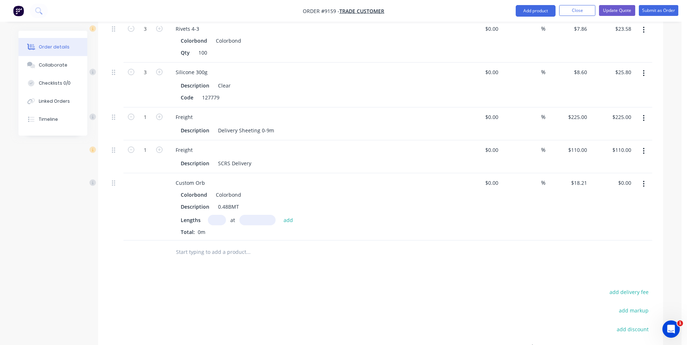
click at [214, 219] on input "text" at bounding box center [217, 220] width 18 height 10
type input "60"
type input "6480mm"
click at [287, 219] on button "add" at bounding box center [288, 220] width 17 height 10
type input "$7,080.05"
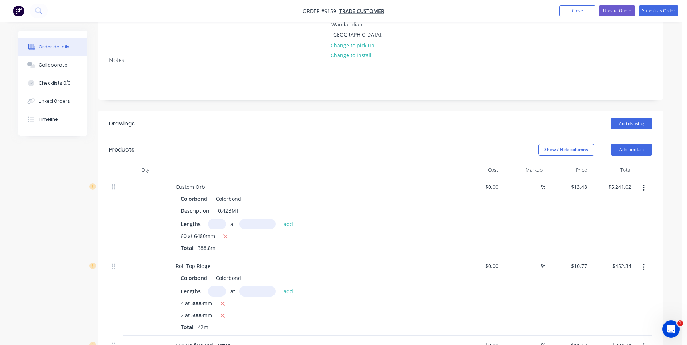
scroll to position [91, 0]
click at [645, 189] on button "button" at bounding box center [643, 188] width 17 height 13
drag, startPoint x: 609, startPoint y: 249, endPoint x: 547, endPoint y: 234, distance: 63.6
click at [608, 249] on div "Delete" at bounding box center [618, 251] width 56 height 10
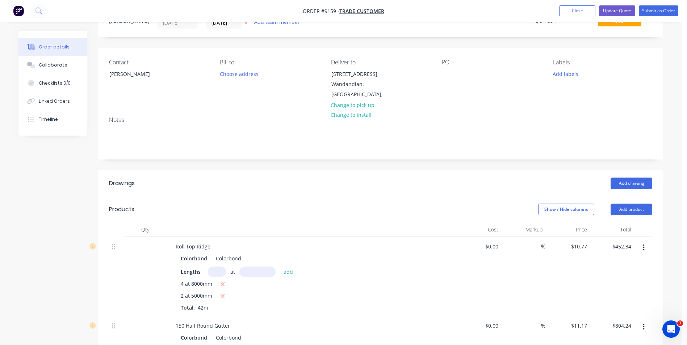
scroll to position [0, 0]
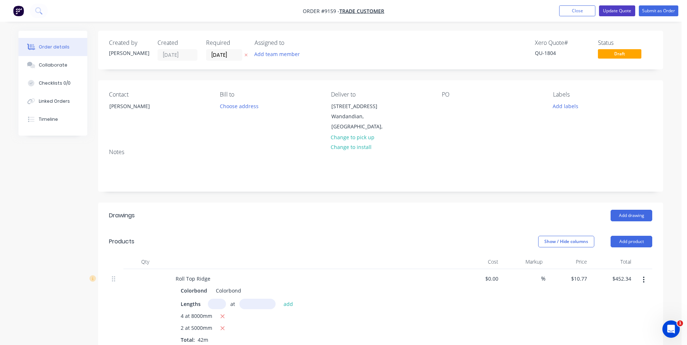
click at [621, 9] on button "Update Quote" at bounding box center [617, 10] width 36 height 11
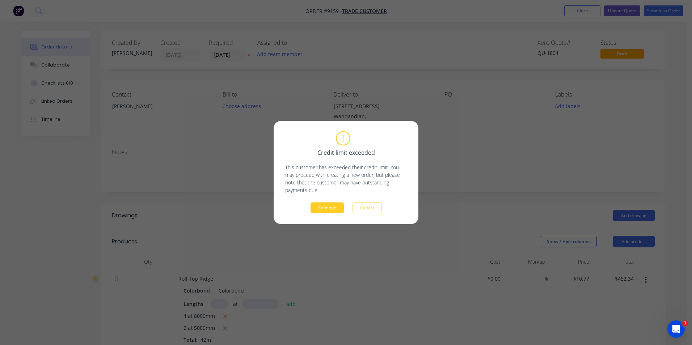
click at [328, 206] on button "Continue" at bounding box center [327, 208] width 33 height 11
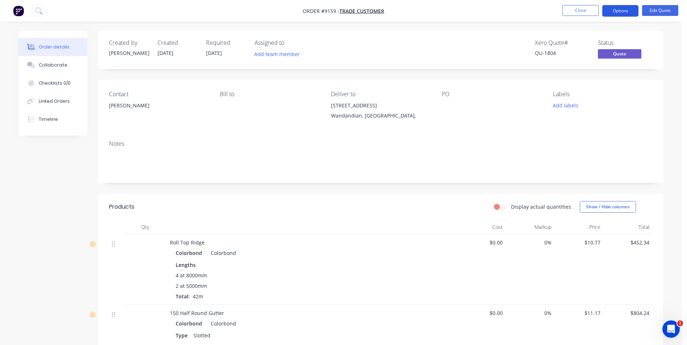
click at [624, 9] on button "Options" at bounding box center [620, 11] width 36 height 12
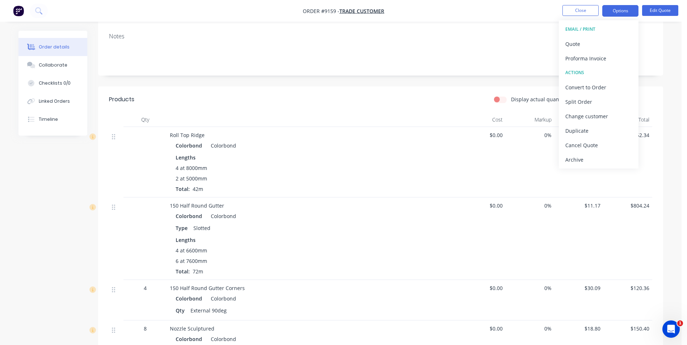
scroll to position [145, 0]
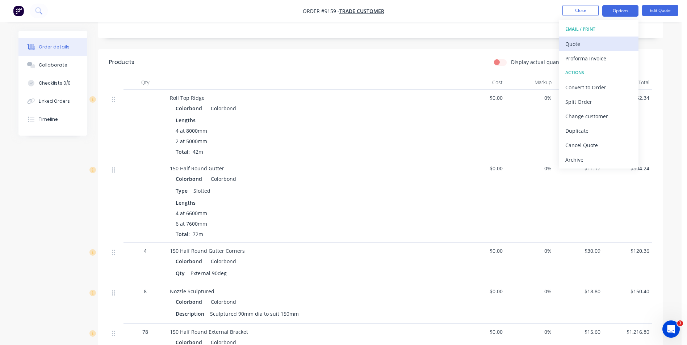
click at [578, 47] on div "Quote" at bounding box center [598, 44] width 67 height 10
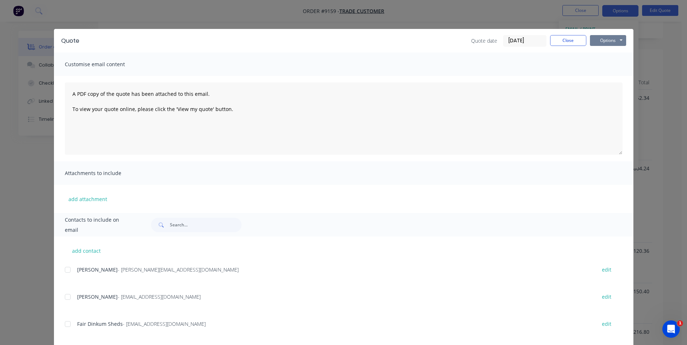
click at [598, 39] on button "Options" at bounding box center [608, 40] width 36 height 11
click at [186, 224] on input "text" at bounding box center [206, 225] width 72 height 14
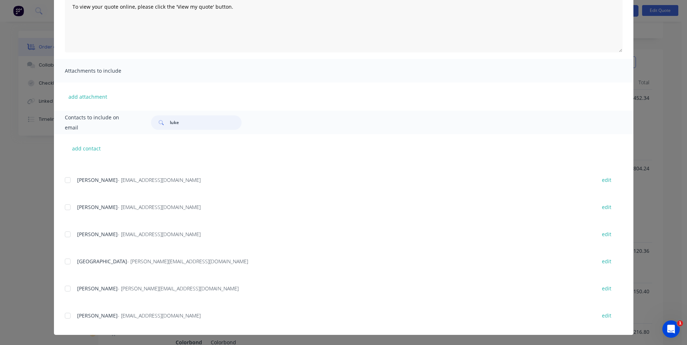
scroll to position [109, 0]
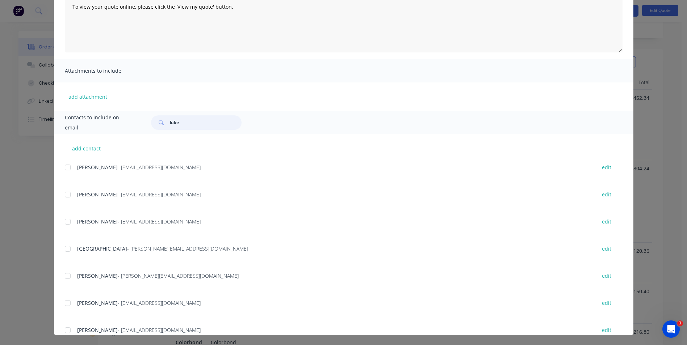
click at [67, 280] on div at bounding box center [67, 276] width 14 height 14
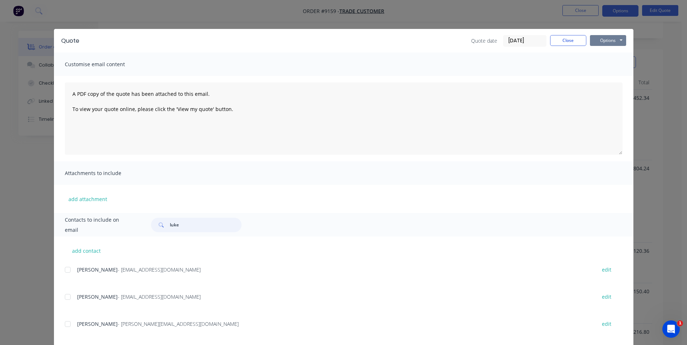
type input "luke"
click at [597, 39] on button "Options" at bounding box center [608, 40] width 36 height 11
click at [611, 76] on button "Email" at bounding box center [613, 77] width 46 height 12
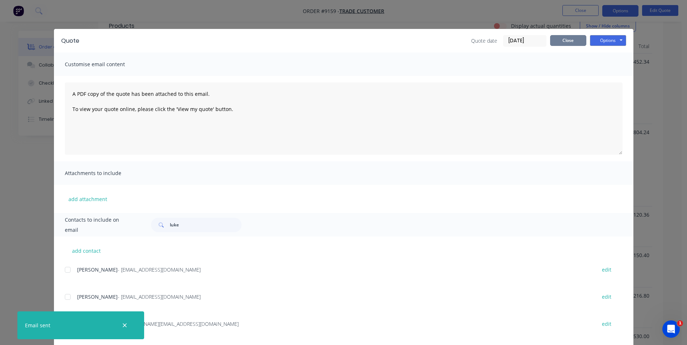
click at [562, 37] on button "Close" at bounding box center [568, 40] width 36 height 11
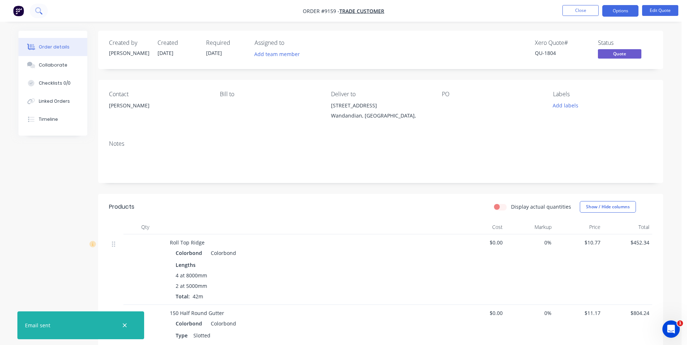
click at [40, 13] on icon at bounding box center [38, 10] width 7 height 7
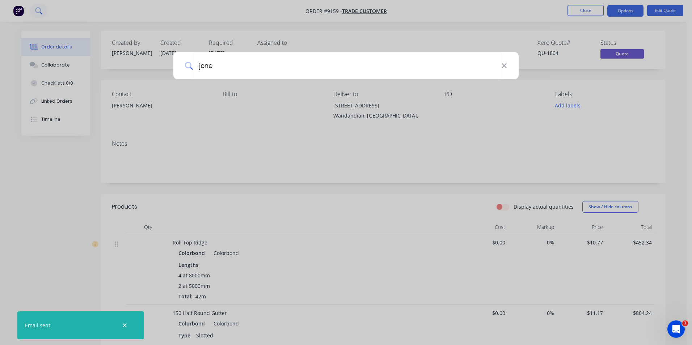
type input "jones"
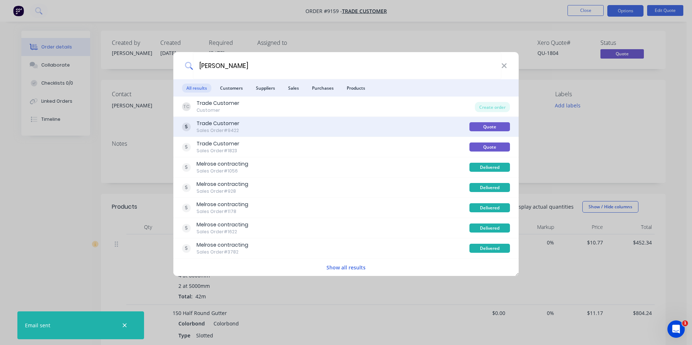
type input "[PERSON_NAME]"
click at [281, 127] on div "Trade Customer Sales Order #9422" at bounding box center [325, 127] width 287 height 14
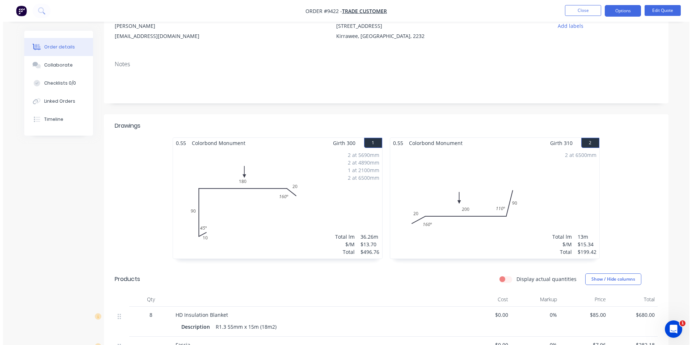
scroll to position [72, 0]
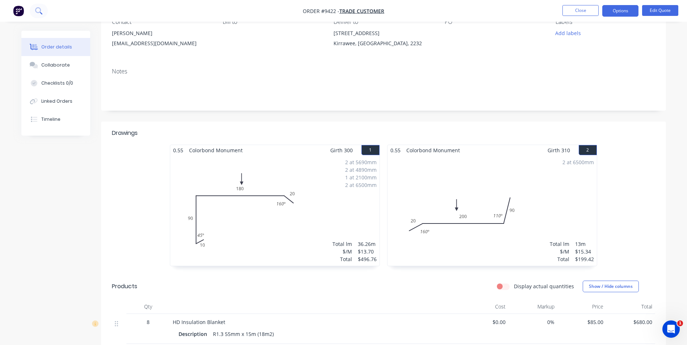
click at [38, 11] on icon at bounding box center [38, 10] width 7 height 7
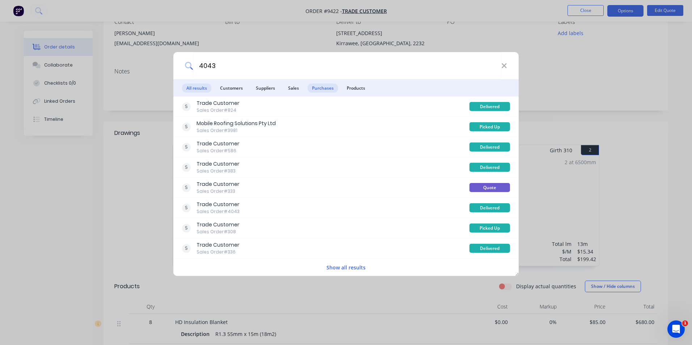
type input "4043"
click at [312, 87] on span "Purchases" at bounding box center [323, 88] width 30 height 9
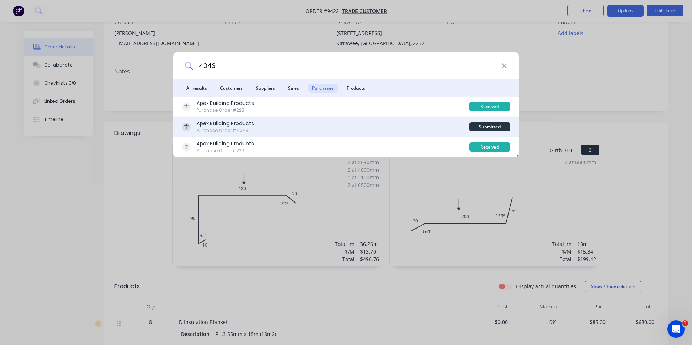
click at [323, 125] on div "Apex Building Products Purchase Order #4043" at bounding box center [325, 127] width 287 height 14
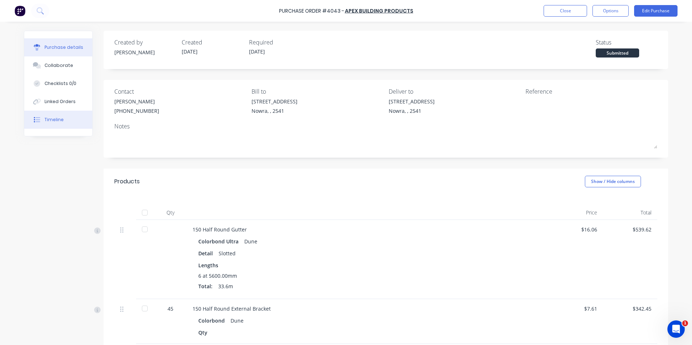
click at [57, 121] on div "Timeline" at bounding box center [54, 120] width 19 height 7
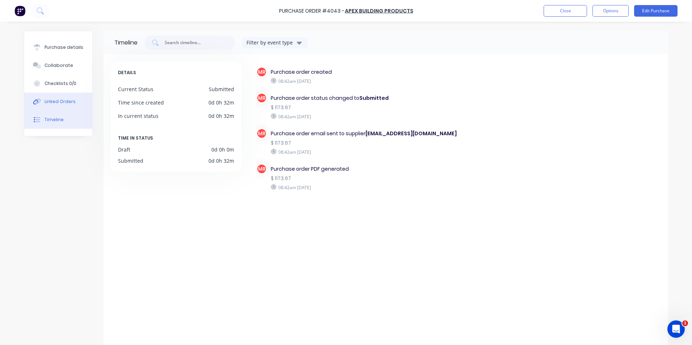
click at [47, 100] on div "Linked Orders" at bounding box center [60, 101] width 31 height 7
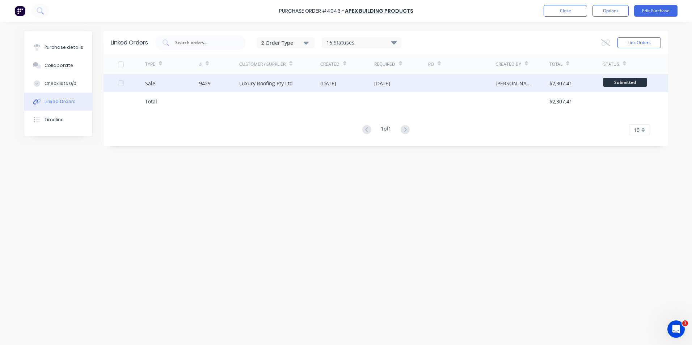
click at [211, 81] on div "9429" at bounding box center [219, 83] width 41 height 18
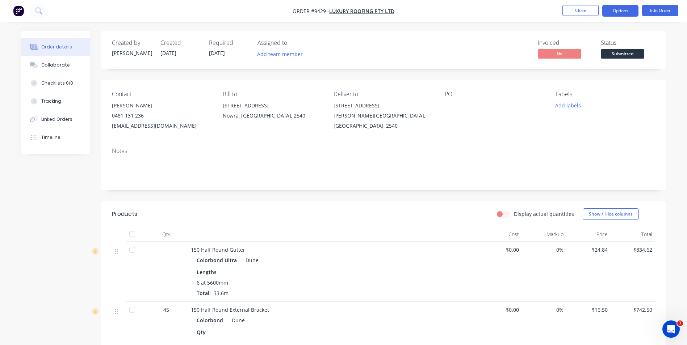
click at [622, 11] on button "Options" at bounding box center [620, 11] width 36 height 12
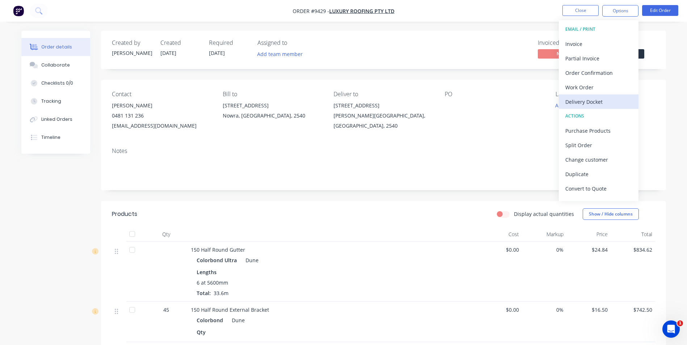
click at [591, 104] on div "Delivery Docket" at bounding box center [598, 102] width 67 height 10
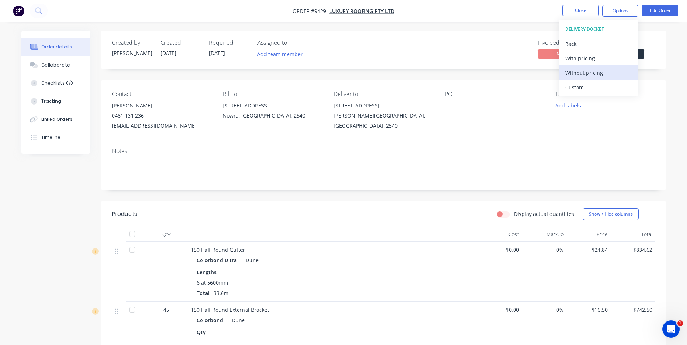
click at [590, 73] on div "Without pricing" at bounding box center [598, 73] width 67 height 10
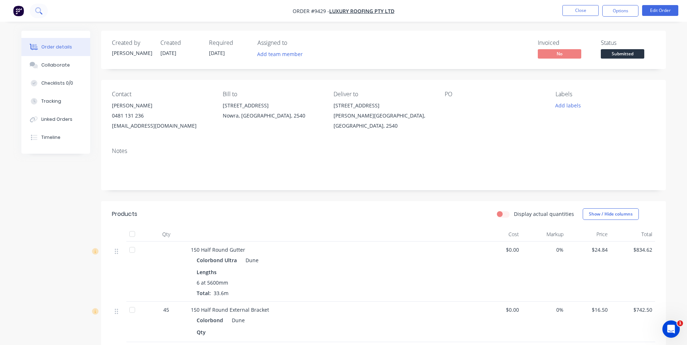
click at [33, 10] on button at bounding box center [39, 11] width 18 height 14
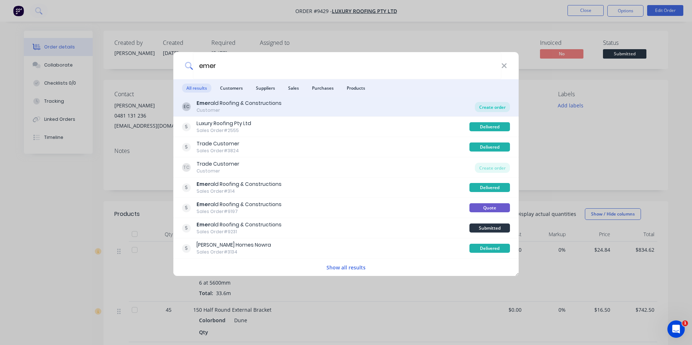
type input "emer"
click at [499, 105] on div "Create order" at bounding box center [492, 107] width 35 height 10
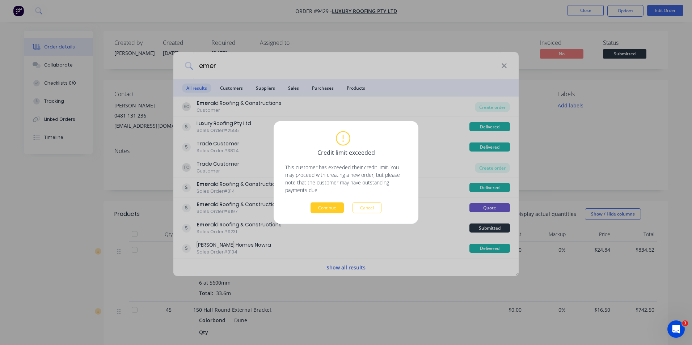
click at [325, 205] on button "Continue" at bounding box center [327, 208] width 33 height 11
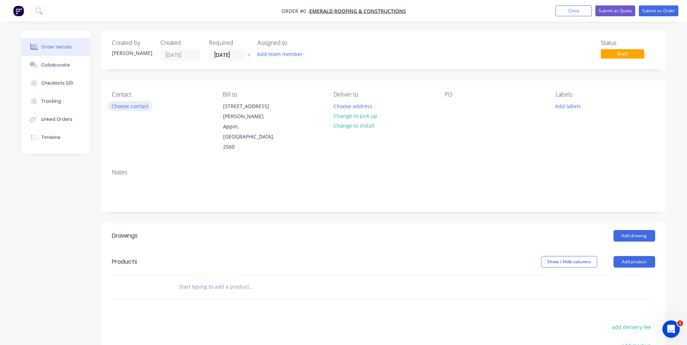
click at [133, 105] on button "Choose contact" at bounding box center [129, 106] width 45 height 10
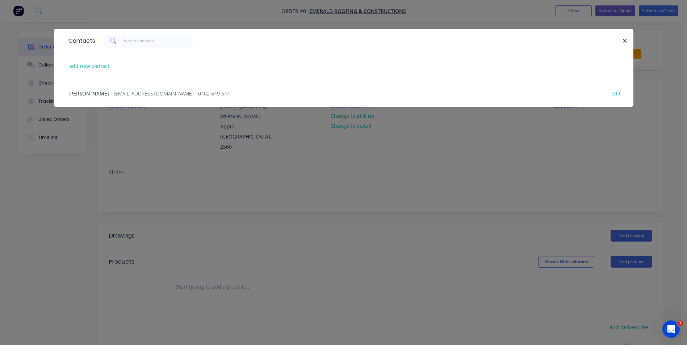
click at [126, 98] on div "[PERSON_NAME] - [EMAIL_ADDRESS][DOMAIN_NAME] - 0402 649 544 edit" at bounding box center [343, 93] width 557 height 27
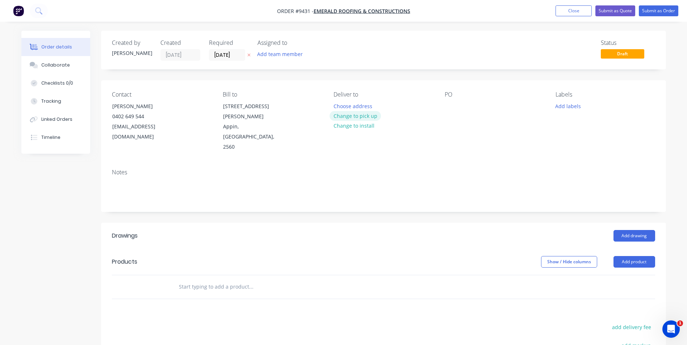
click at [351, 116] on button "Change to pick up" at bounding box center [354, 116] width 51 height 10
click at [197, 280] on input "text" at bounding box center [250, 287] width 145 height 14
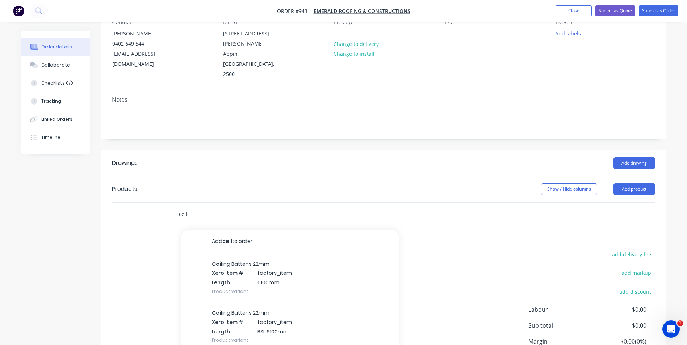
scroll to position [109, 0]
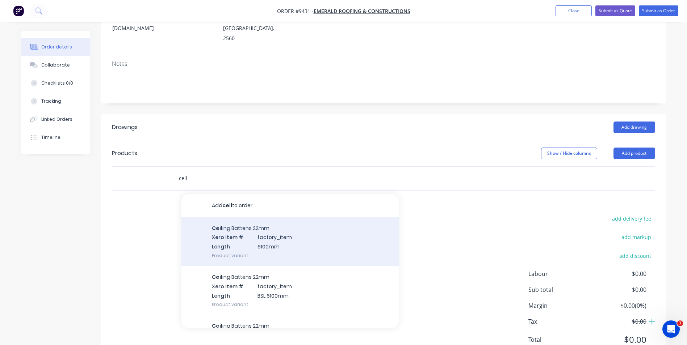
type input "ceil"
click at [275, 234] on div "Ceil ing Battens 22mm Xero Item # factory_item Length 6100mm Product variant" at bounding box center [289, 242] width 217 height 49
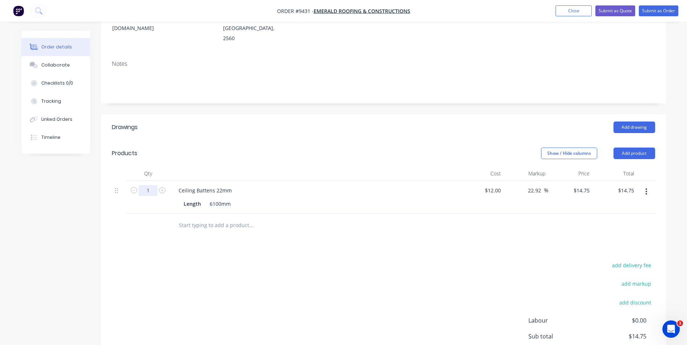
click at [152, 185] on input "1" at bounding box center [148, 190] width 19 height 11
type input "42"
type input "$619.50"
click at [278, 116] on header "Drawings Add drawing" at bounding box center [383, 127] width 565 height 26
click at [225, 218] on input "text" at bounding box center [250, 225] width 145 height 14
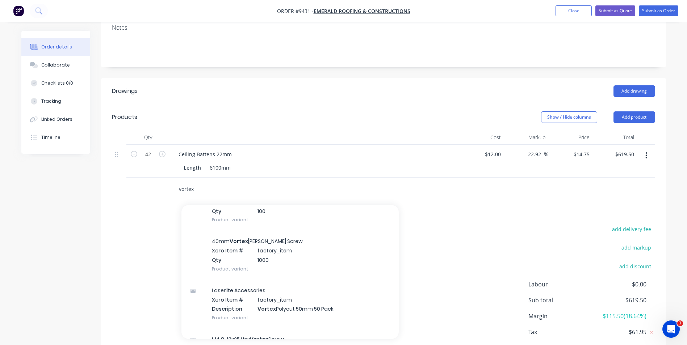
scroll to position [253, 0]
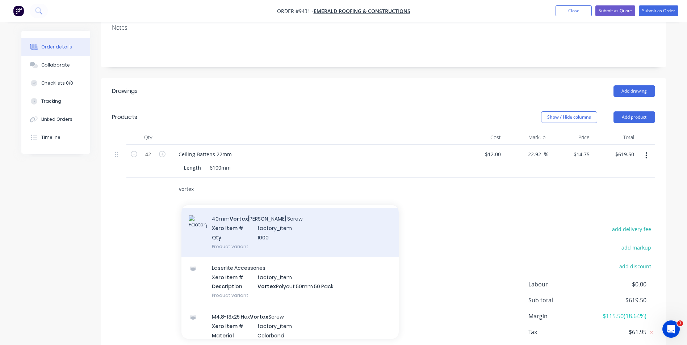
type input "vortex"
click at [275, 225] on div "40mm Vortex [PERSON_NAME] Screw Xero Item # factory_item Qty 1000 Product varia…" at bounding box center [289, 232] width 217 height 49
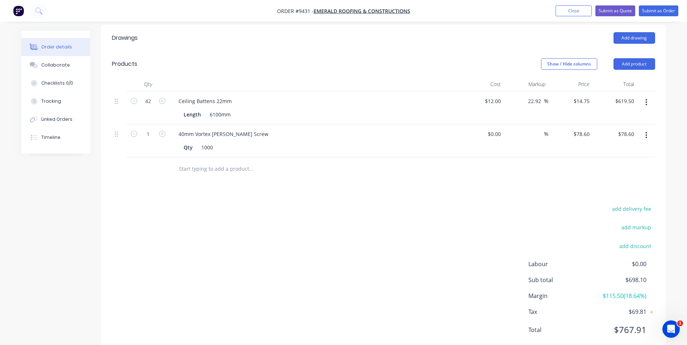
scroll to position [0, 0]
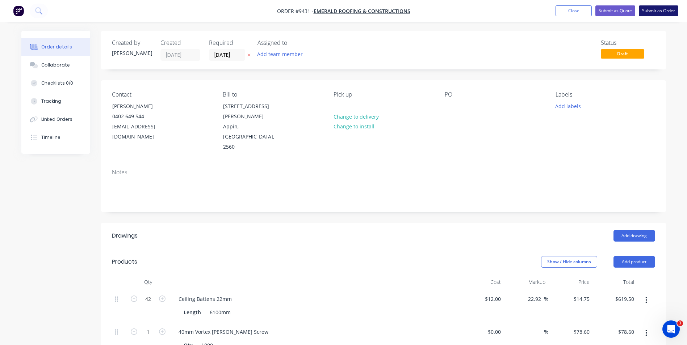
click at [649, 12] on button "Submit as Order" at bounding box center [657, 10] width 39 height 11
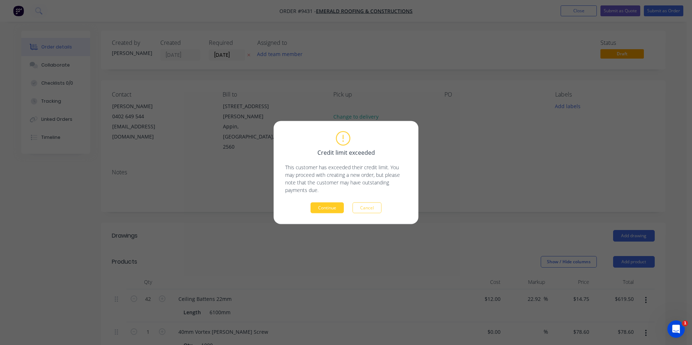
click at [343, 208] on button "Continue" at bounding box center [327, 208] width 33 height 11
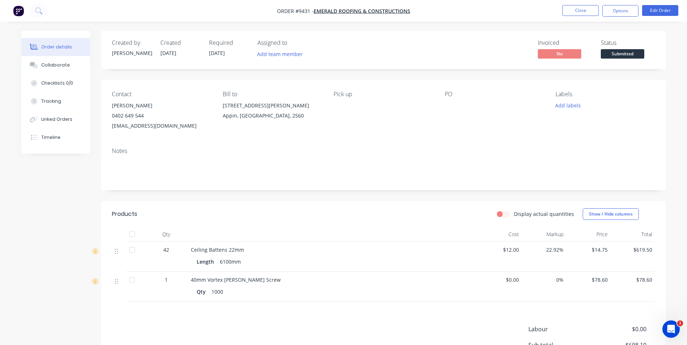
click at [617, 54] on span "Submitted" at bounding box center [621, 53] width 43 height 9
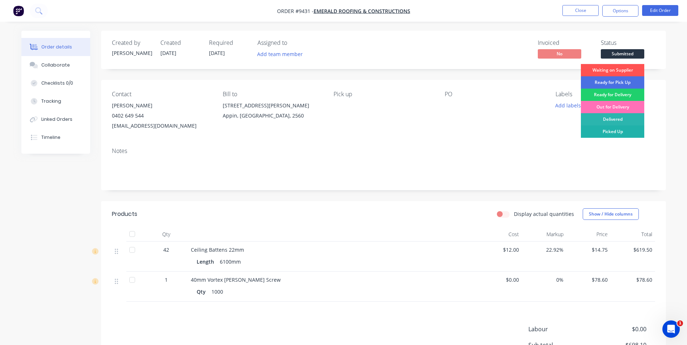
click at [616, 132] on div "Picked Up" at bounding box center [612, 132] width 63 height 12
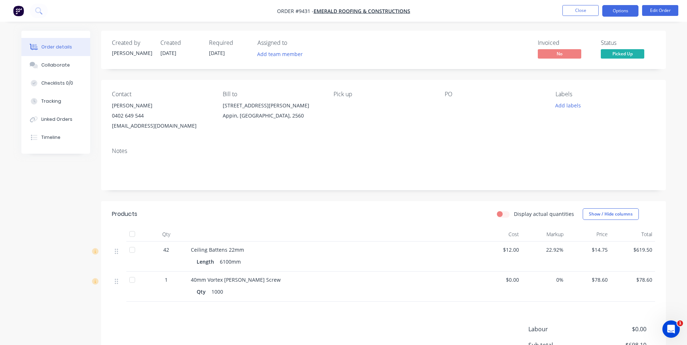
click at [620, 10] on button "Options" at bounding box center [620, 11] width 36 height 12
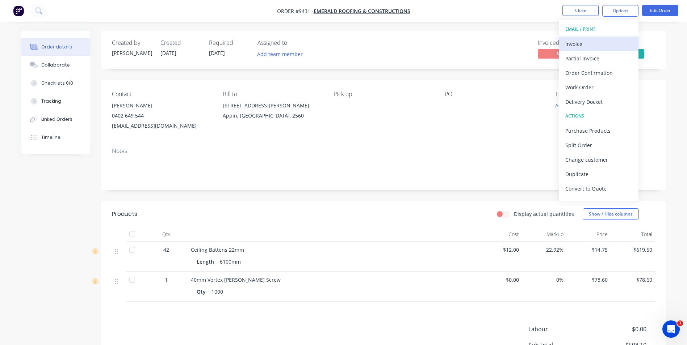
click at [590, 39] on div "Invoice" at bounding box center [598, 44] width 67 height 10
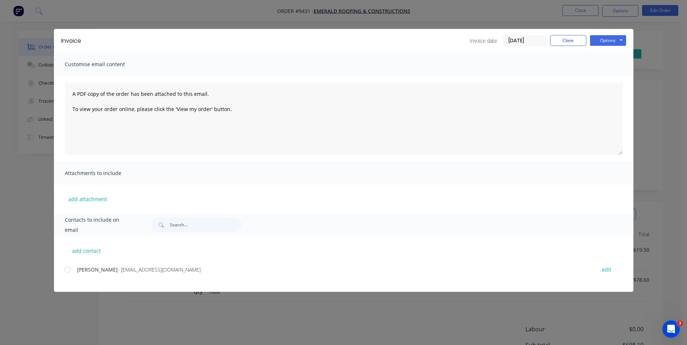
click at [68, 268] on div at bounding box center [67, 270] width 14 height 14
click at [611, 40] on button "Options" at bounding box center [608, 40] width 36 height 11
click at [603, 77] on button "Email" at bounding box center [613, 77] width 46 height 12
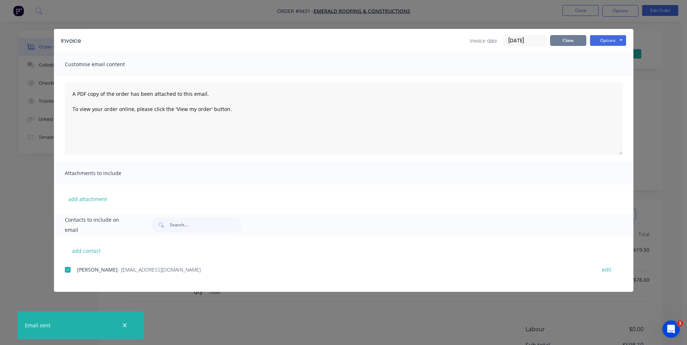
click at [570, 39] on button "Close" at bounding box center [568, 40] width 36 height 11
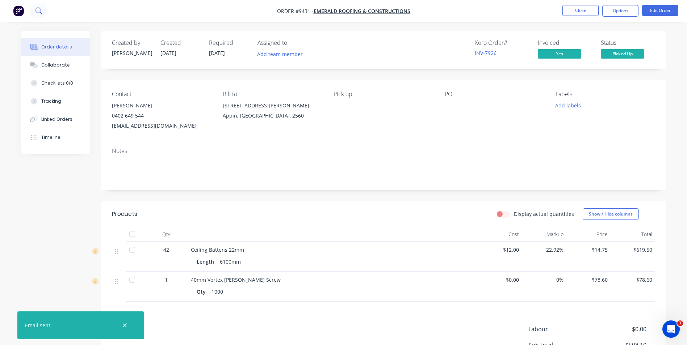
click at [35, 12] on icon at bounding box center [38, 10] width 7 height 7
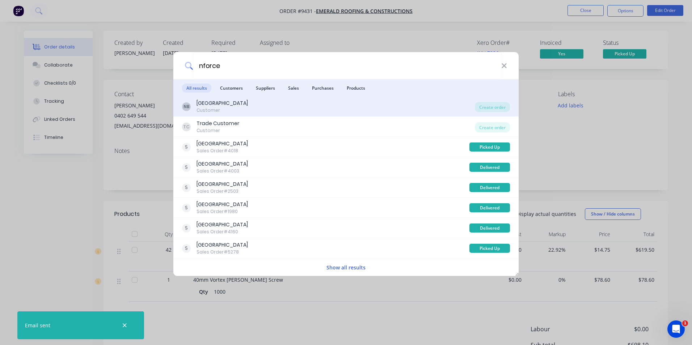
type input "nforce"
click at [249, 106] on div "NB N Force Building Customer" at bounding box center [328, 107] width 293 height 14
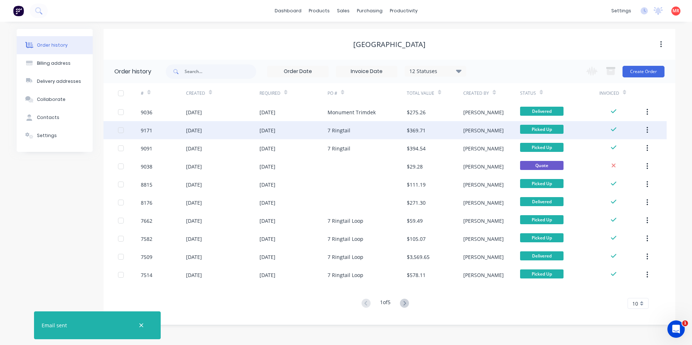
click at [275, 132] on div "[DATE]" at bounding box center [268, 131] width 16 height 8
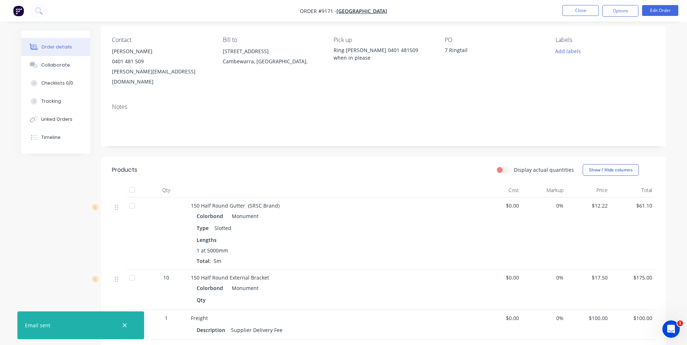
scroll to position [145, 0]
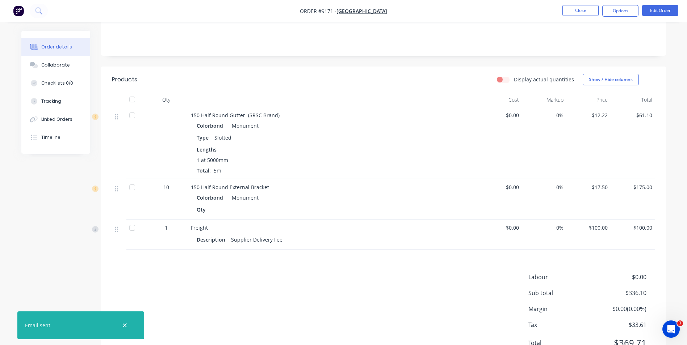
click at [17, 8] on img "button" at bounding box center [18, 10] width 11 height 11
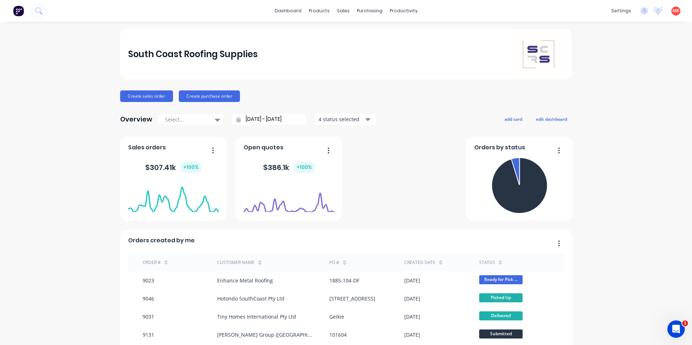
click at [24, 14] on img at bounding box center [18, 10] width 11 height 11
click at [338, 13] on div "sales" at bounding box center [343, 10] width 20 height 11
